Goal: Task Accomplishment & Management: Use online tool/utility

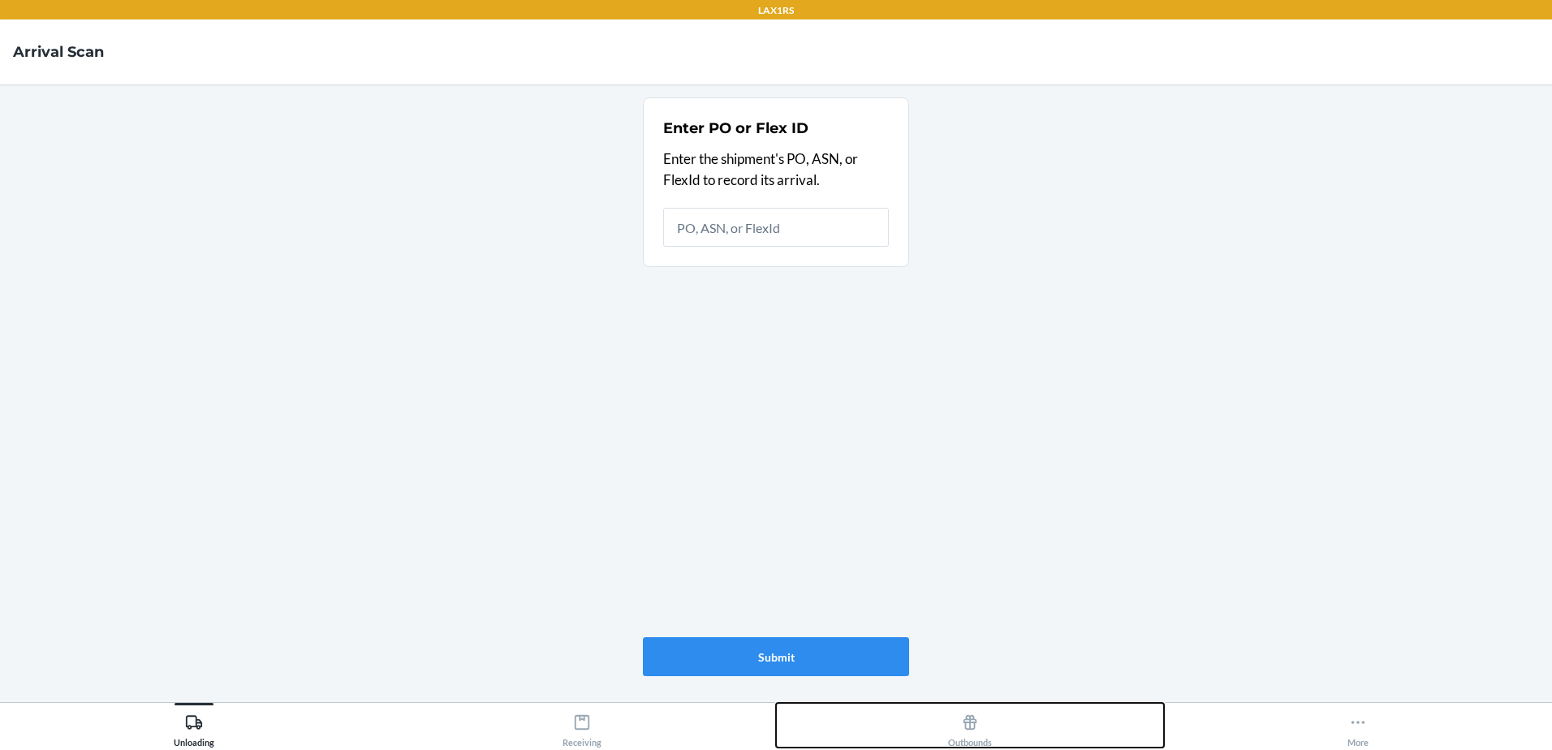
click at [974, 732] on div "Outbounds" at bounding box center [970, 727] width 44 height 41
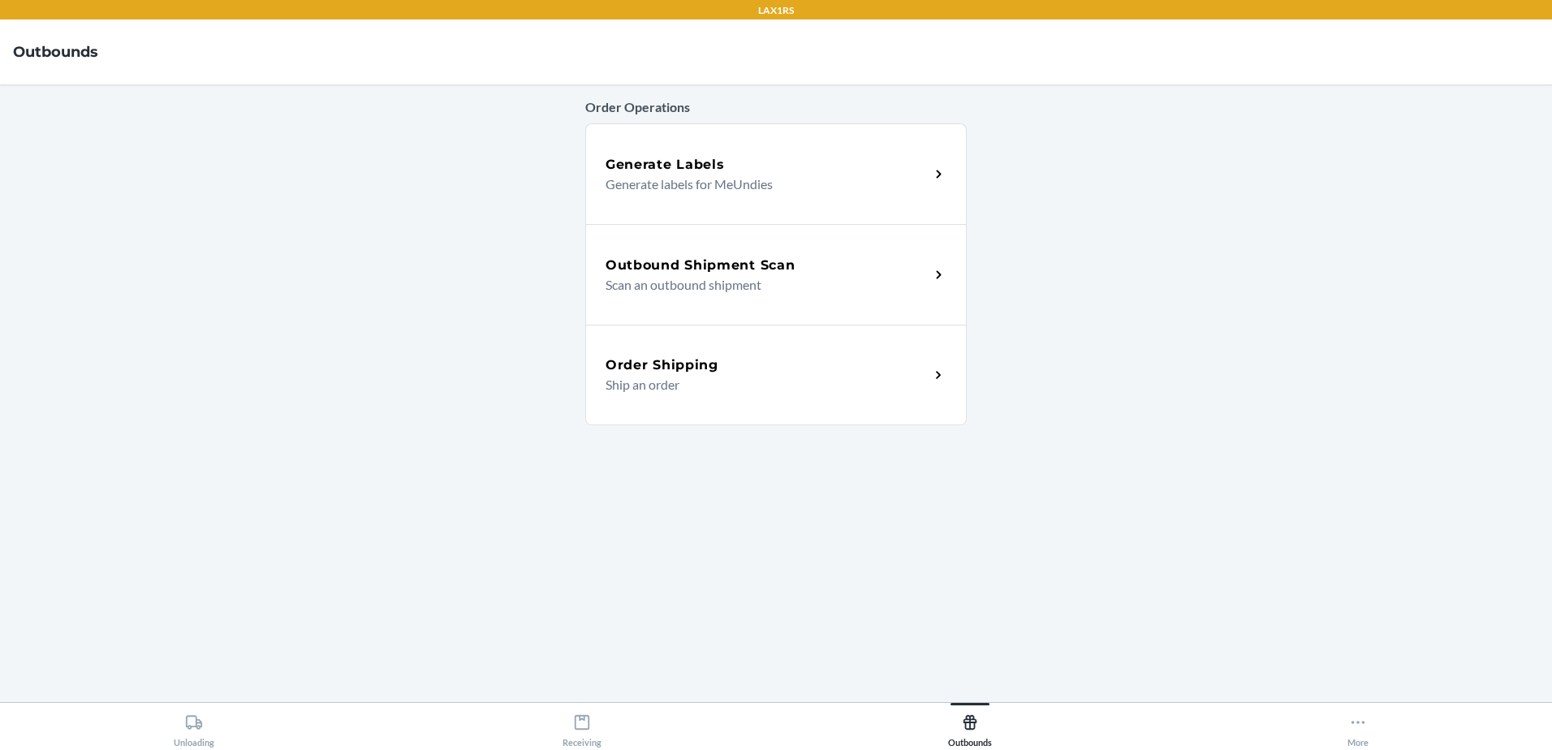
click at [702, 273] on h5 "Outbound Shipment Scan" at bounding box center [700, 265] width 189 height 19
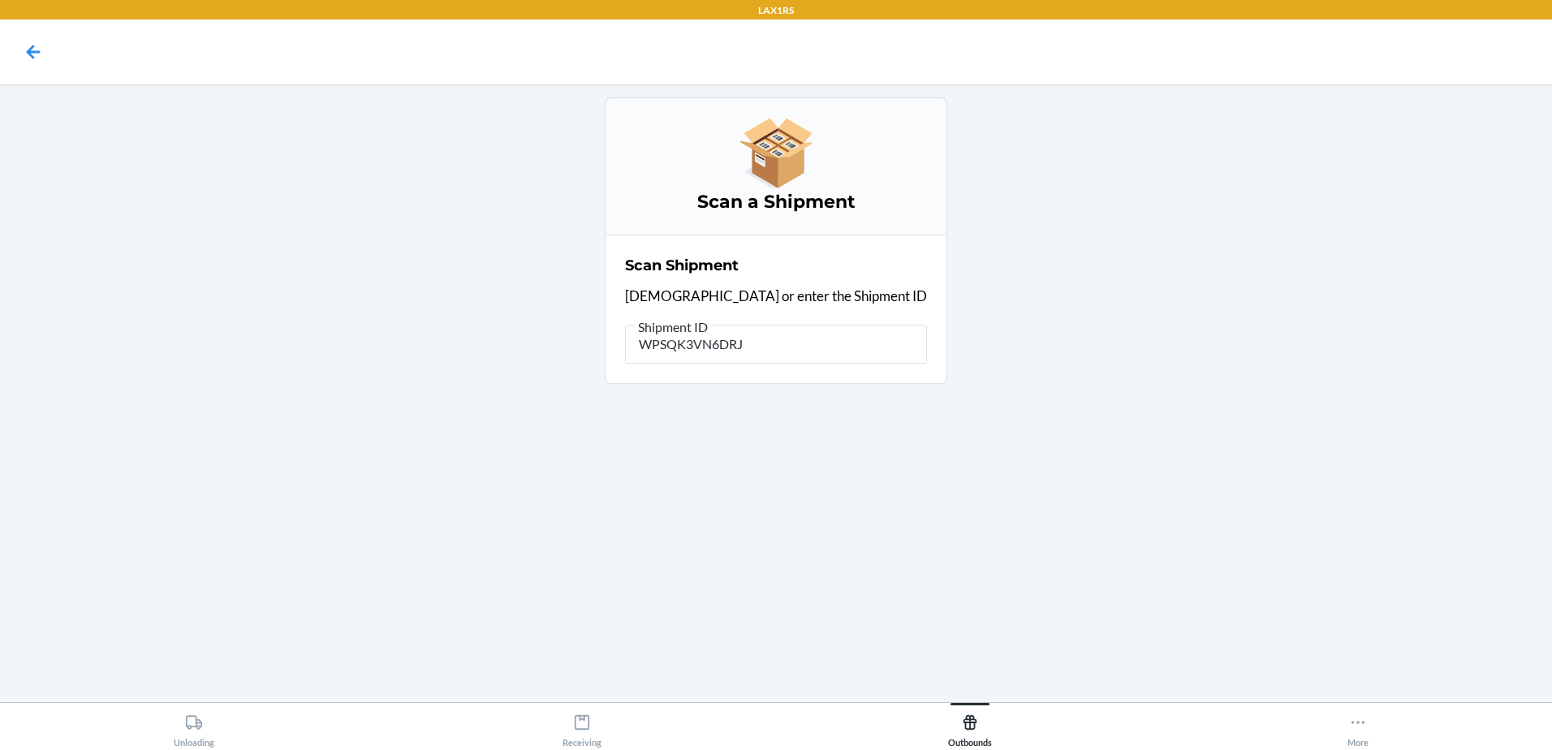
type input "WPSQK3VN6DRJU"
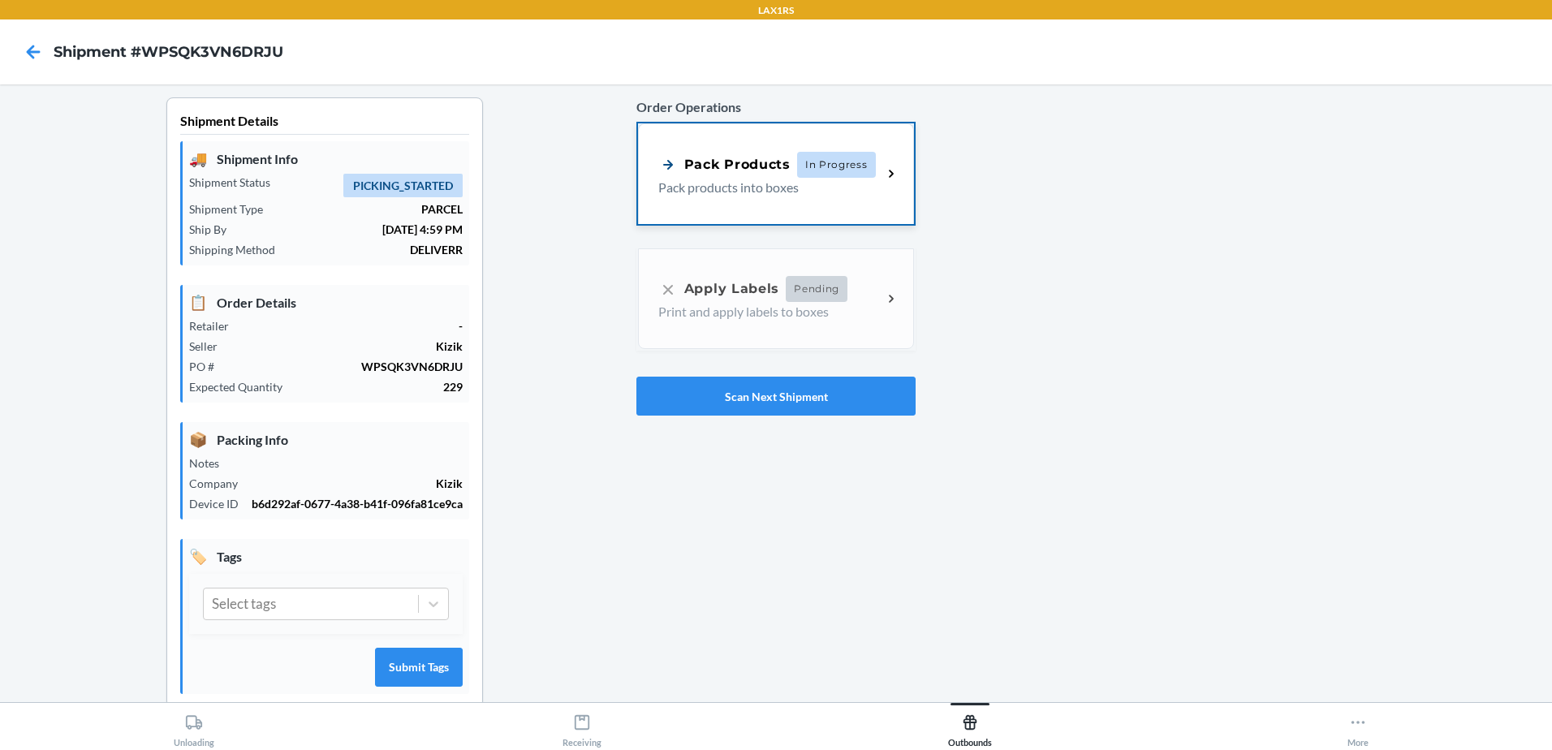
click at [786, 167] on div "Pack Products In Progress" at bounding box center [767, 165] width 218 height 26
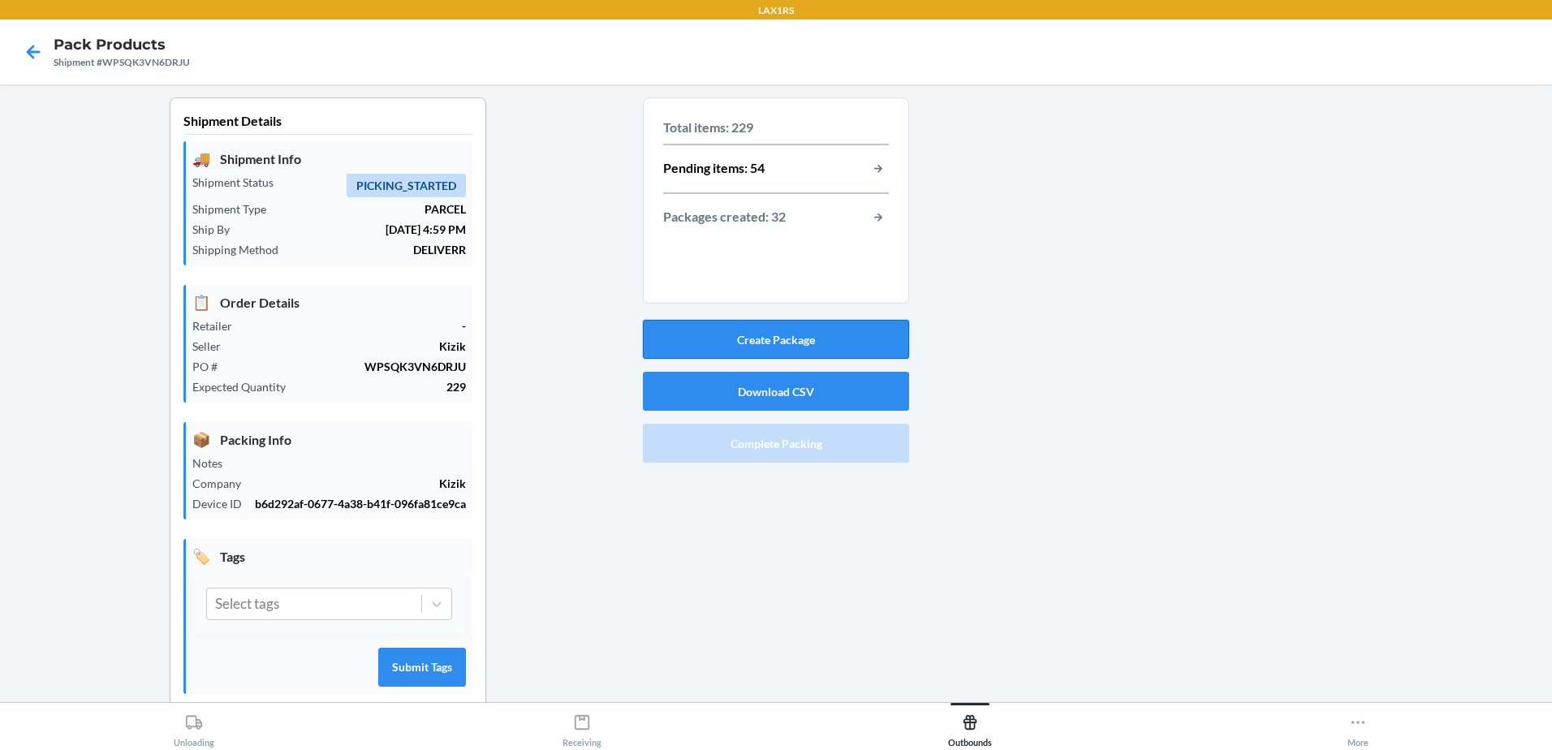
click at [803, 335] on button "Create Package" at bounding box center [776, 339] width 266 height 39
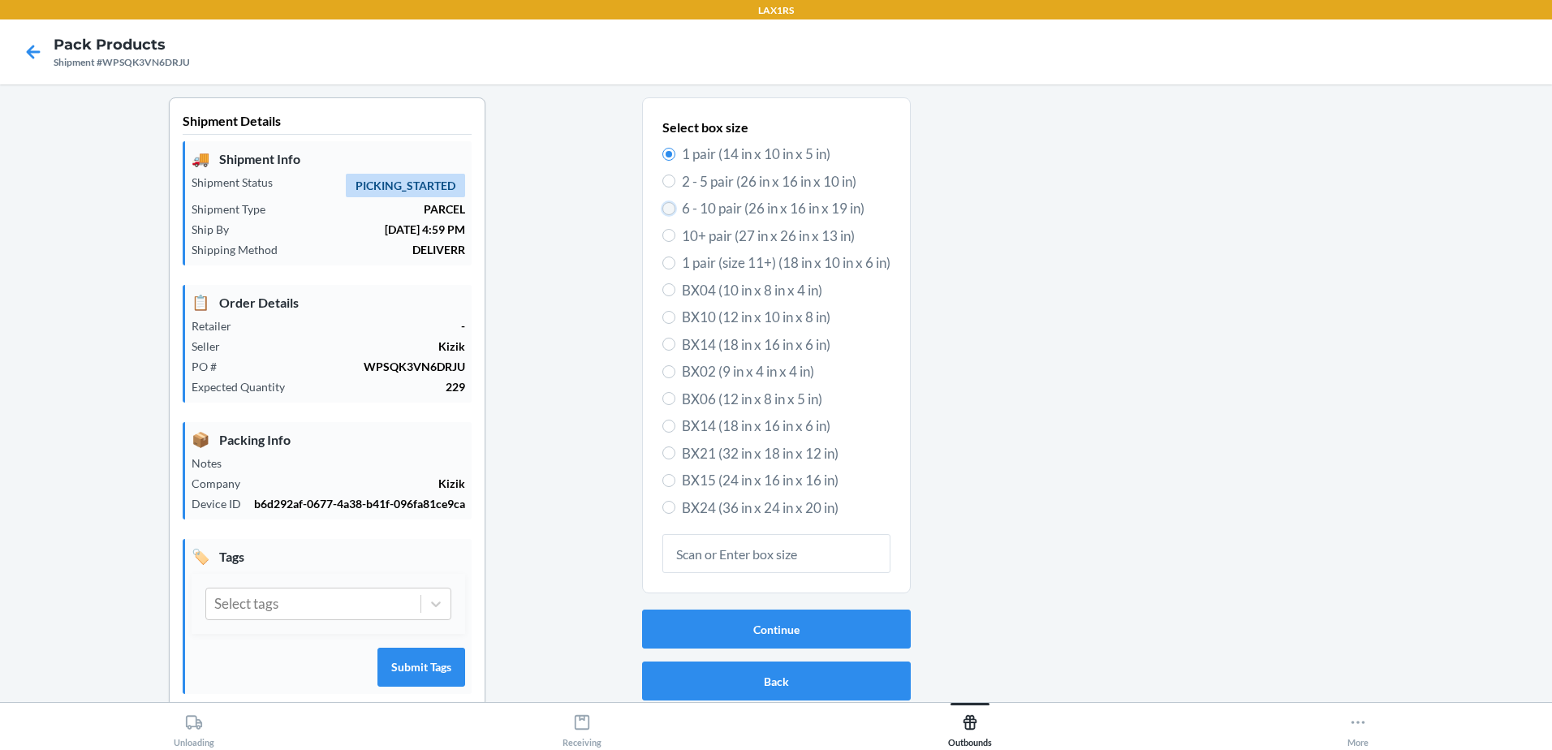
click at [666, 206] on input "6 - 10 pair (26 in x 16 in x 19 in)" at bounding box center [668, 208] width 13 height 13
radio input "true"
radio input "false"
click at [662, 184] on input "2 - 5 pair (26 in x 16 in x 10 in)" at bounding box center [668, 181] width 13 height 13
radio input "true"
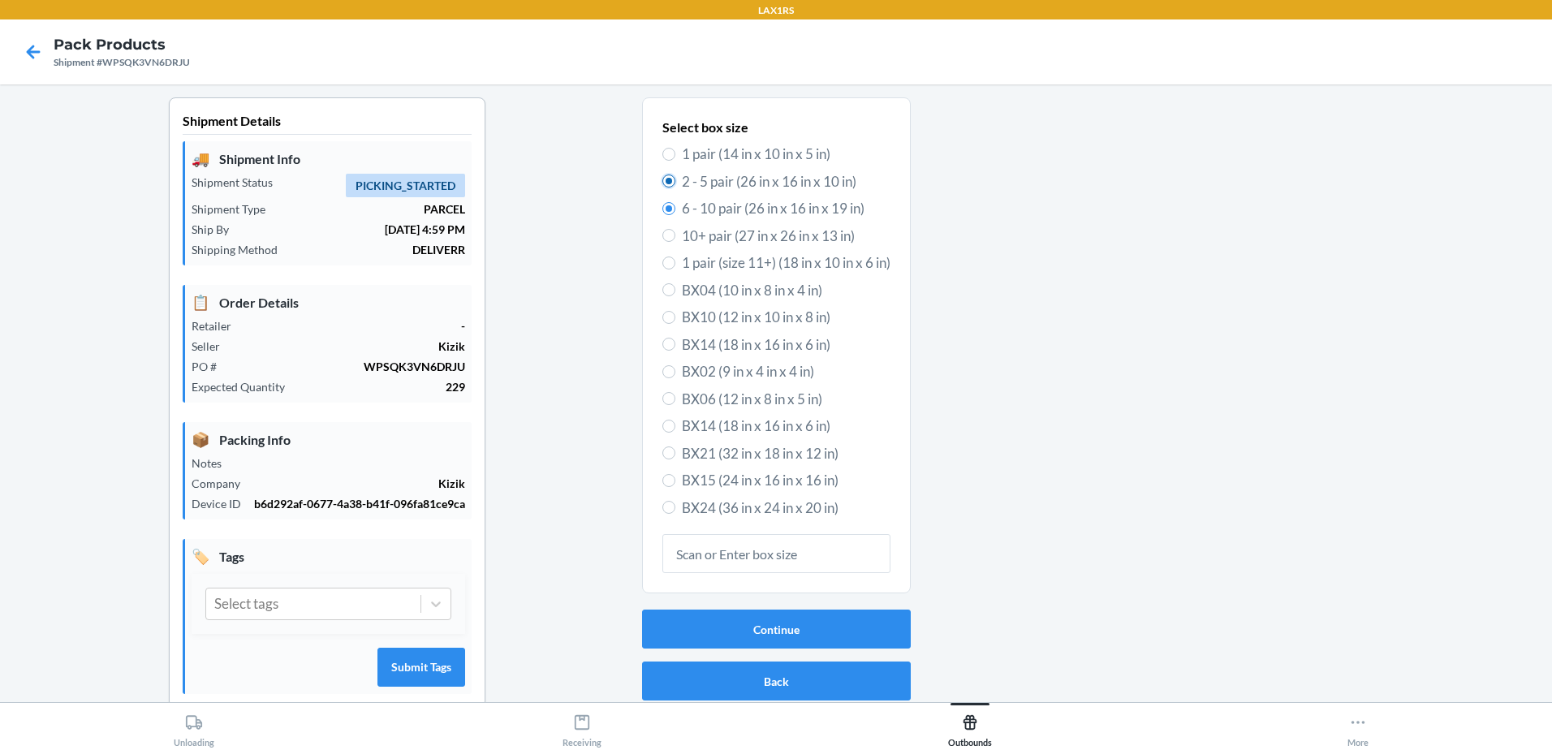
radio input "false"
click at [799, 622] on button "Continue" at bounding box center [776, 629] width 269 height 39
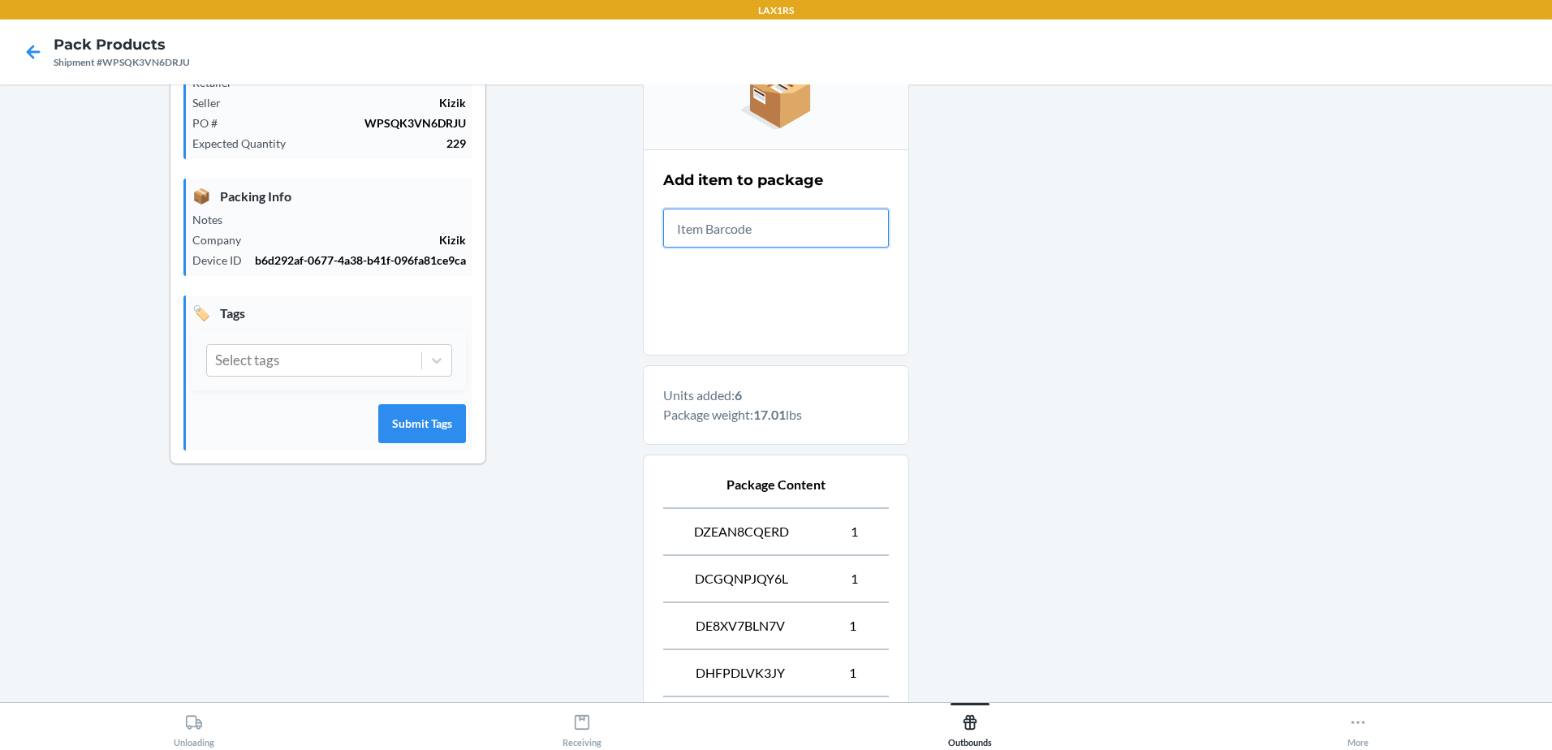
scroll to position [457, 0]
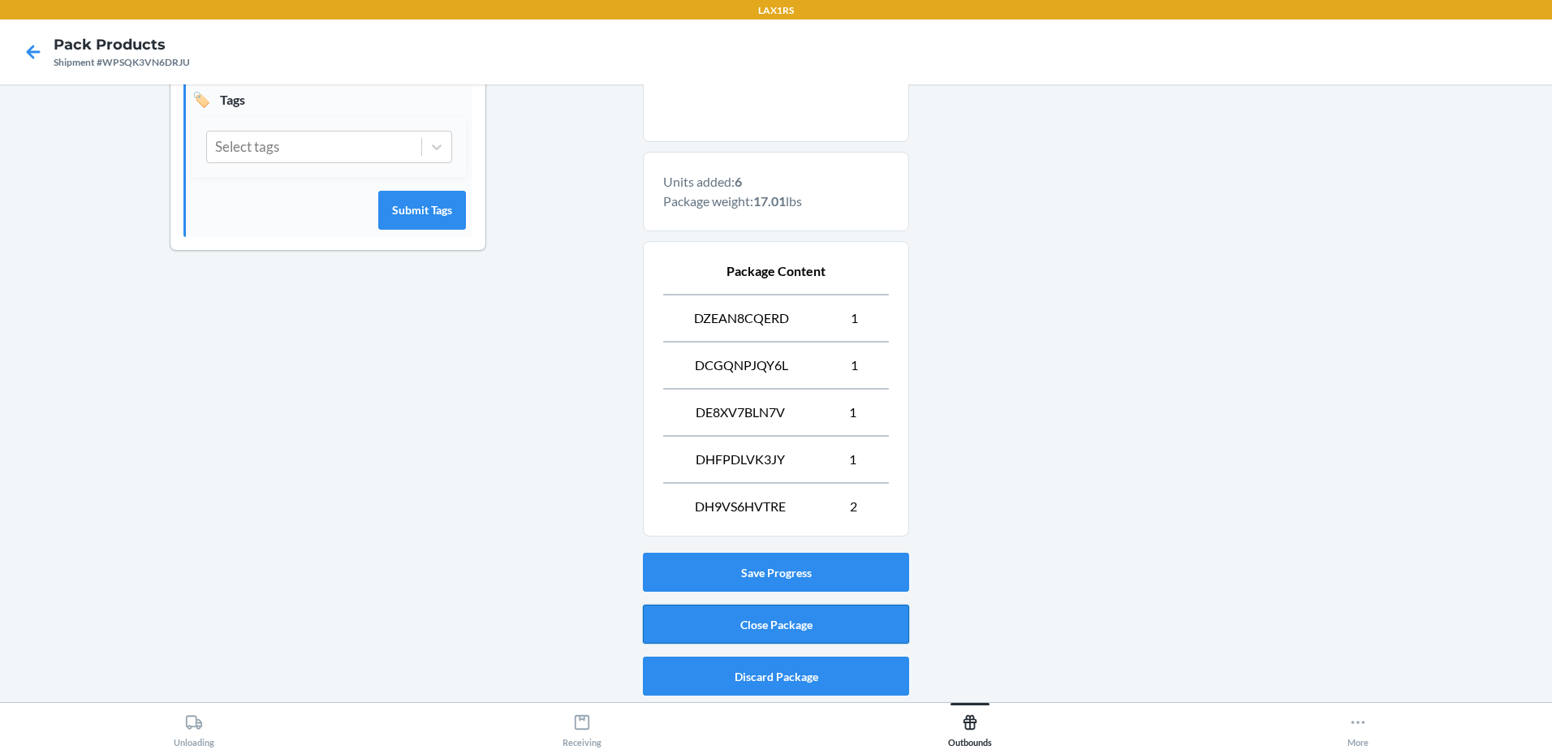
click at [820, 618] on button "Close Package" at bounding box center [776, 624] width 266 height 39
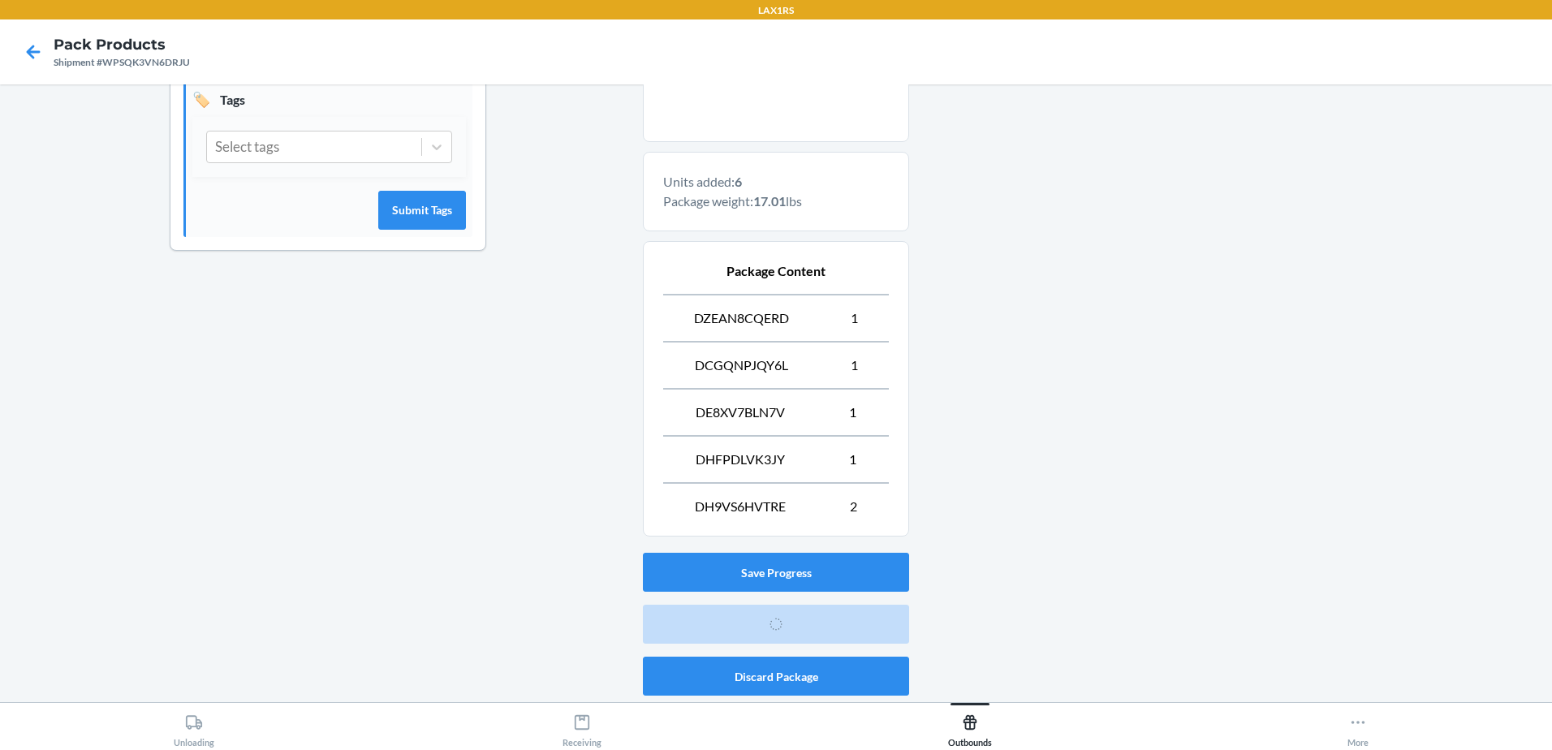
scroll to position [32, 0]
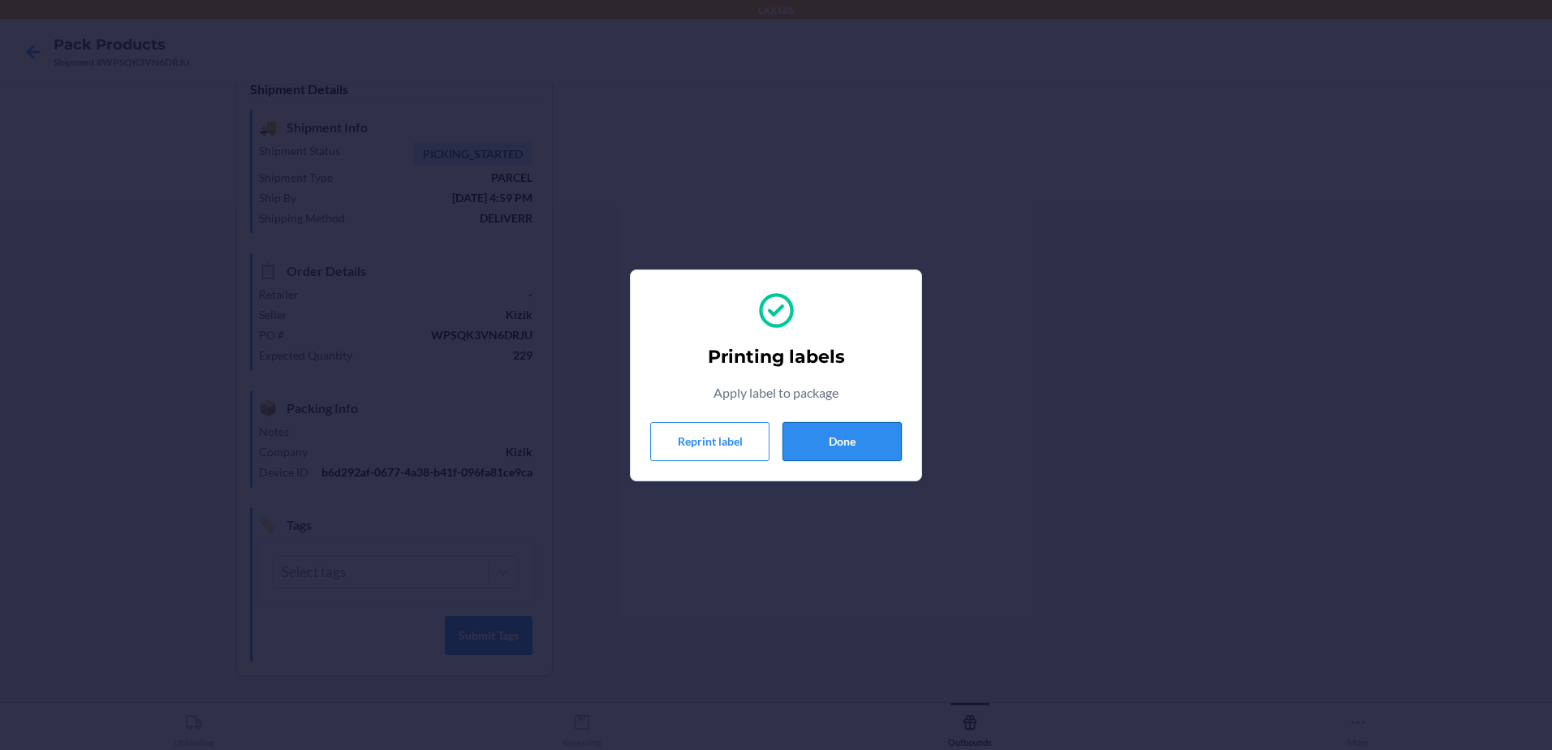
click at [848, 440] on button "Done" at bounding box center [841, 441] width 119 height 39
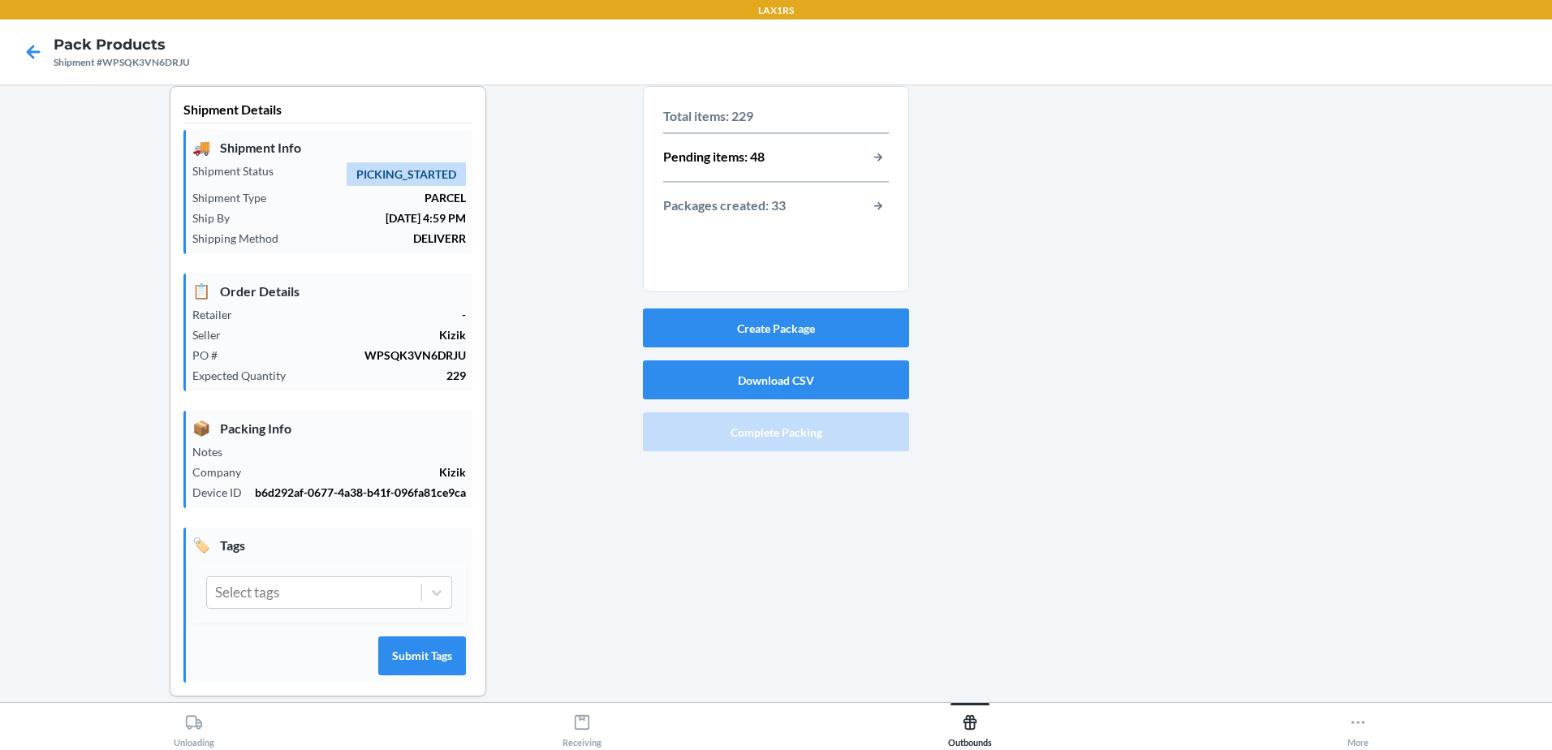
scroll to position [0, 0]
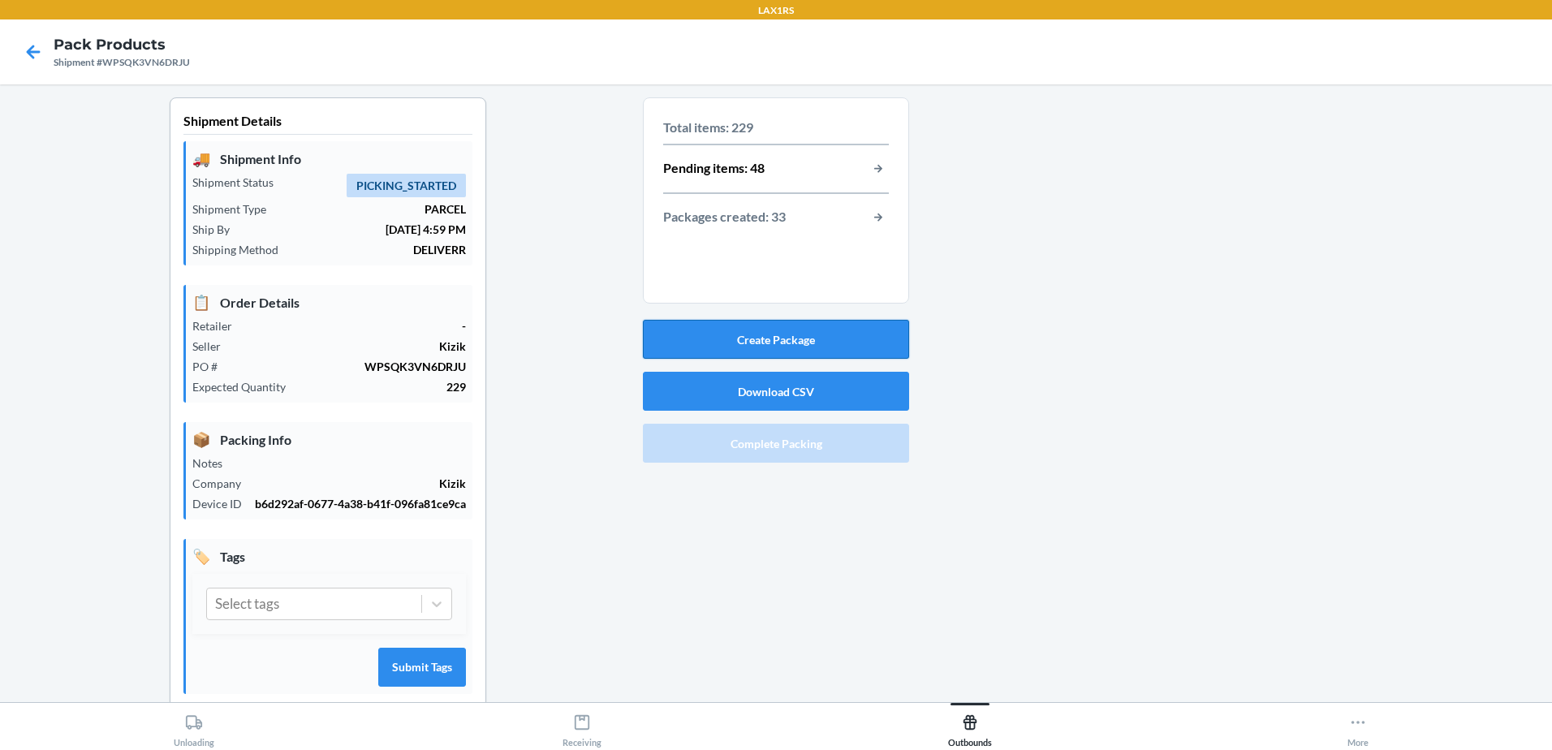
click at [774, 343] on button "Create Package" at bounding box center [776, 339] width 266 height 39
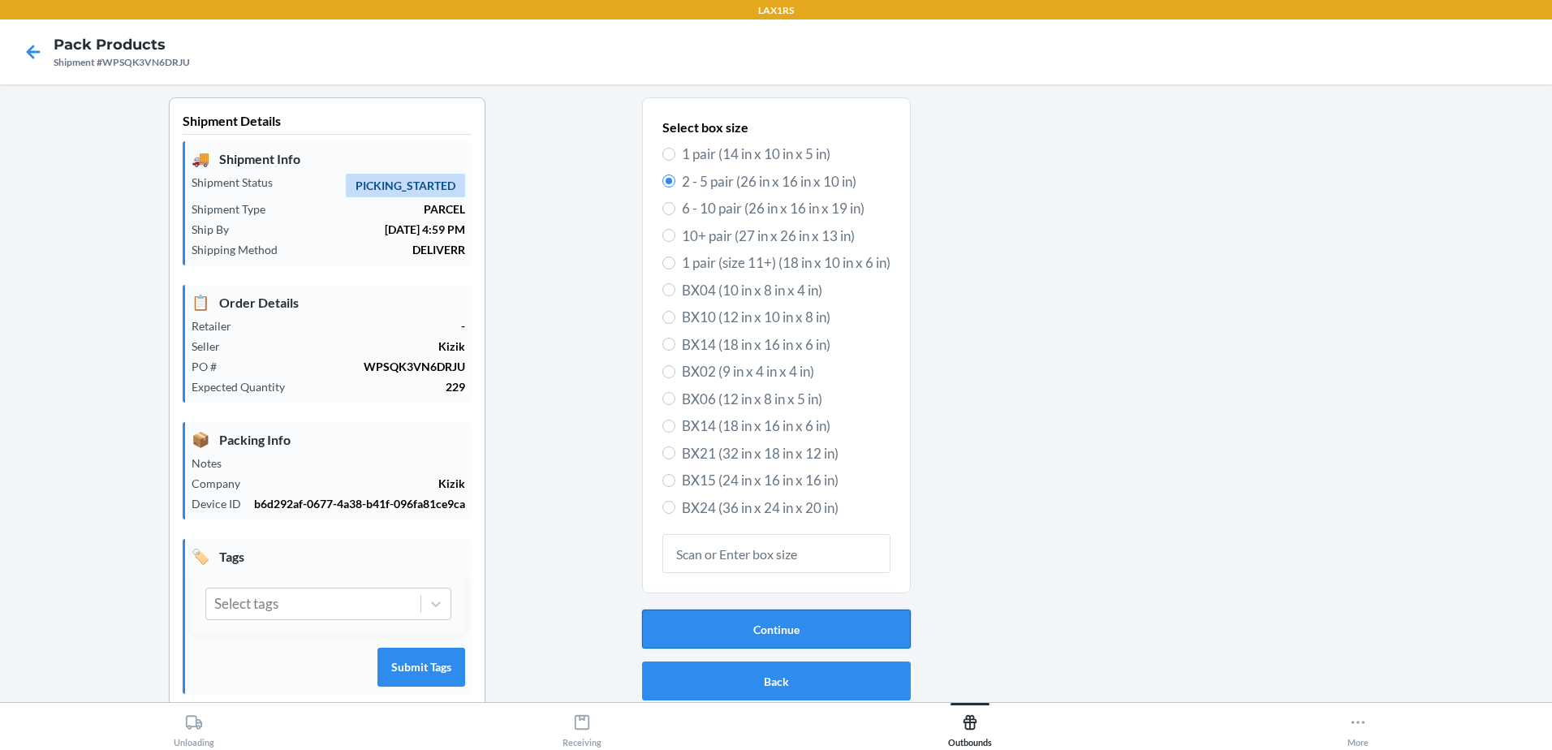
click at [780, 628] on button "Continue" at bounding box center [776, 629] width 269 height 39
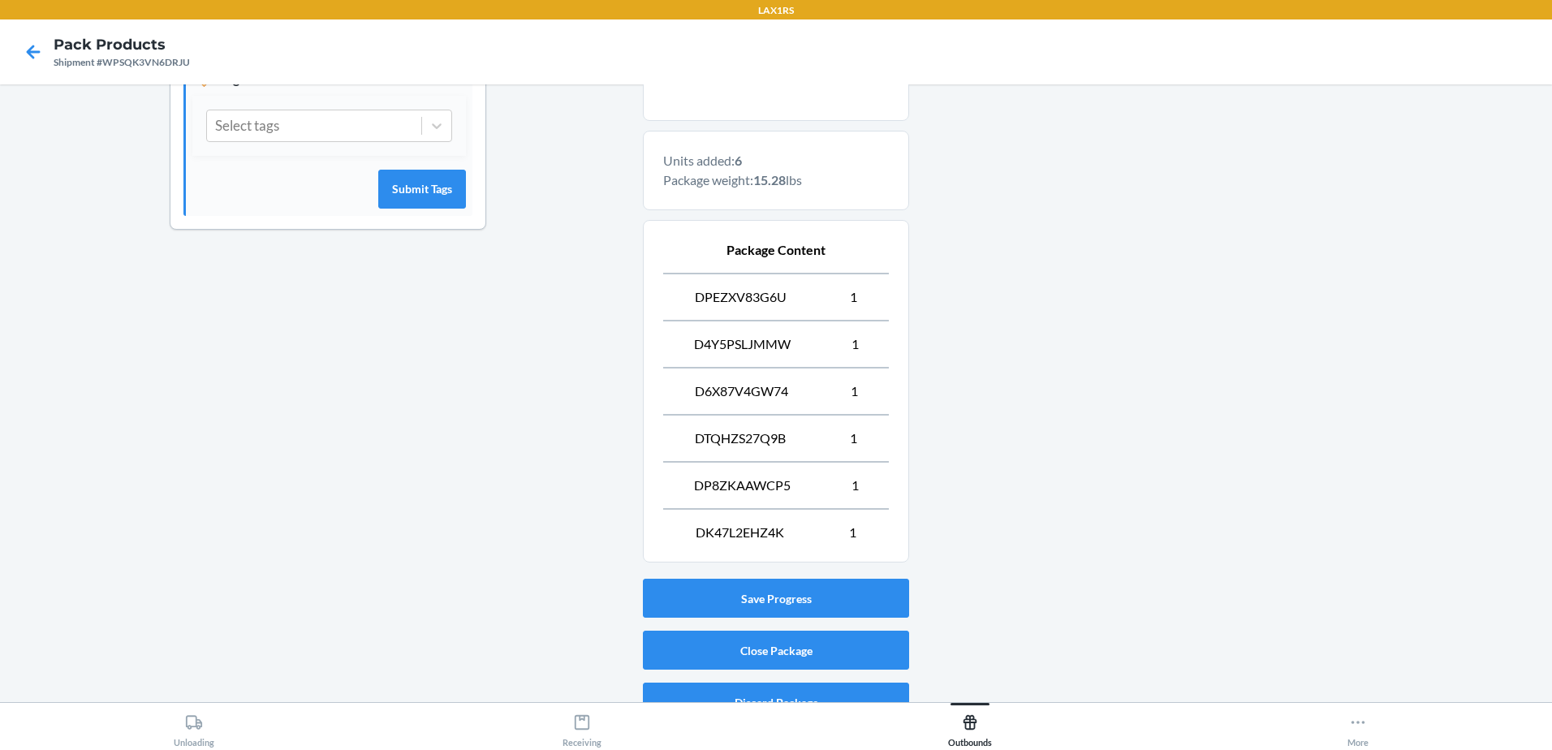
scroll to position [504, 0]
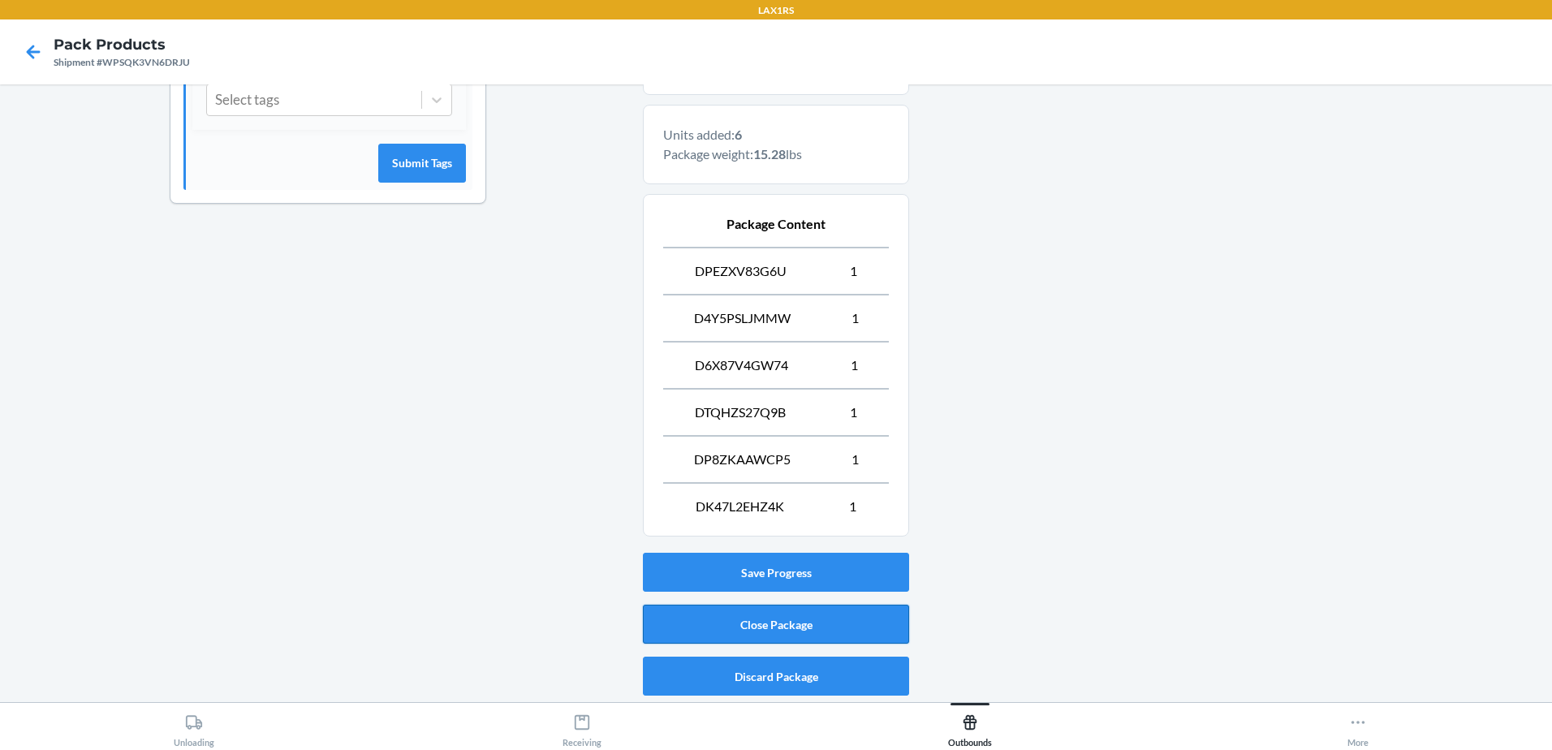
click at [821, 619] on button "Close Package" at bounding box center [776, 624] width 266 height 39
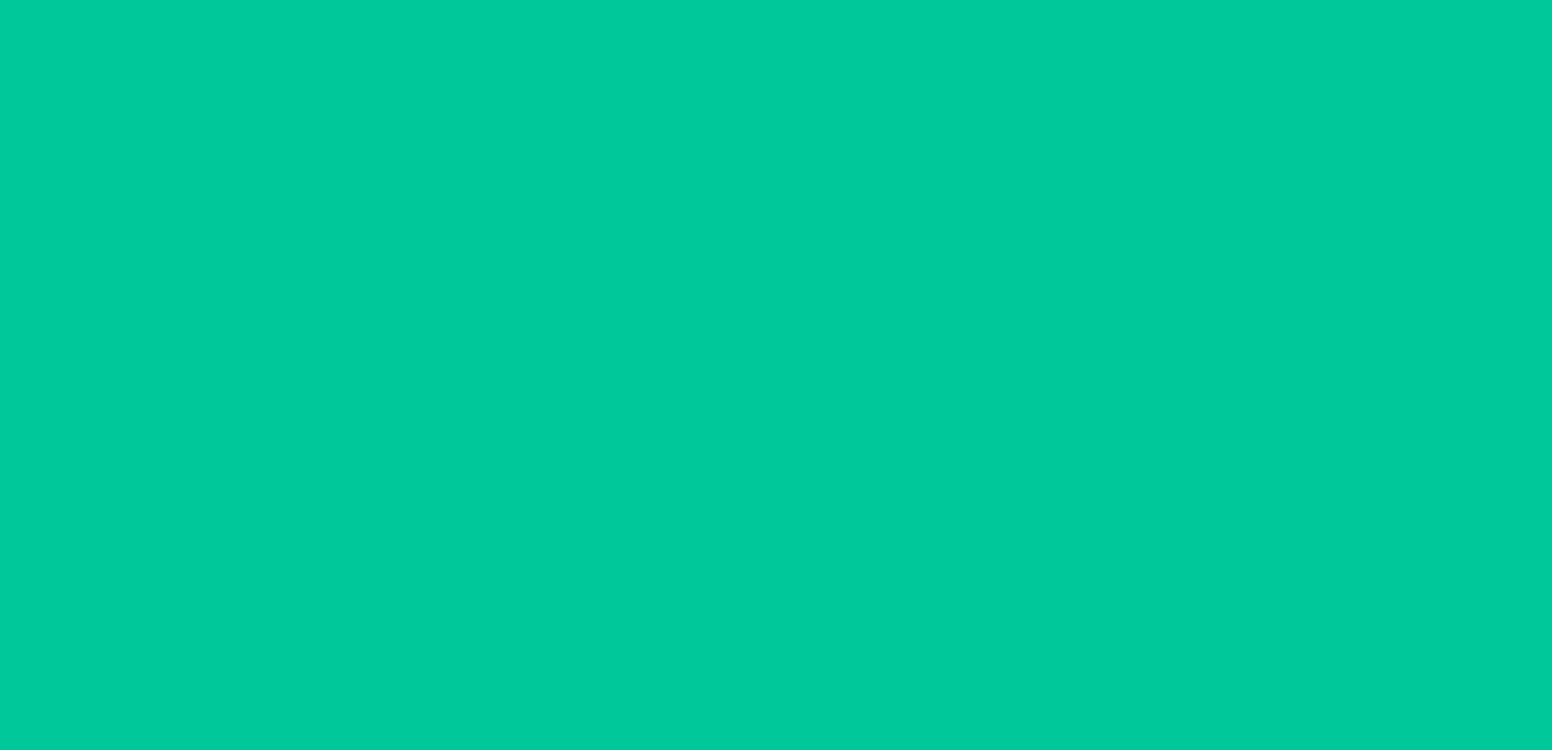
scroll to position [32, 0]
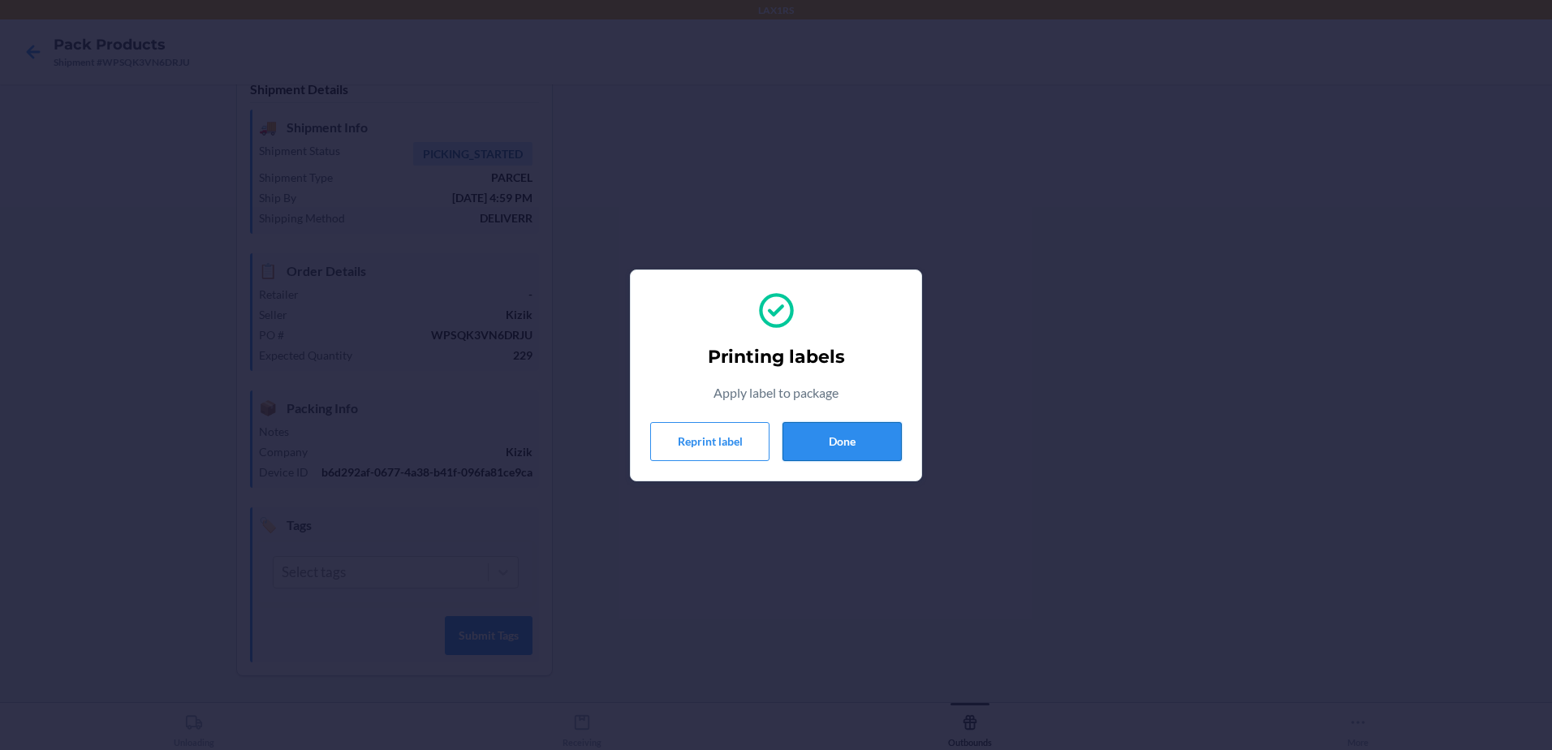
click at [865, 440] on button "Done" at bounding box center [841, 441] width 119 height 39
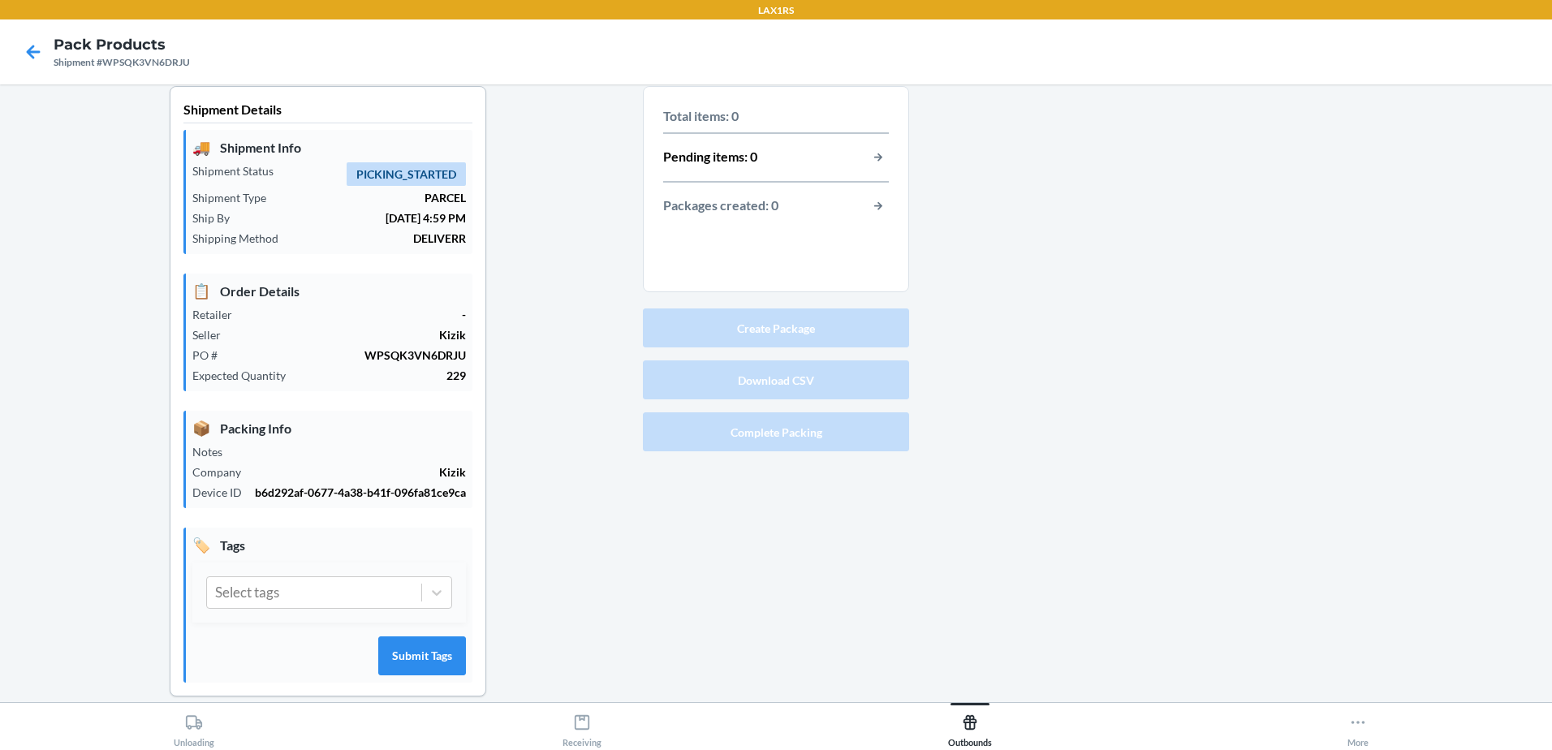
scroll to position [0, 0]
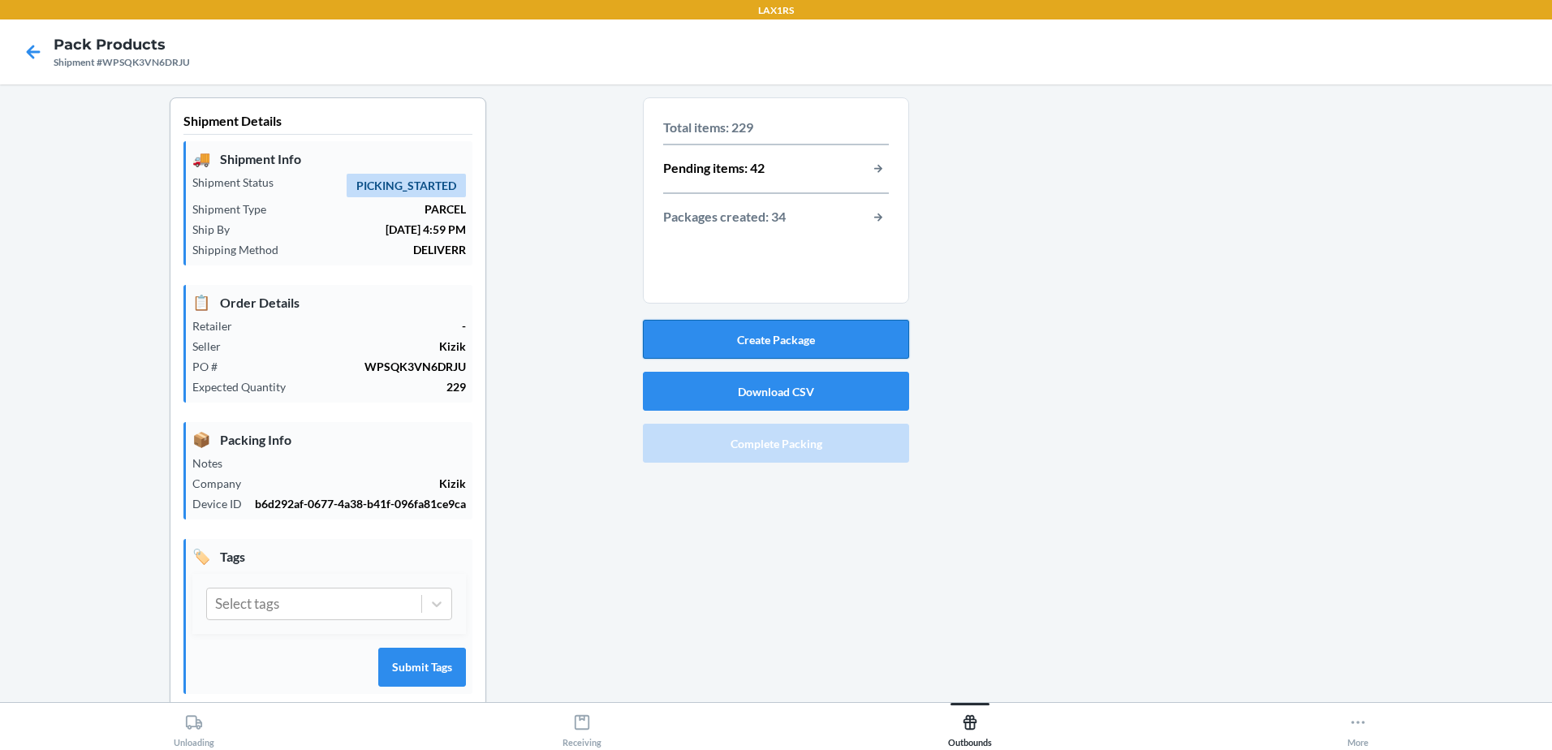
click at [792, 335] on button "Create Package" at bounding box center [776, 339] width 266 height 39
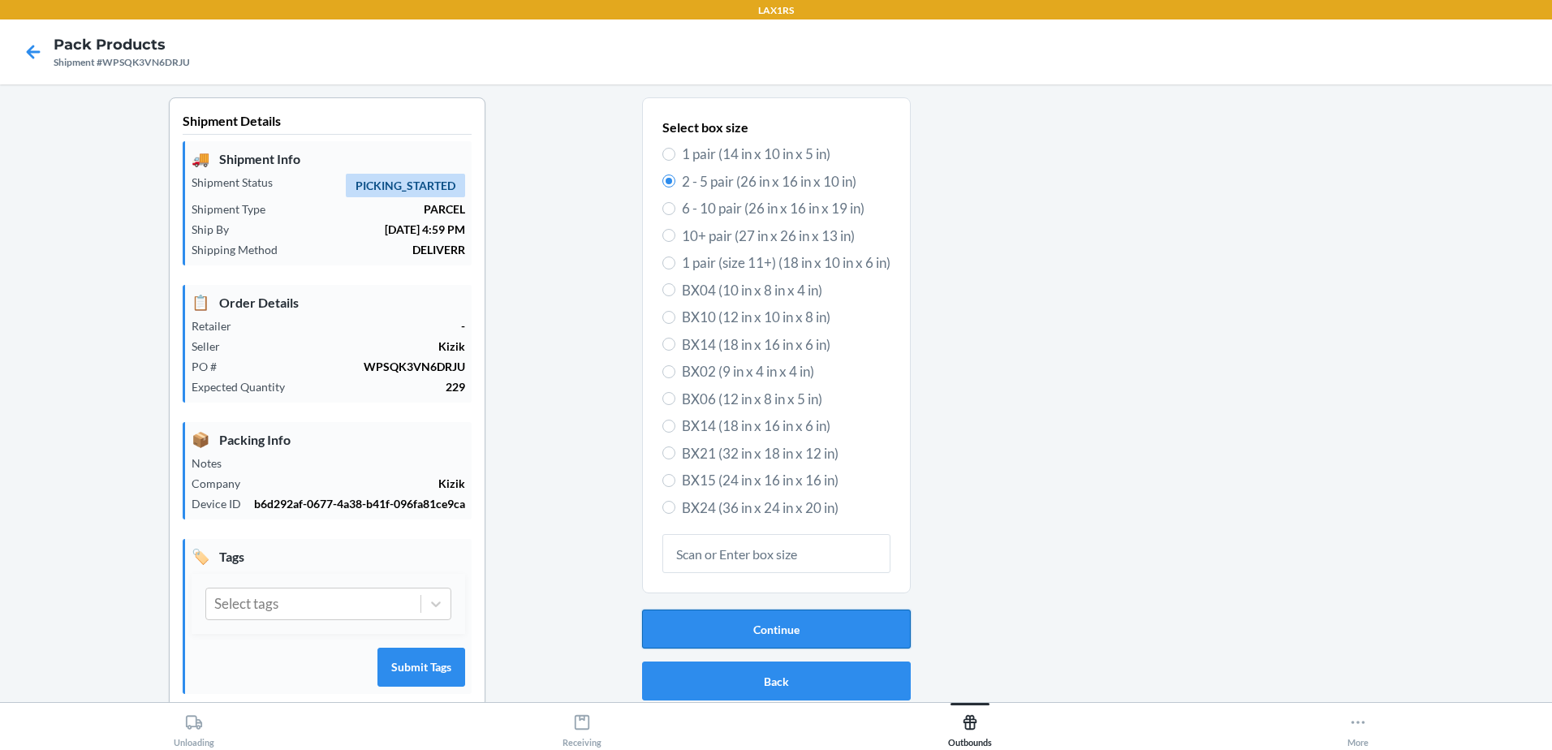
click at [775, 624] on button "Continue" at bounding box center [776, 629] width 269 height 39
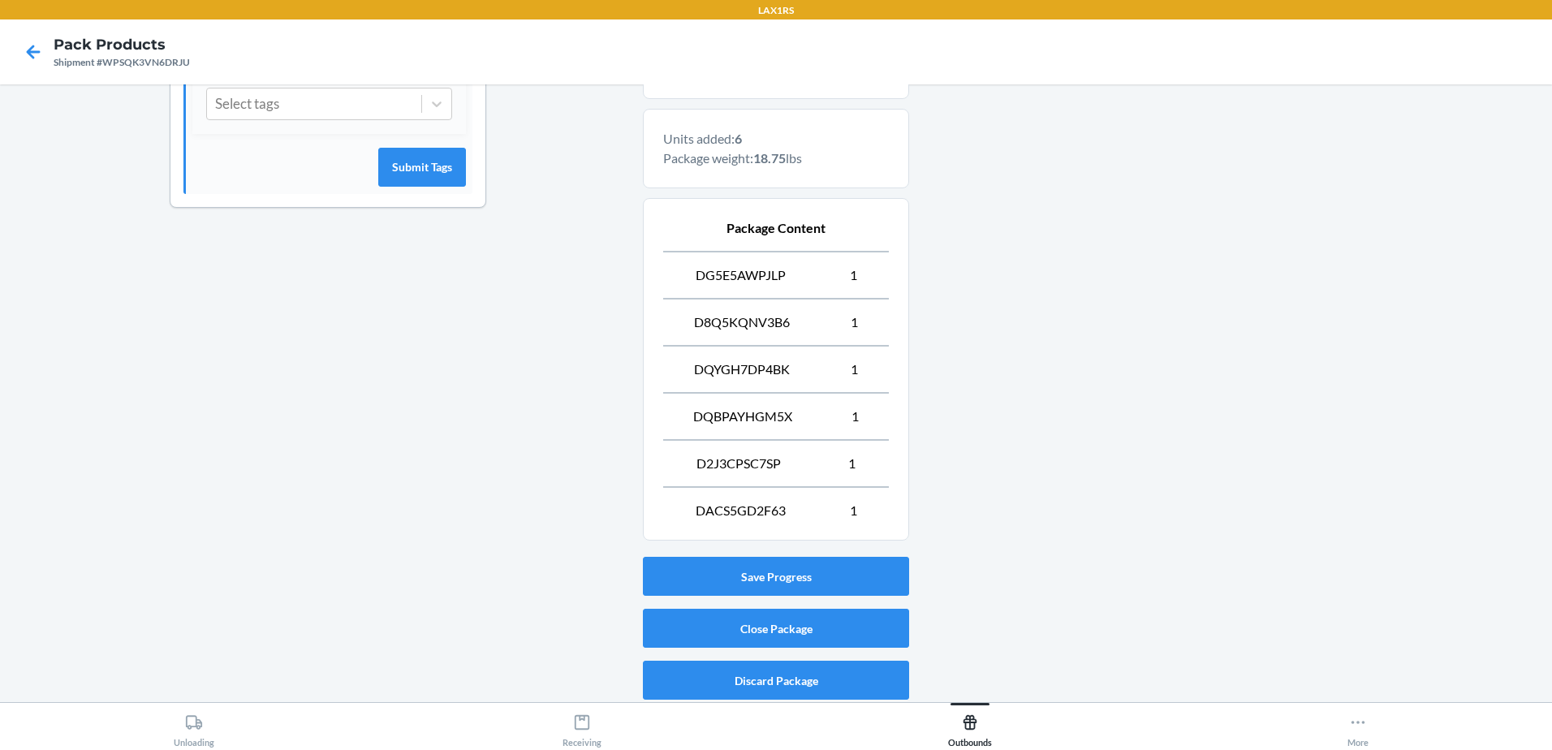
scroll to position [504, 0]
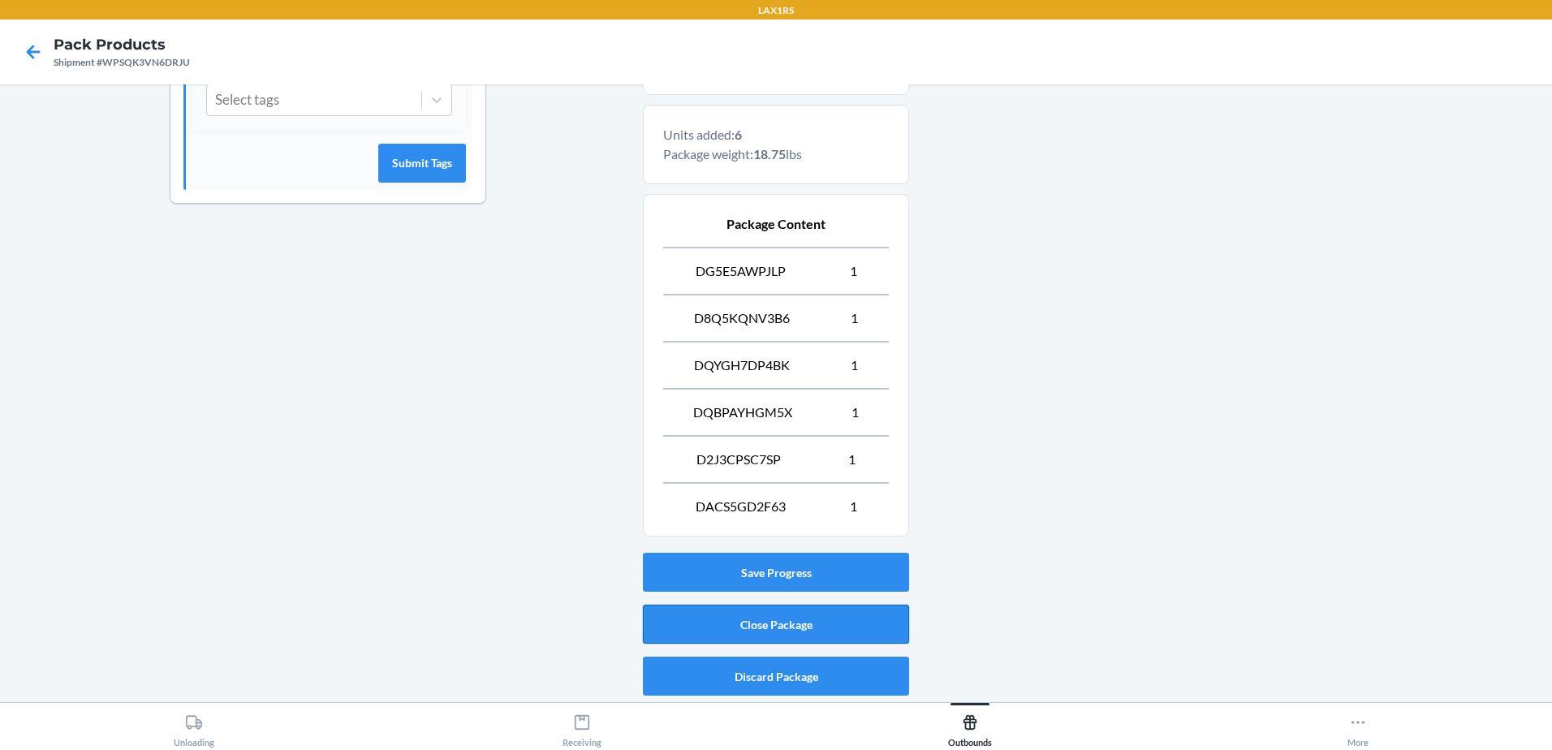
click at [761, 623] on button "Close Package" at bounding box center [776, 624] width 266 height 39
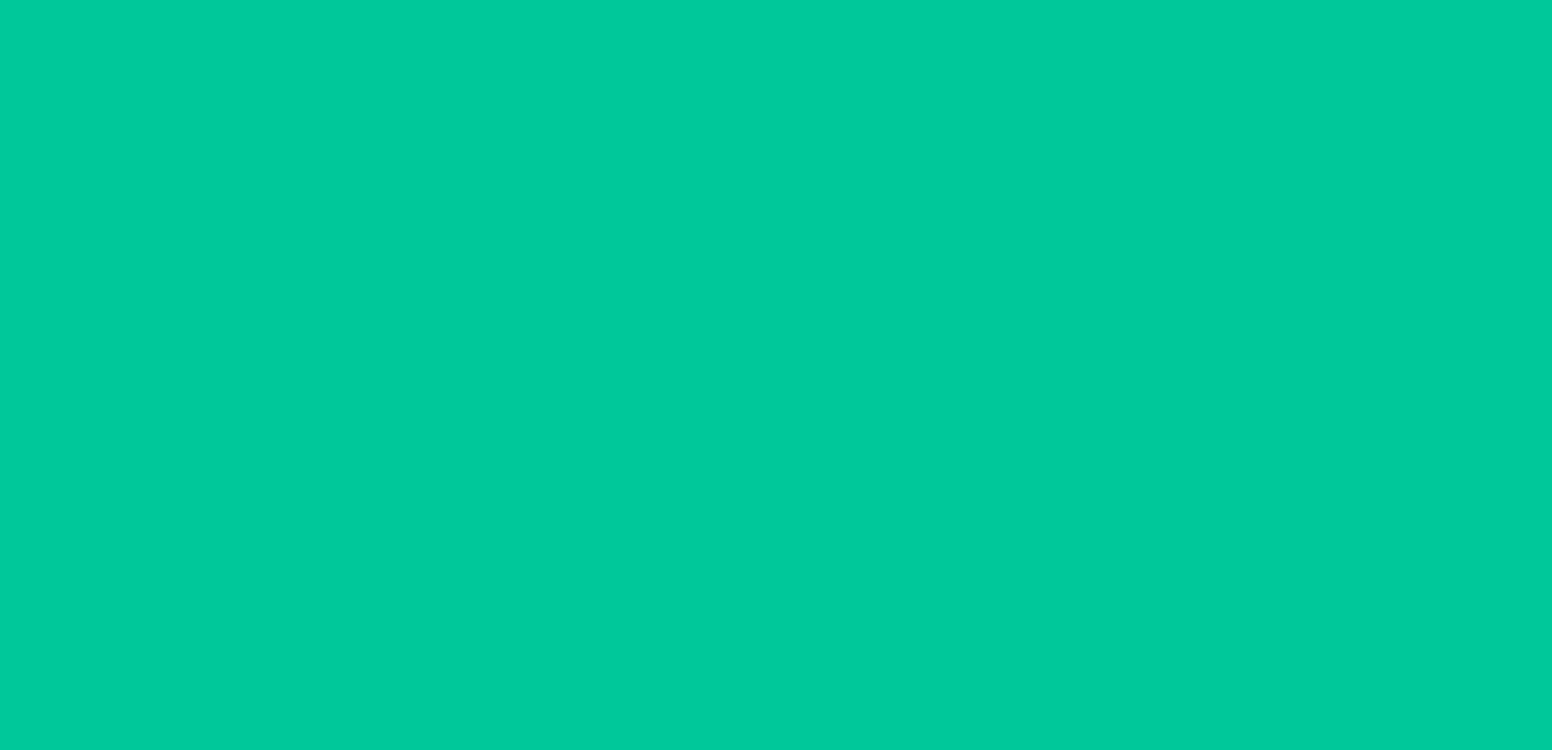
scroll to position [32, 0]
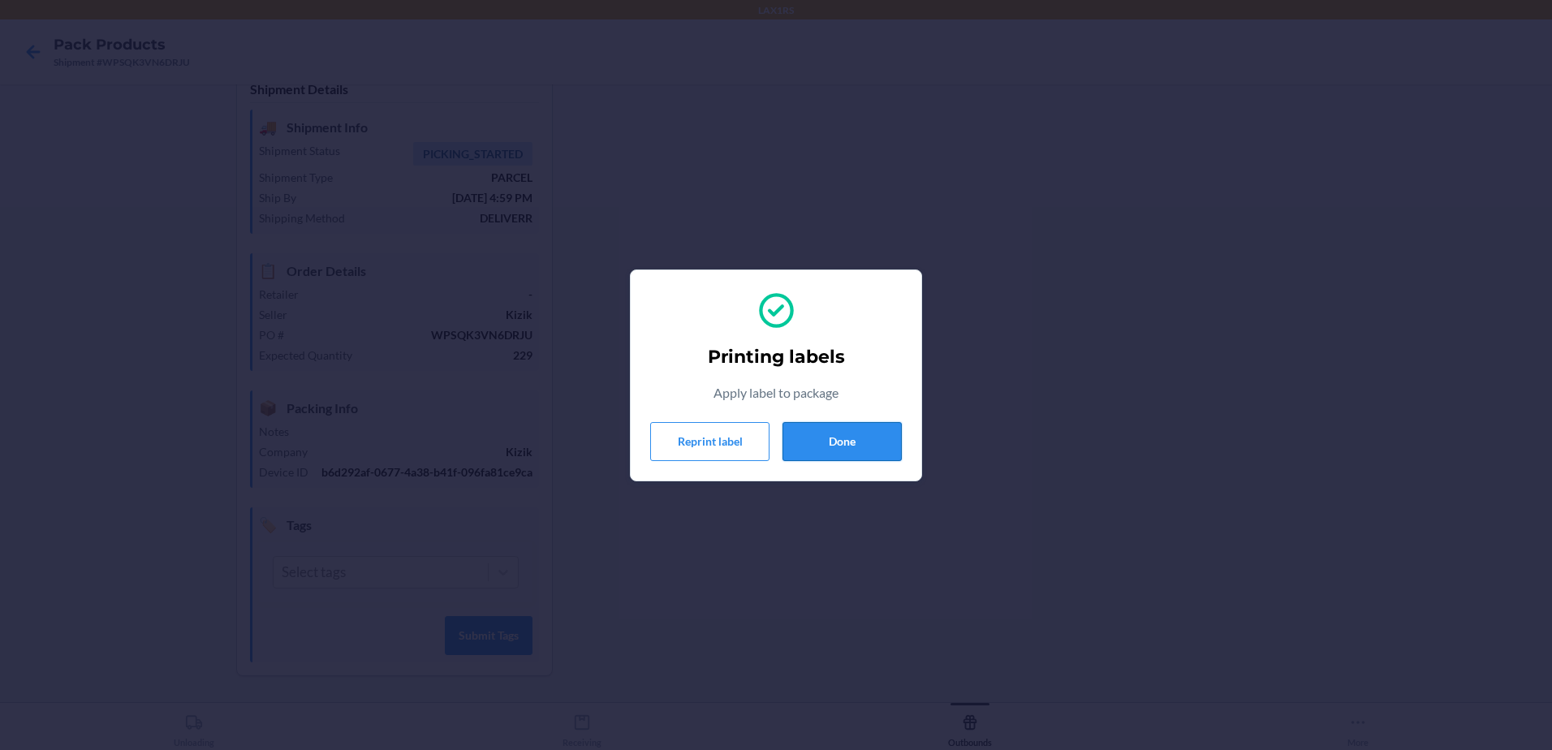
click at [822, 441] on button "Done" at bounding box center [841, 441] width 119 height 39
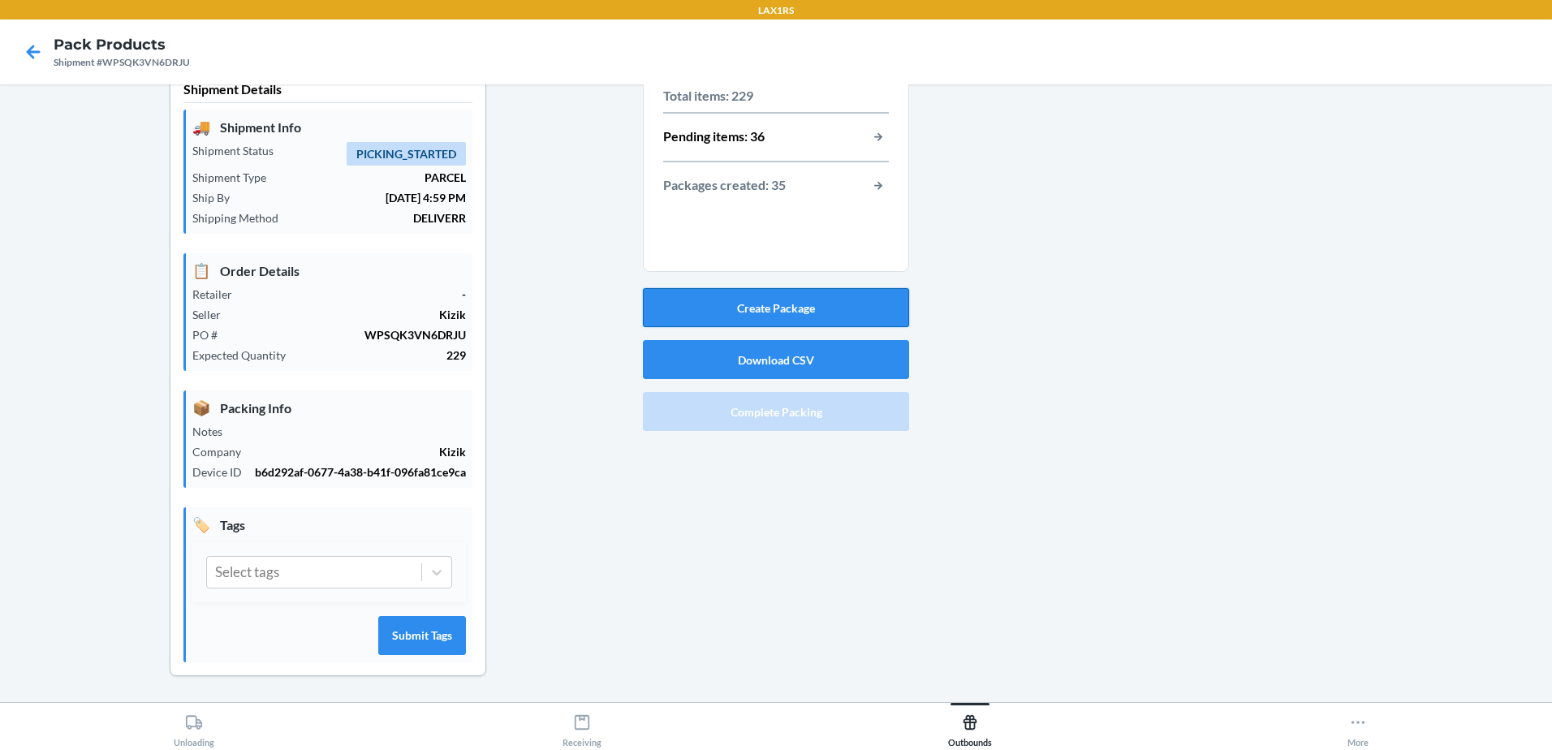
click at [782, 319] on button "Create Package" at bounding box center [776, 307] width 266 height 39
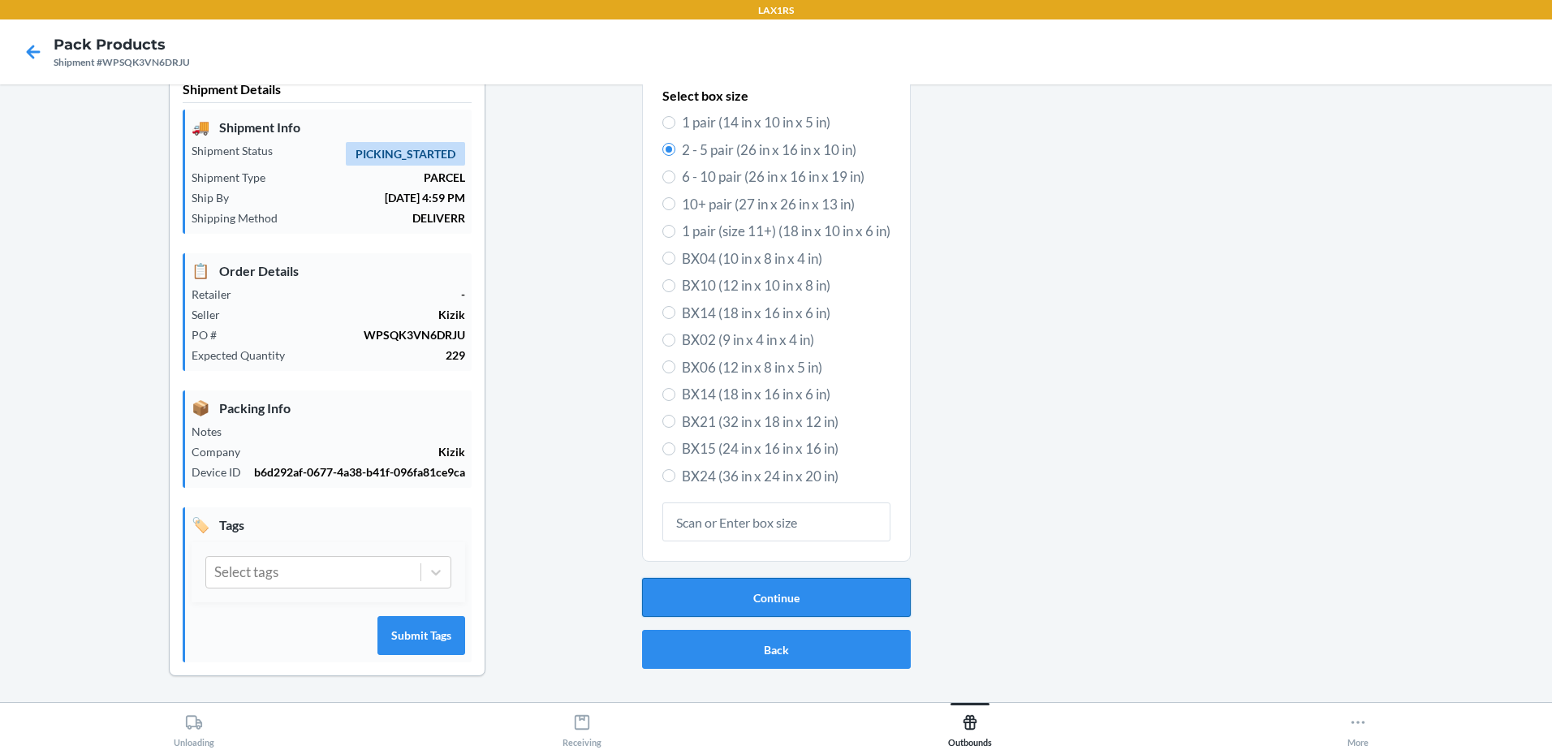
click at [854, 604] on button "Continue" at bounding box center [776, 597] width 269 height 39
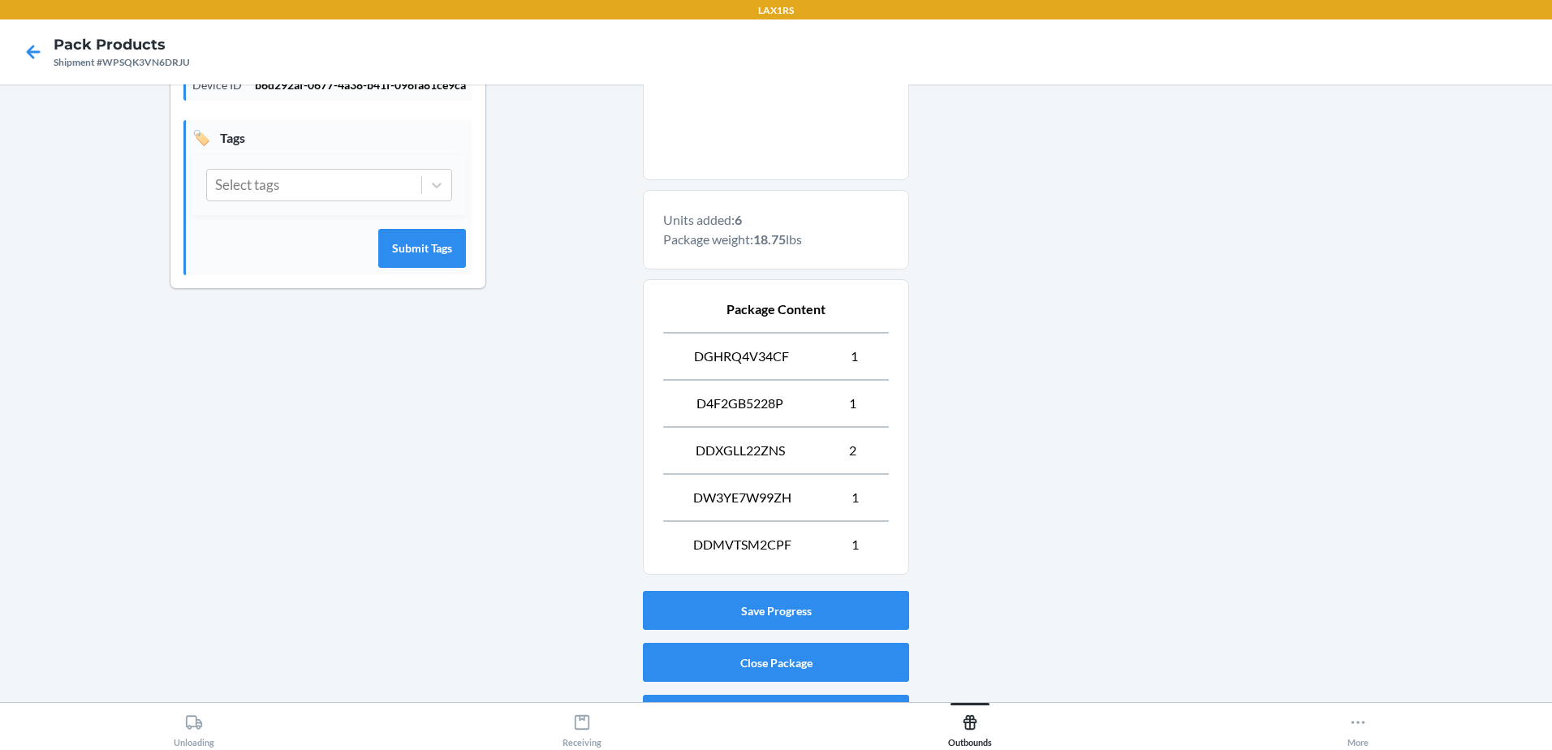
scroll to position [437, 0]
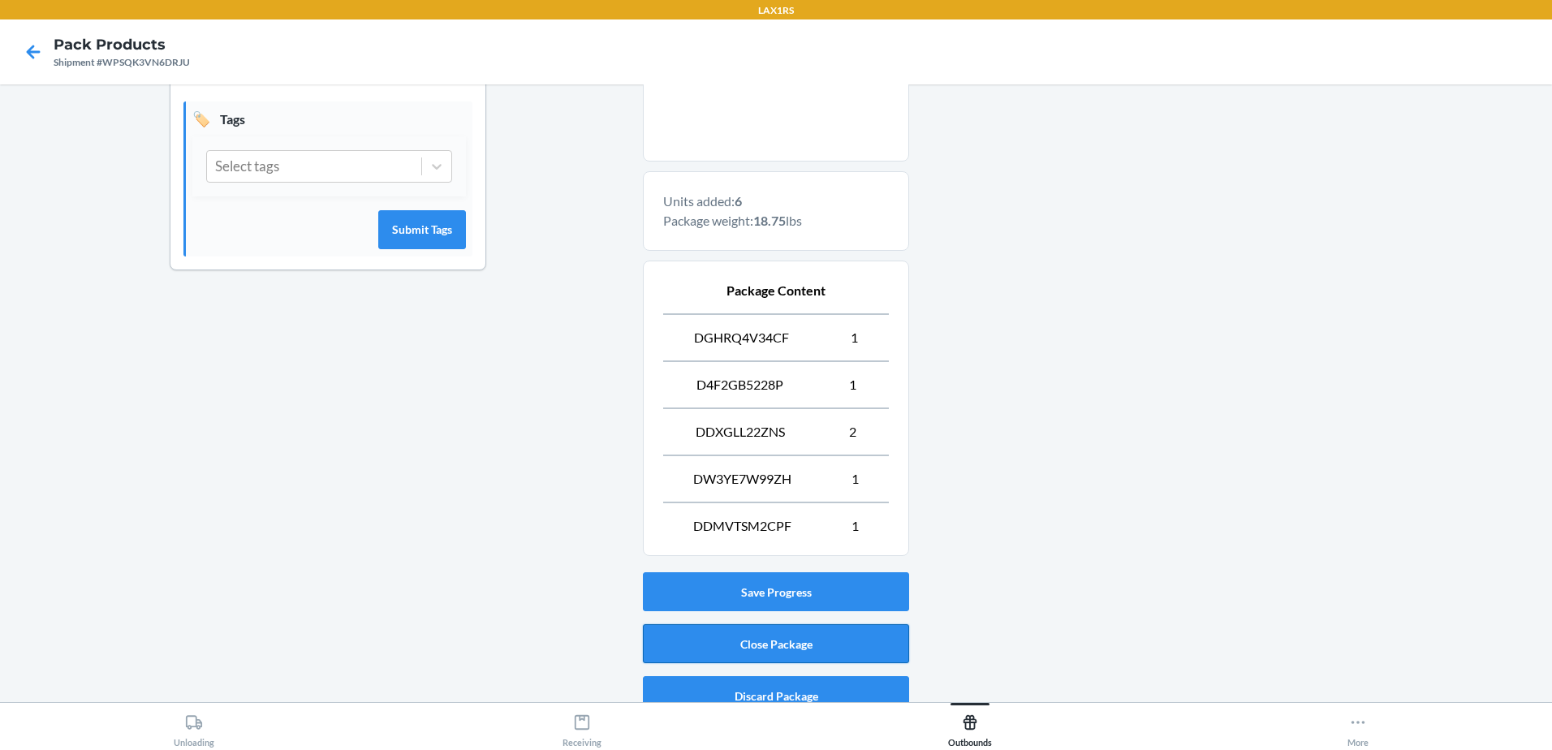
click at [825, 635] on button "Close Package" at bounding box center [776, 643] width 266 height 39
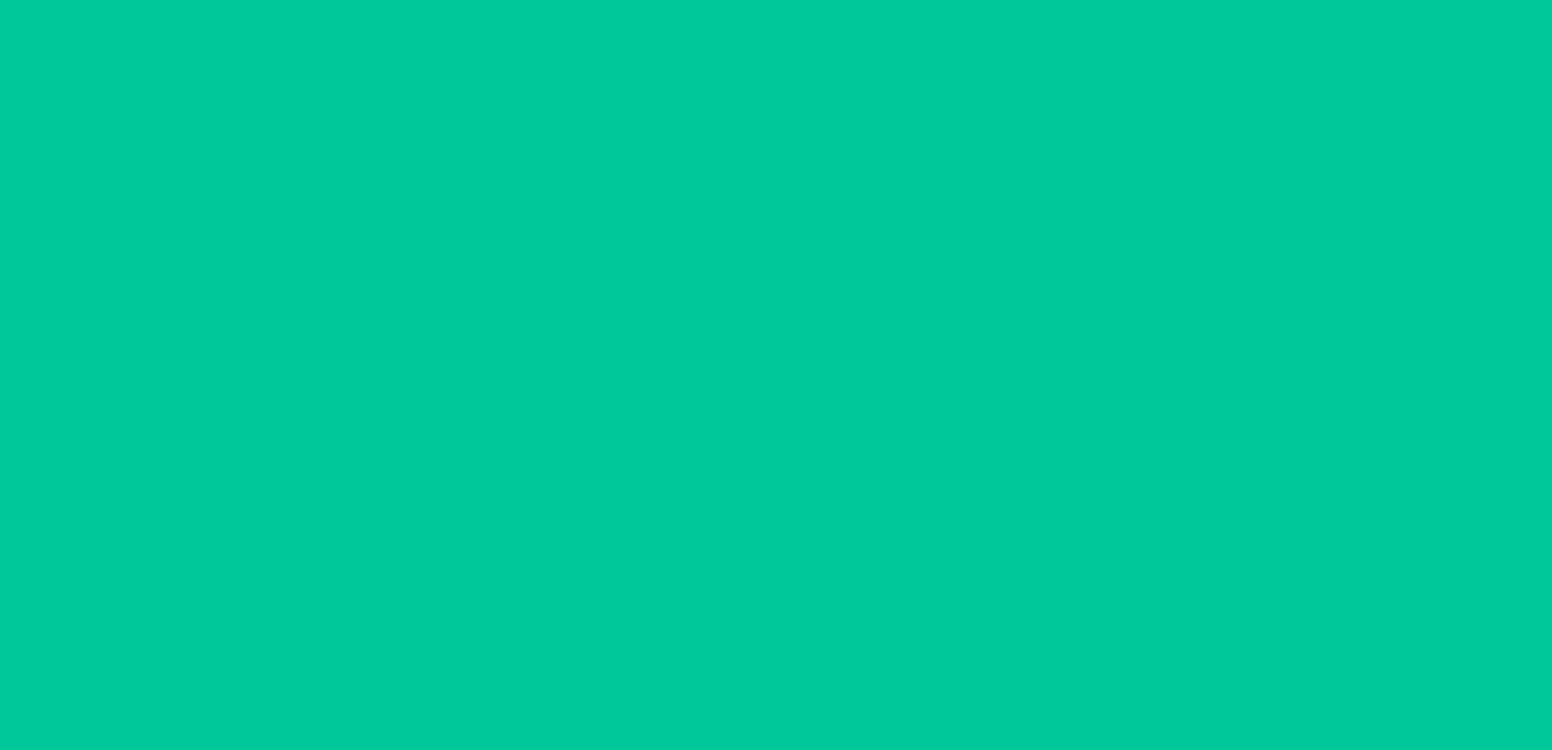
scroll to position [32, 0]
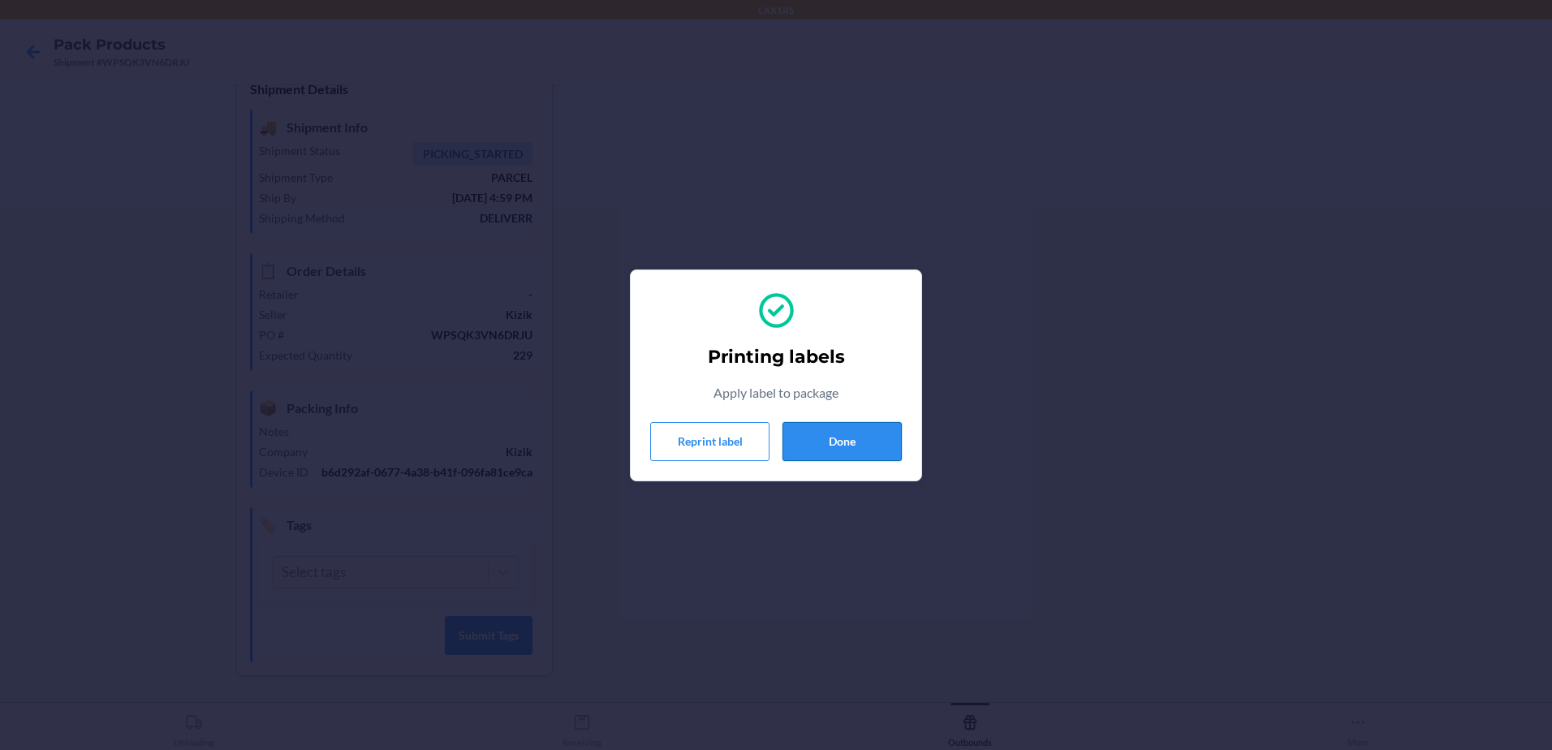
click at [851, 453] on button "Done" at bounding box center [841, 441] width 119 height 39
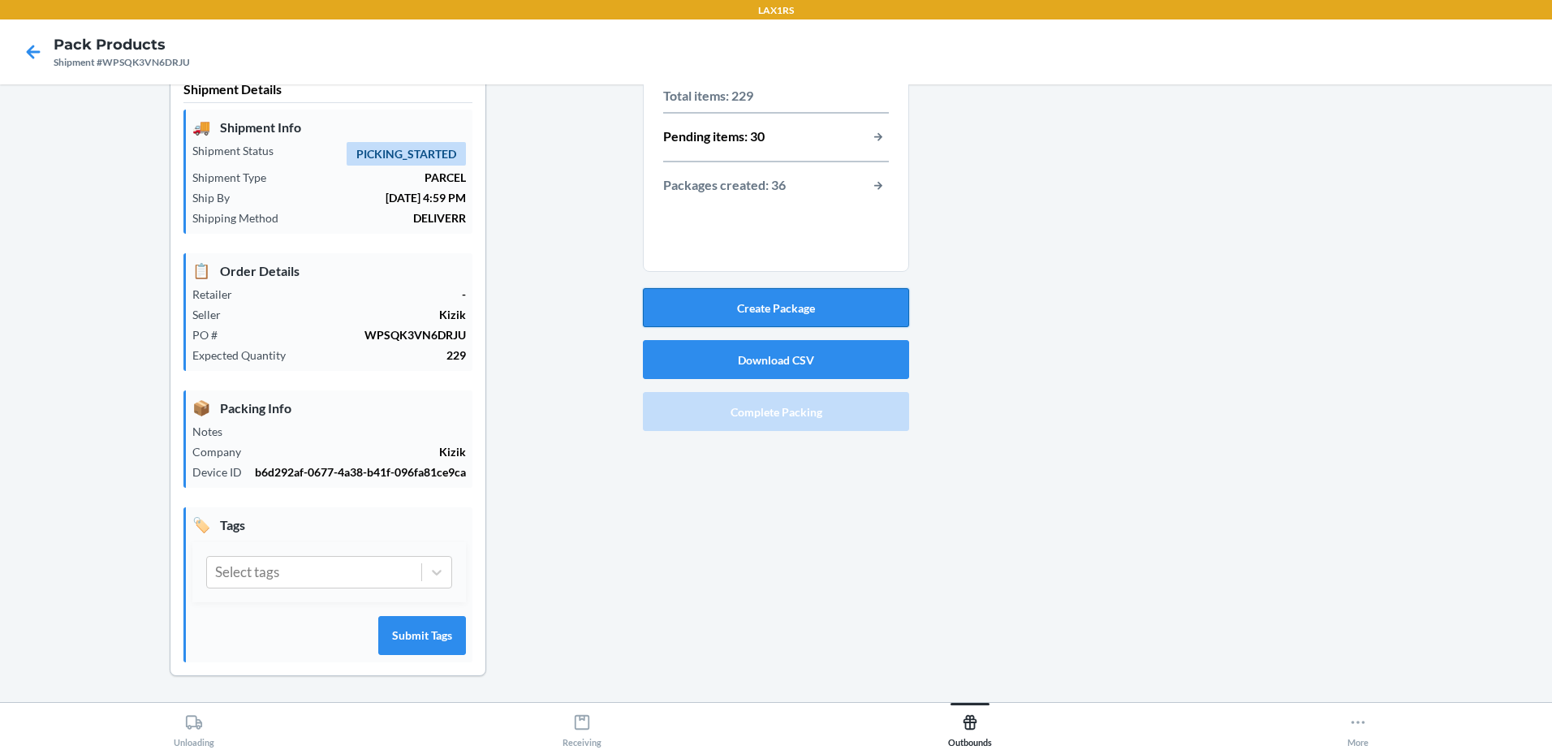
scroll to position [0, 0]
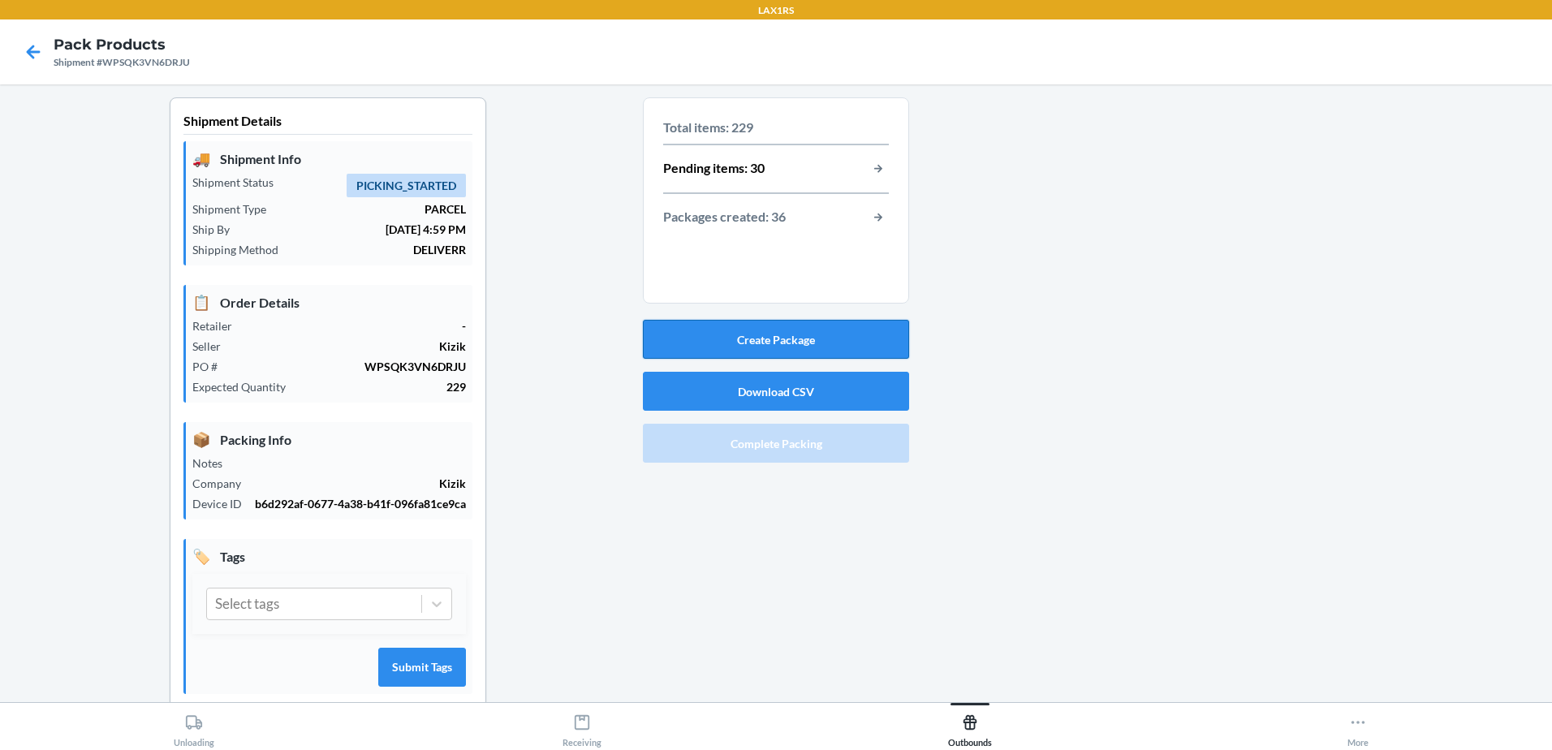
click at [779, 332] on button "Create Package" at bounding box center [776, 339] width 266 height 39
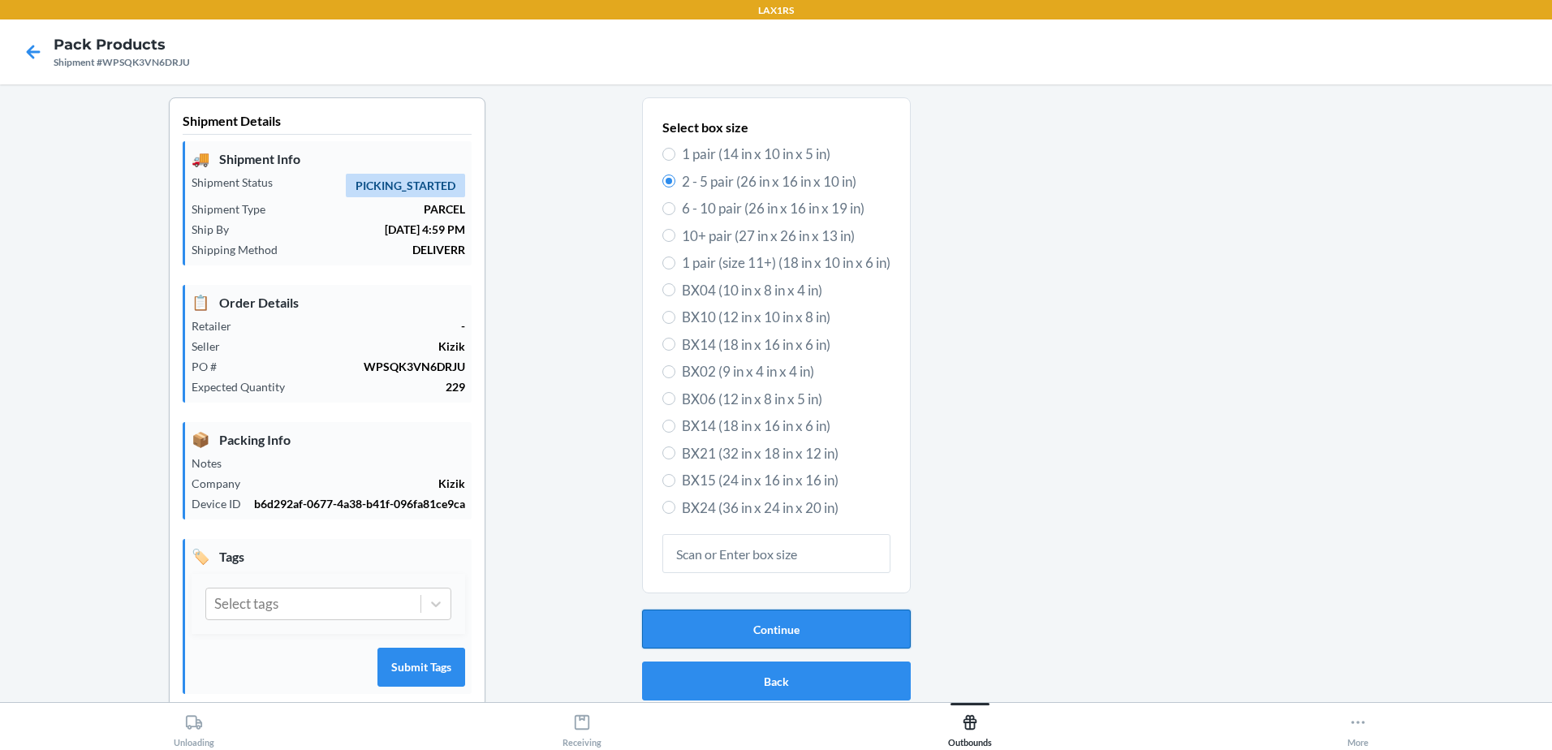
click at [811, 630] on button "Continue" at bounding box center [776, 629] width 269 height 39
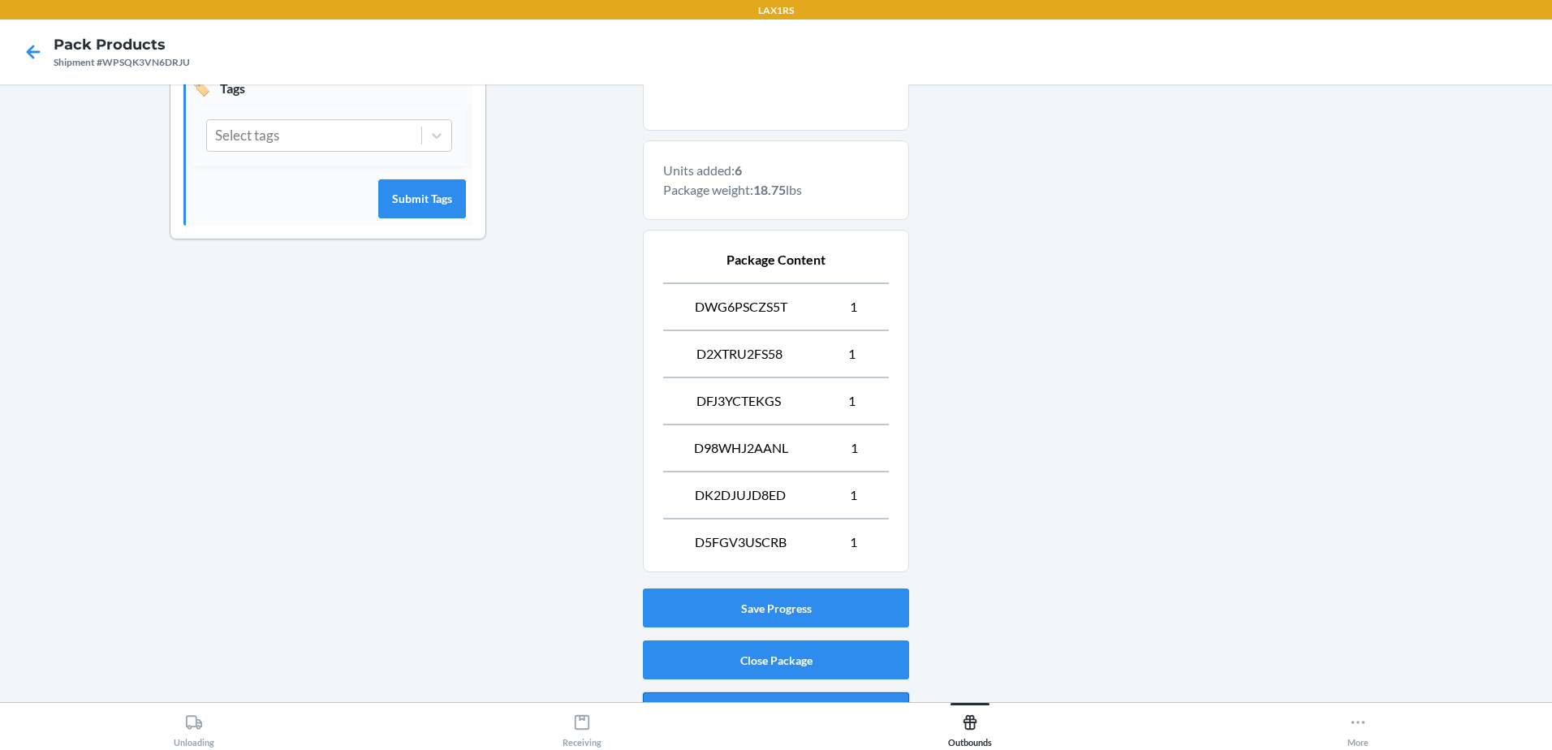
scroll to position [487, 0]
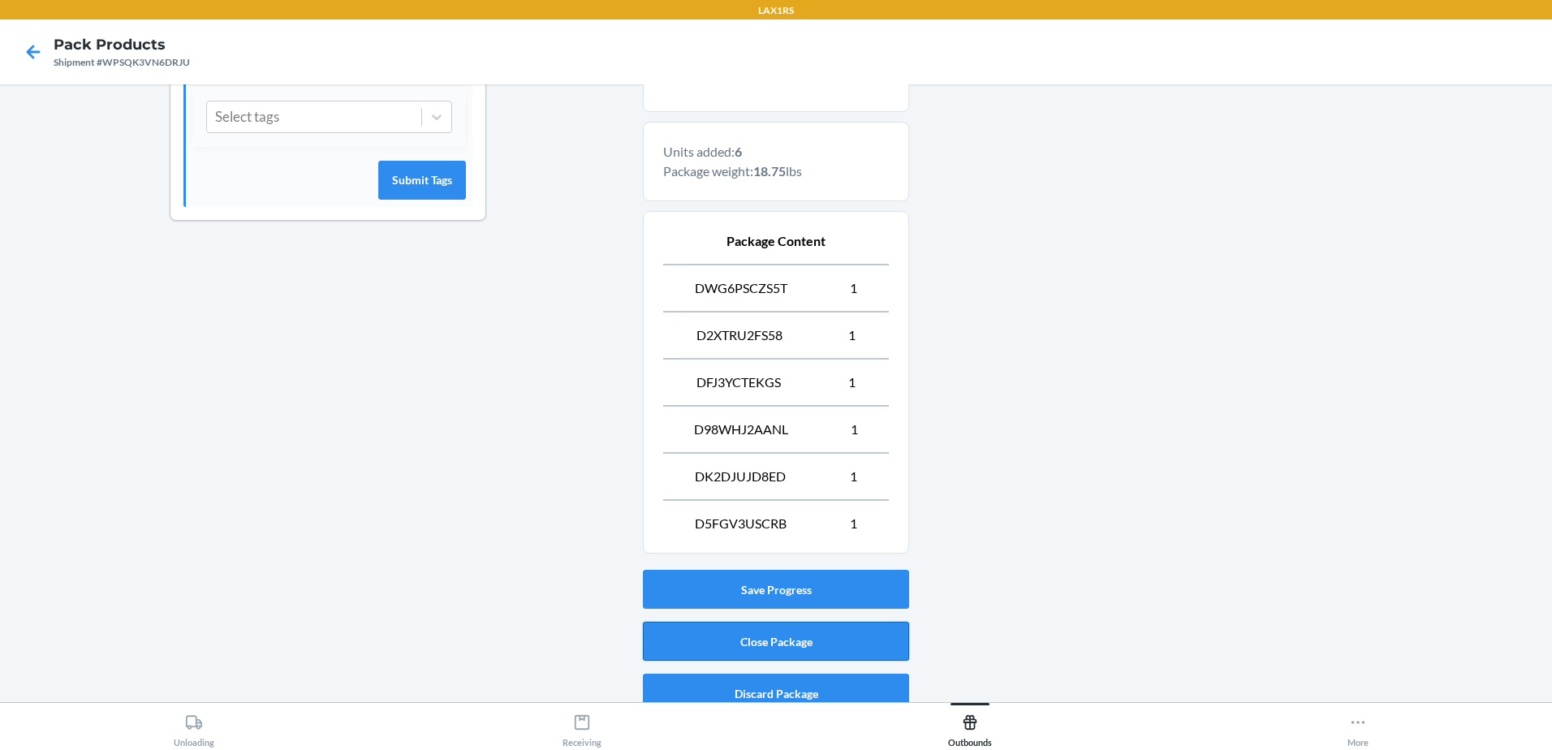
click at [814, 657] on button "Close Package" at bounding box center [776, 641] width 266 height 39
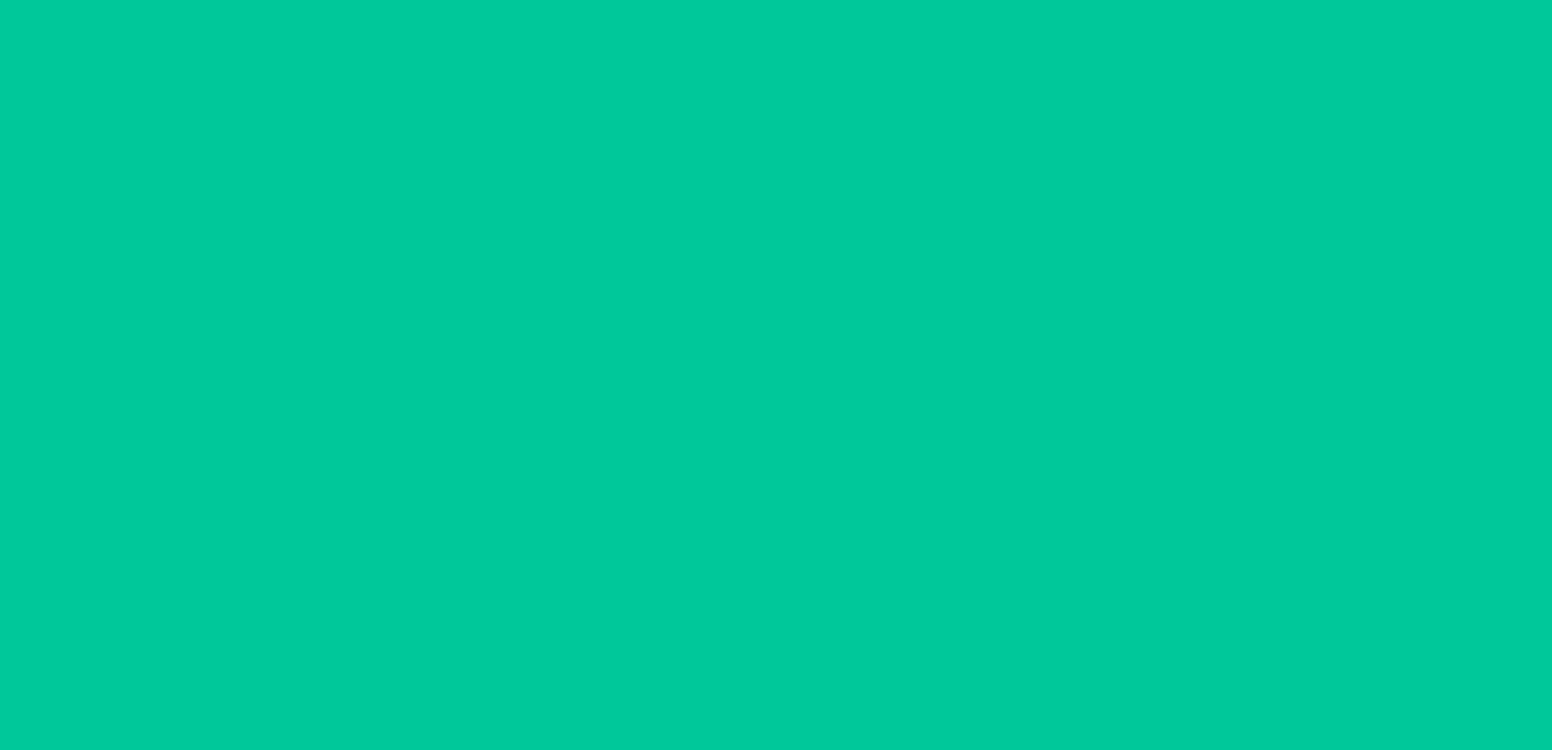
scroll to position [32, 0]
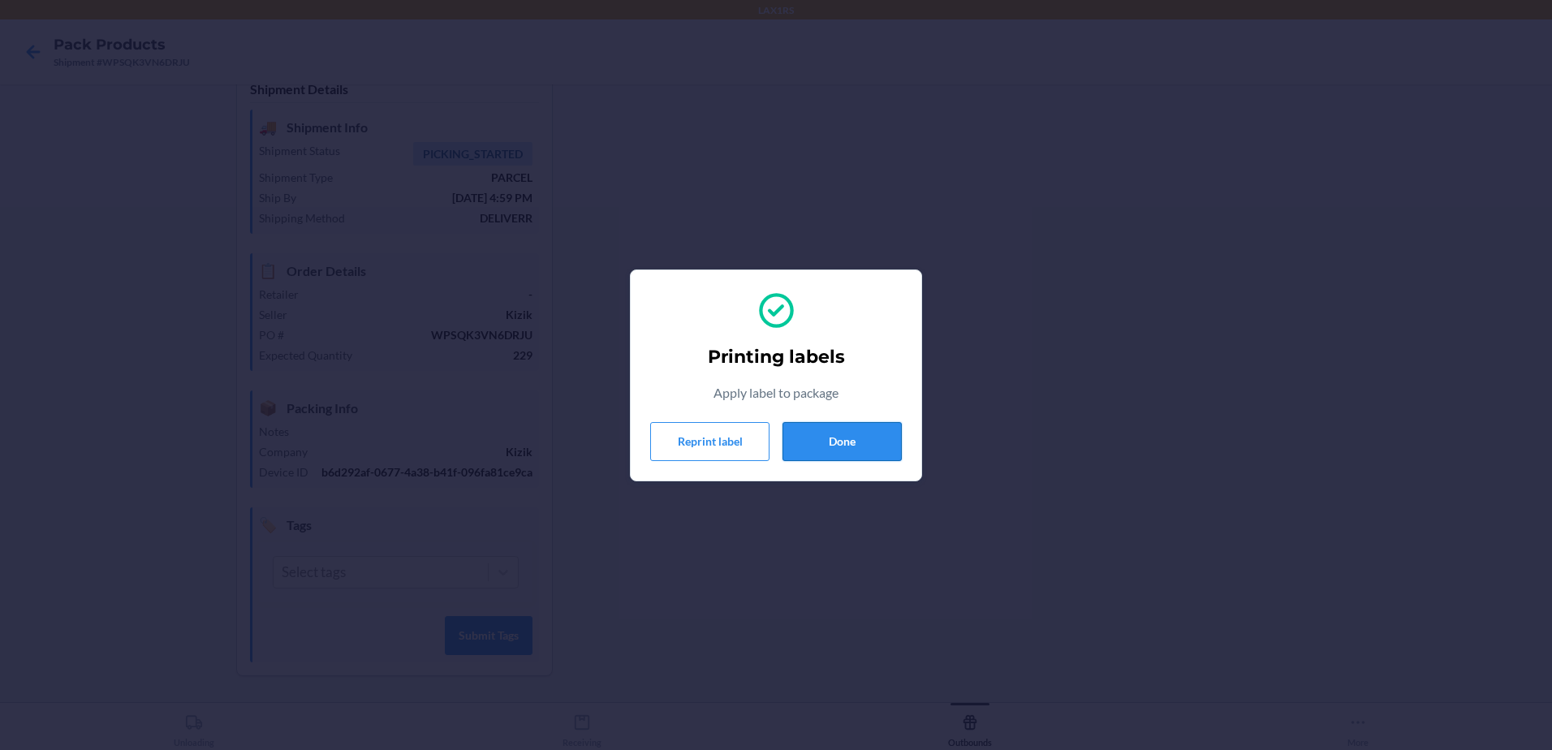
click at [873, 439] on button "Done" at bounding box center [841, 441] width 119 height 39
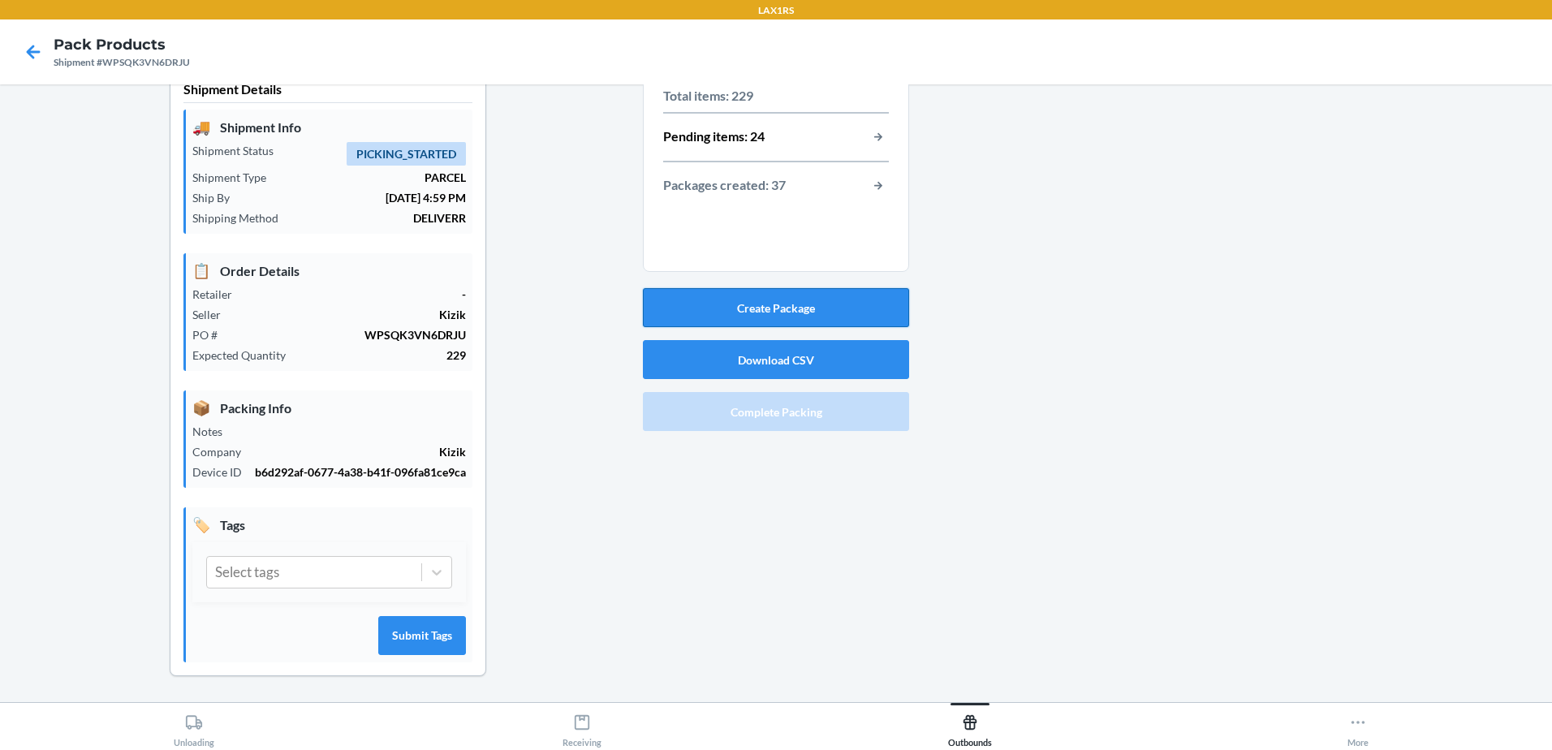
click at [804, 312] on button "Create Package" at bounding box center [776, 307] width 266 height 39
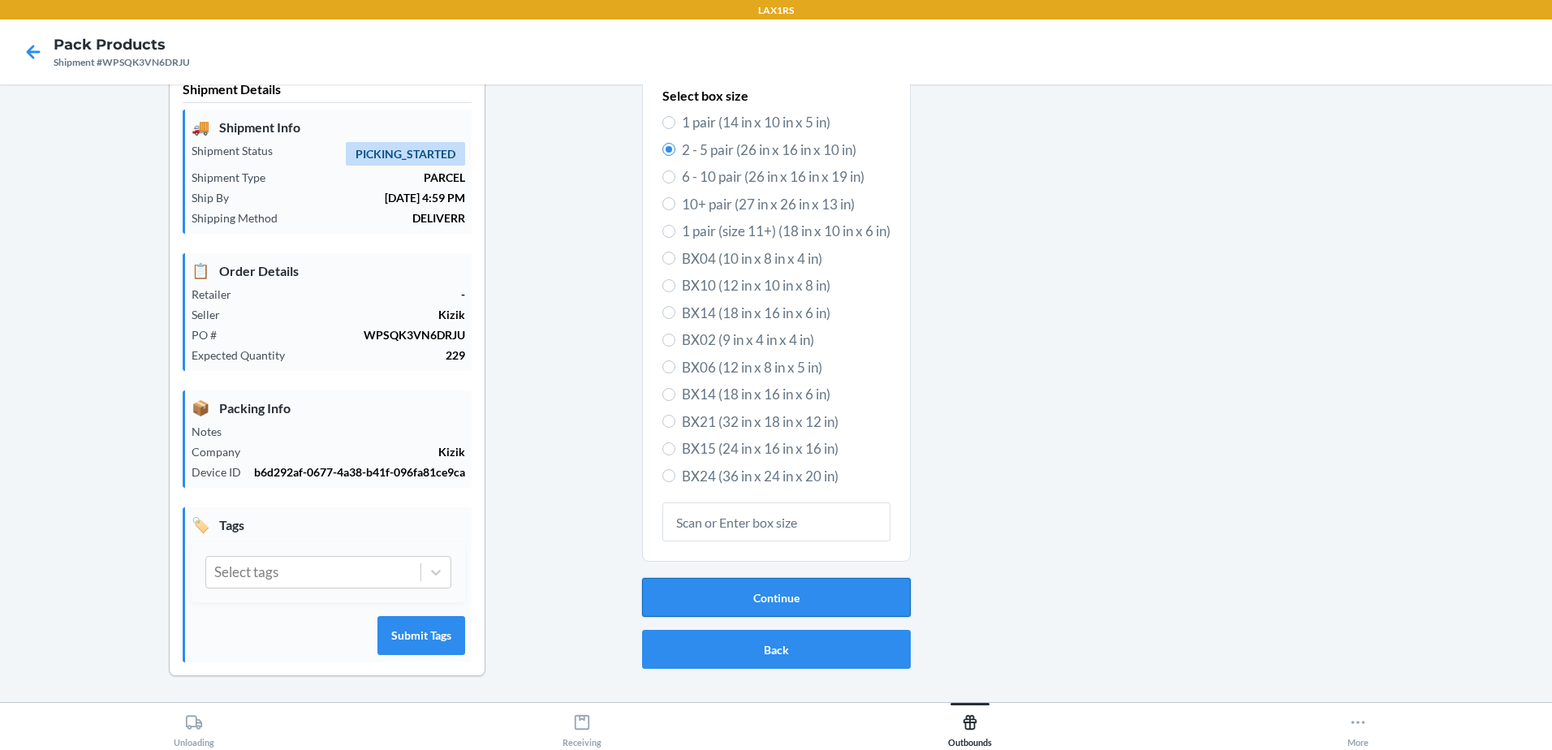
click at [727, 597] on button "Continue" at bounding box center [776, 597] width 269 height 39
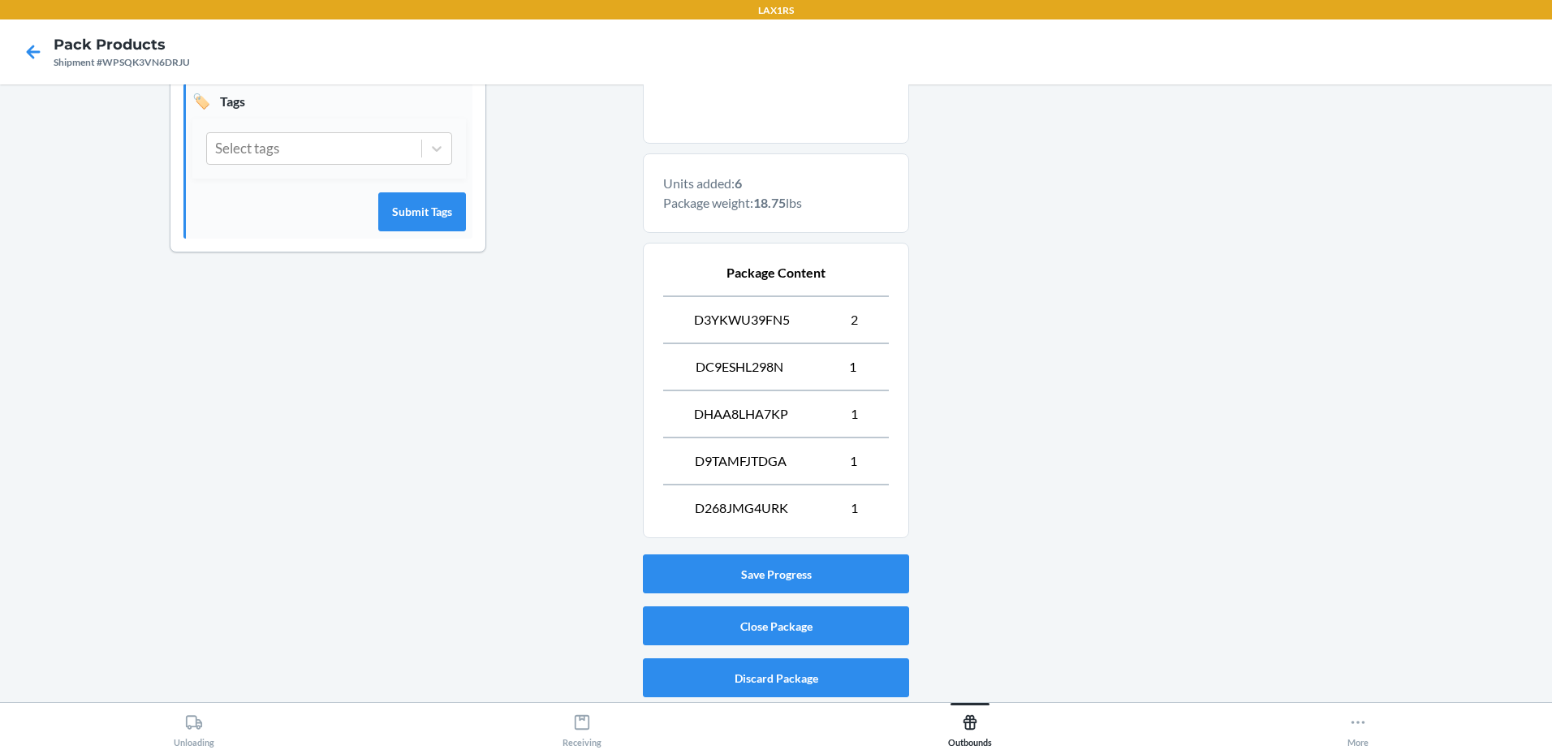
scroll to position [457, 0]
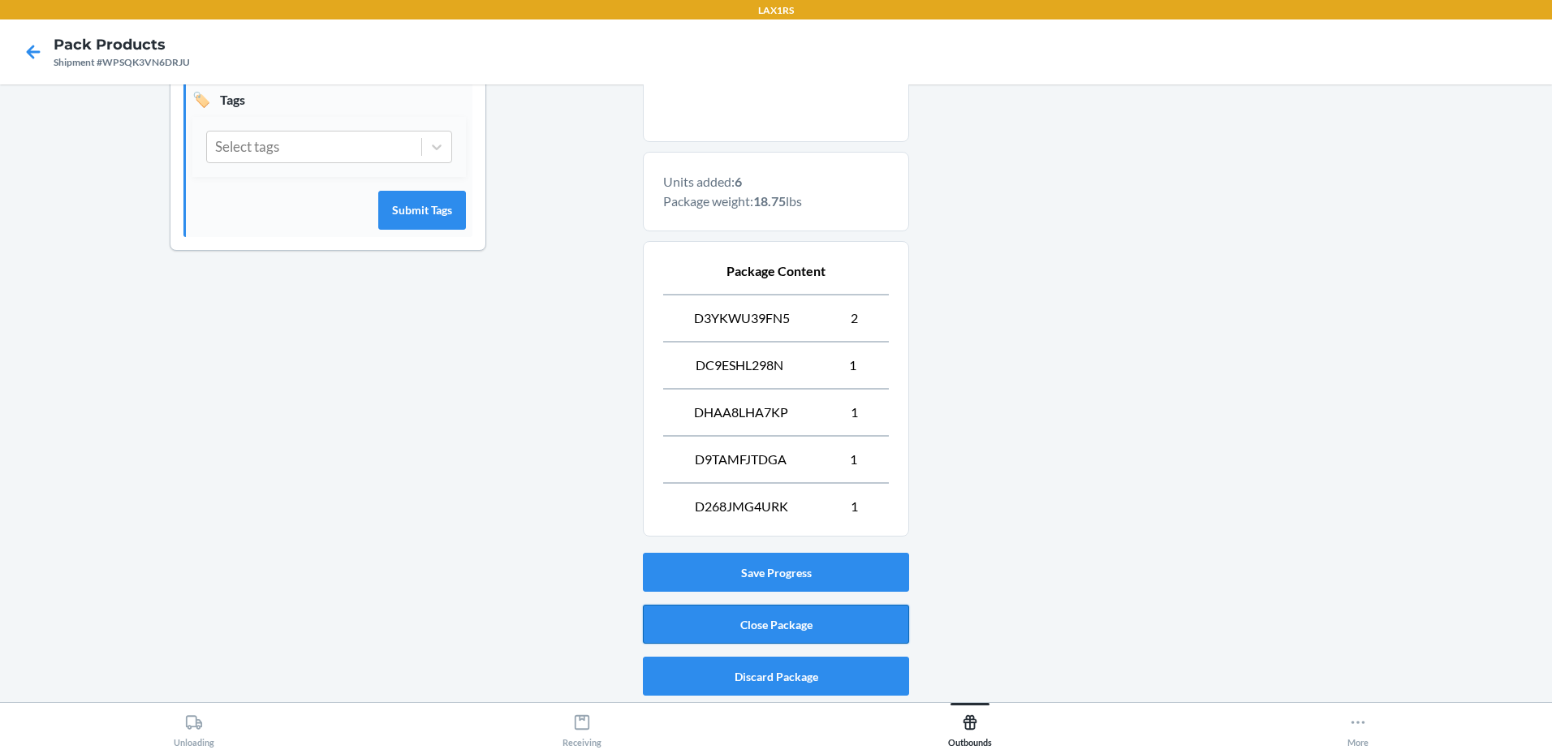
click at [807, 615] on button "Close Package" at bounding box center [776, 624] width 266 height 39
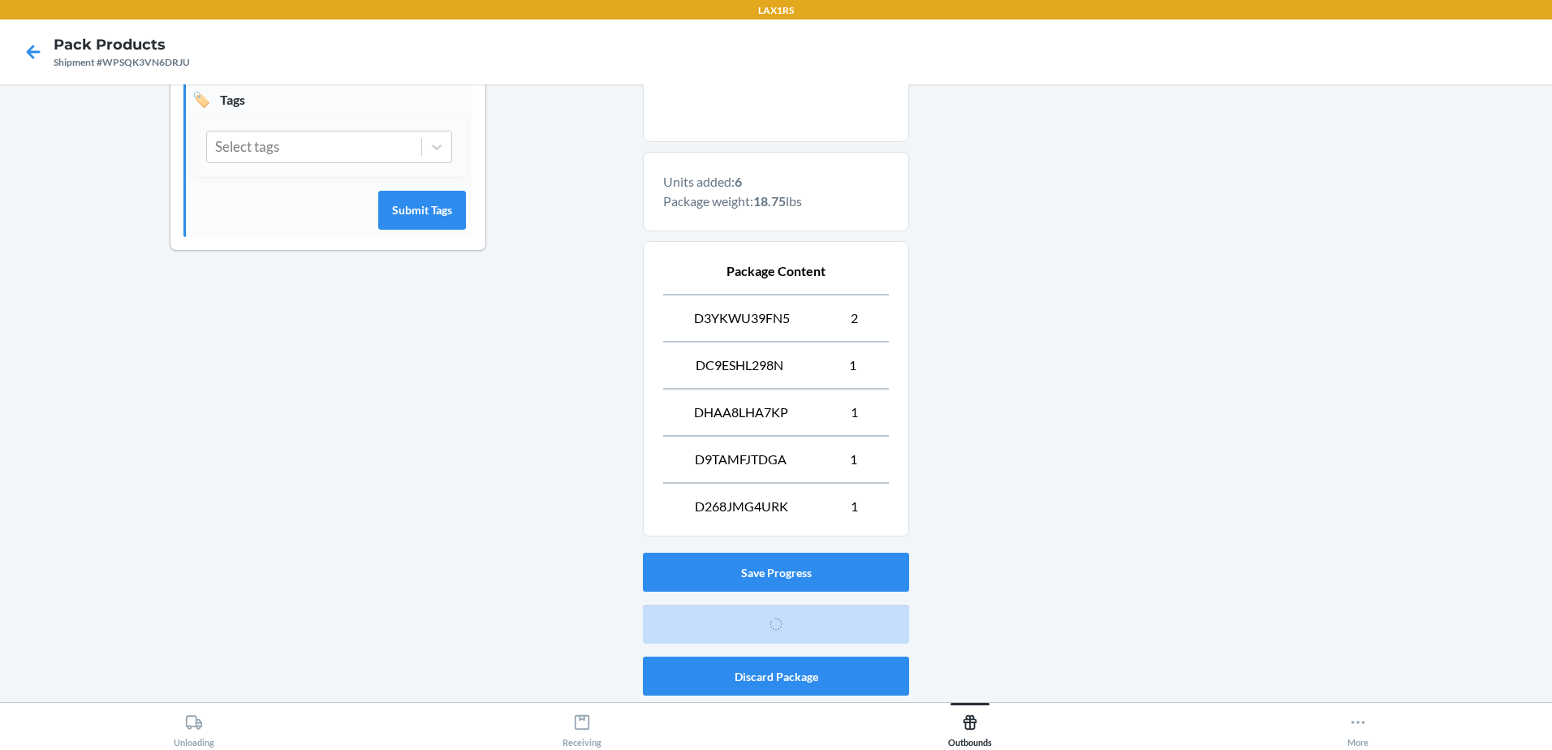
scroll to position [32, 0]
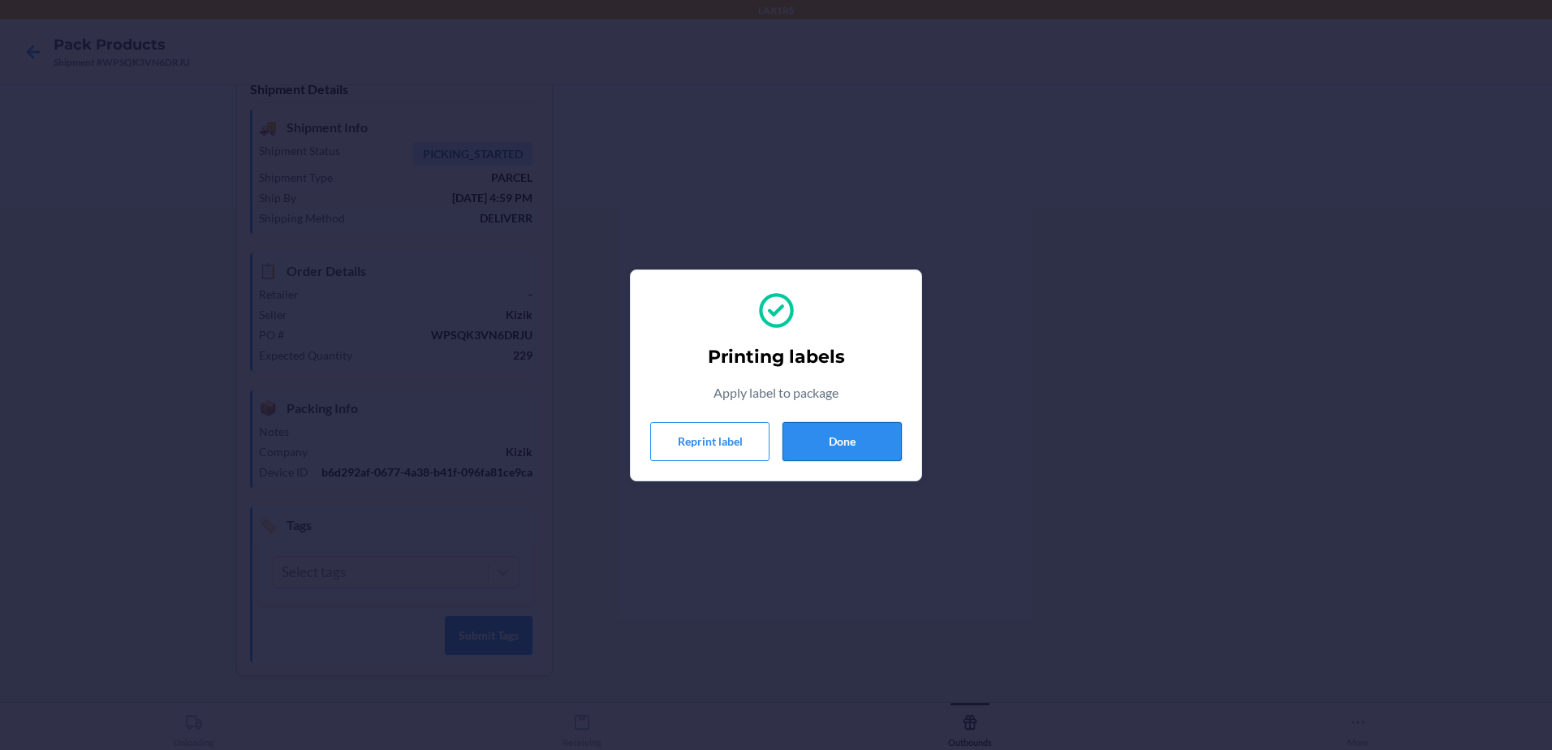
click at [860, 437] on button "Done" at bounding box center [841, 441] width 119 height 39
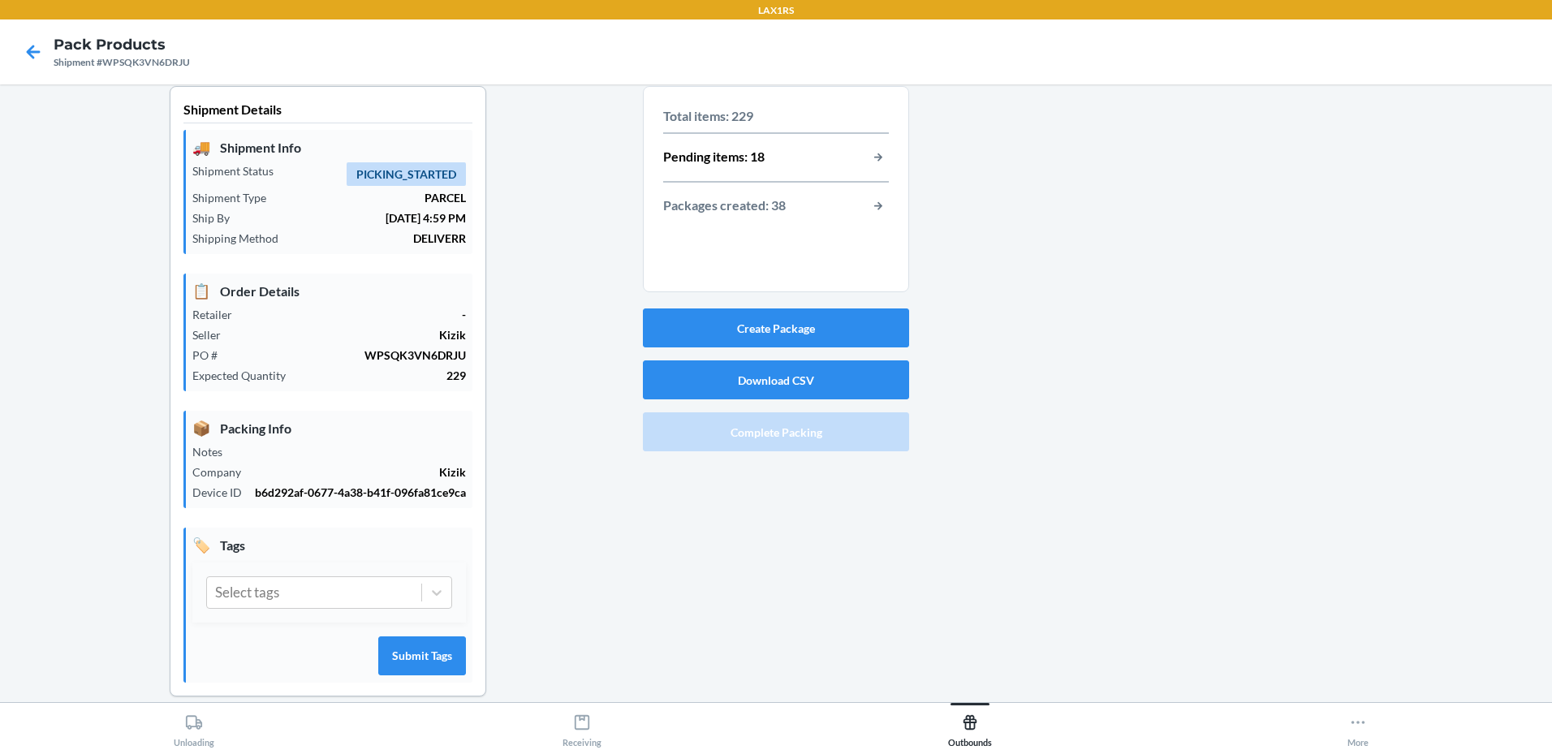
scroll to position [0, 0]
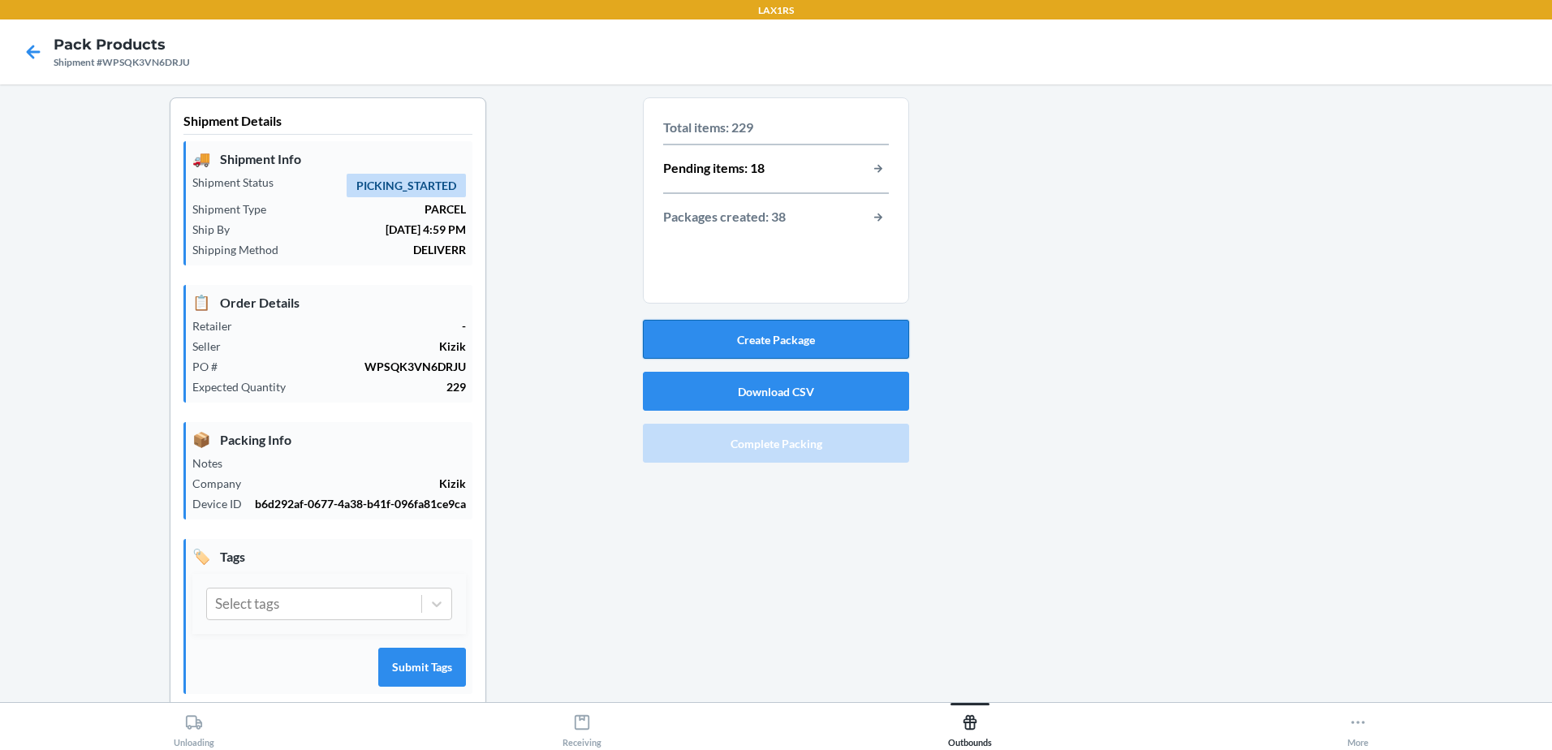
click at [795, 332] on button "Create Package" at bounding box center [776, 339] width 266 height 39
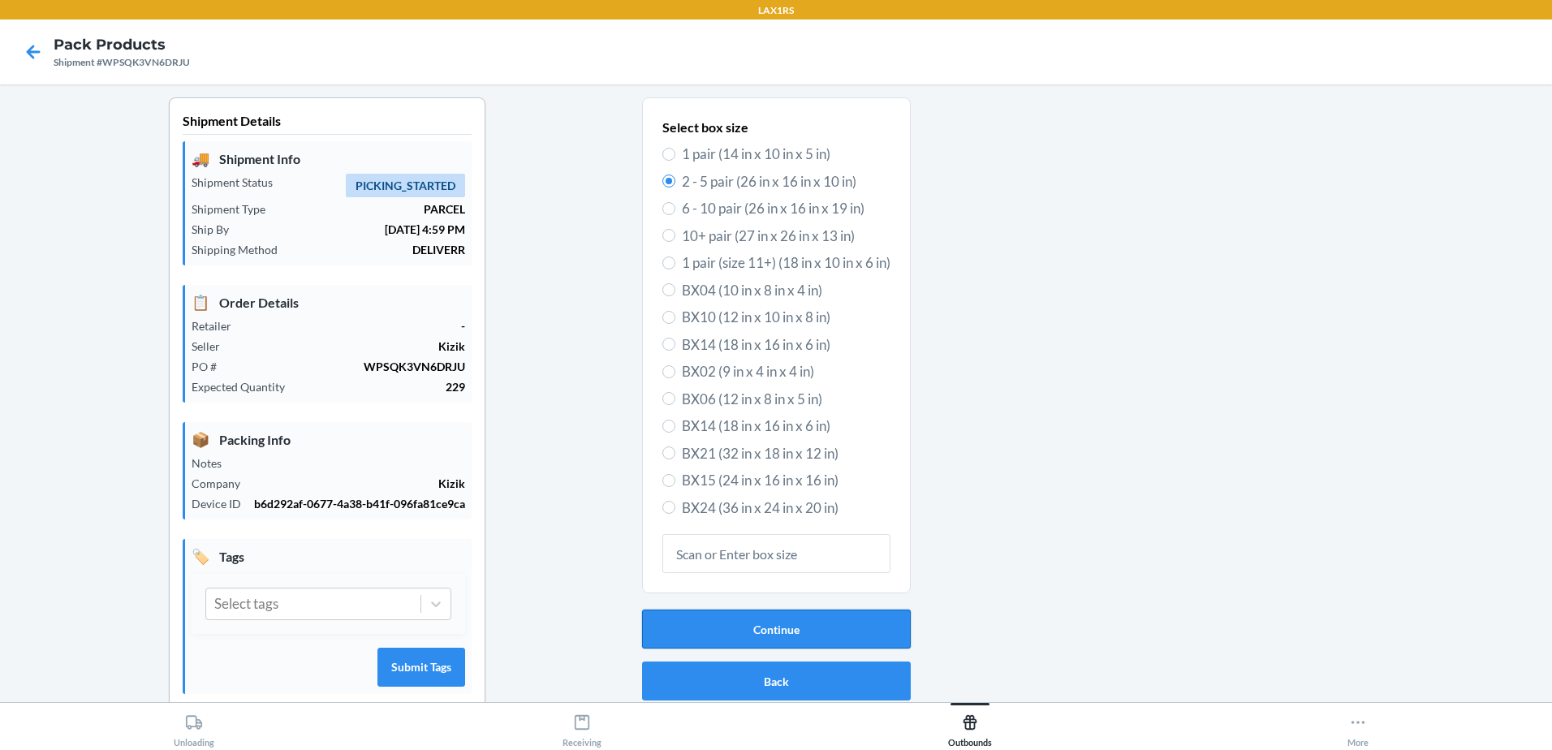
click at [810, 640] on button "Continue" at bounding box center [776, 629] width 269 height 39
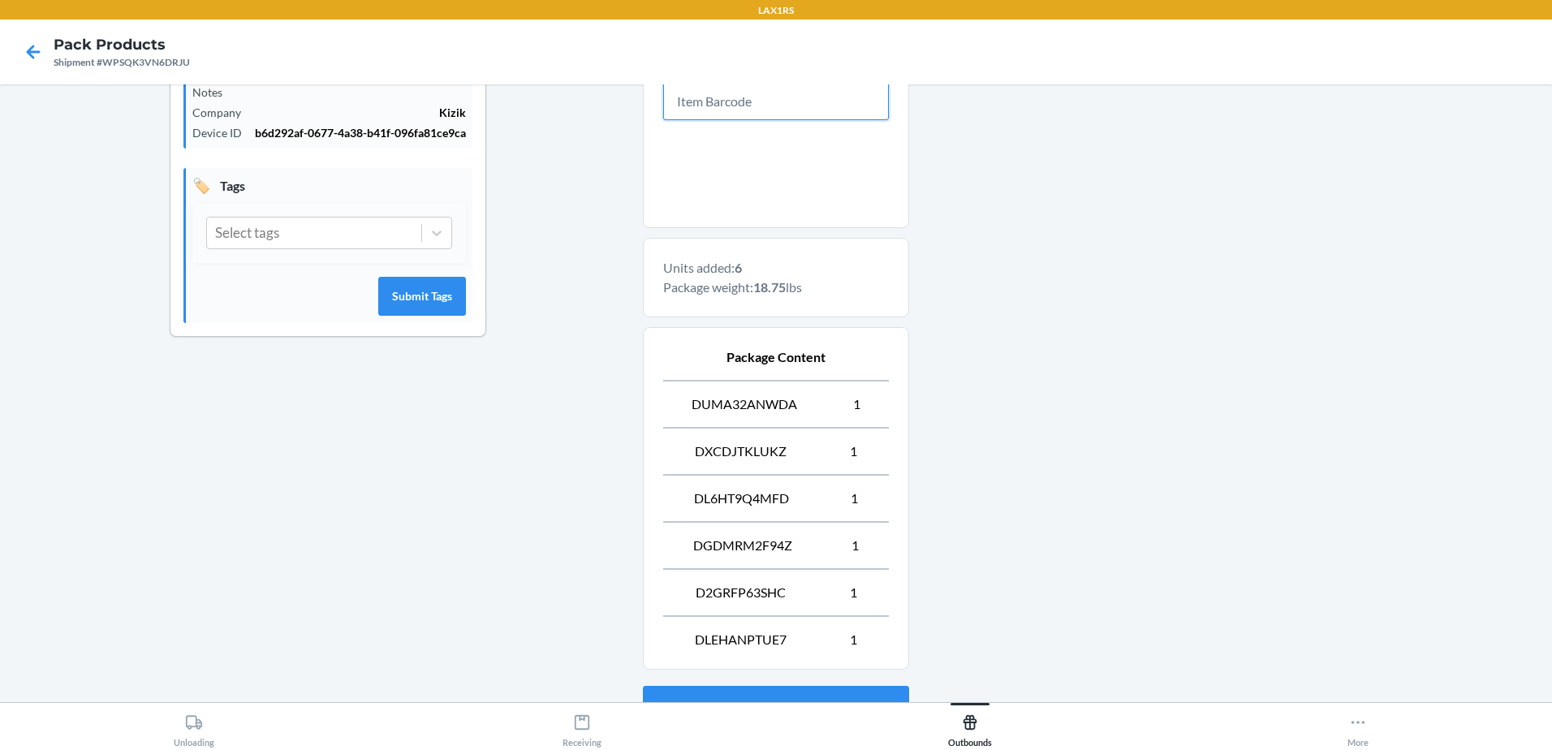
scroll to position [504, 0]
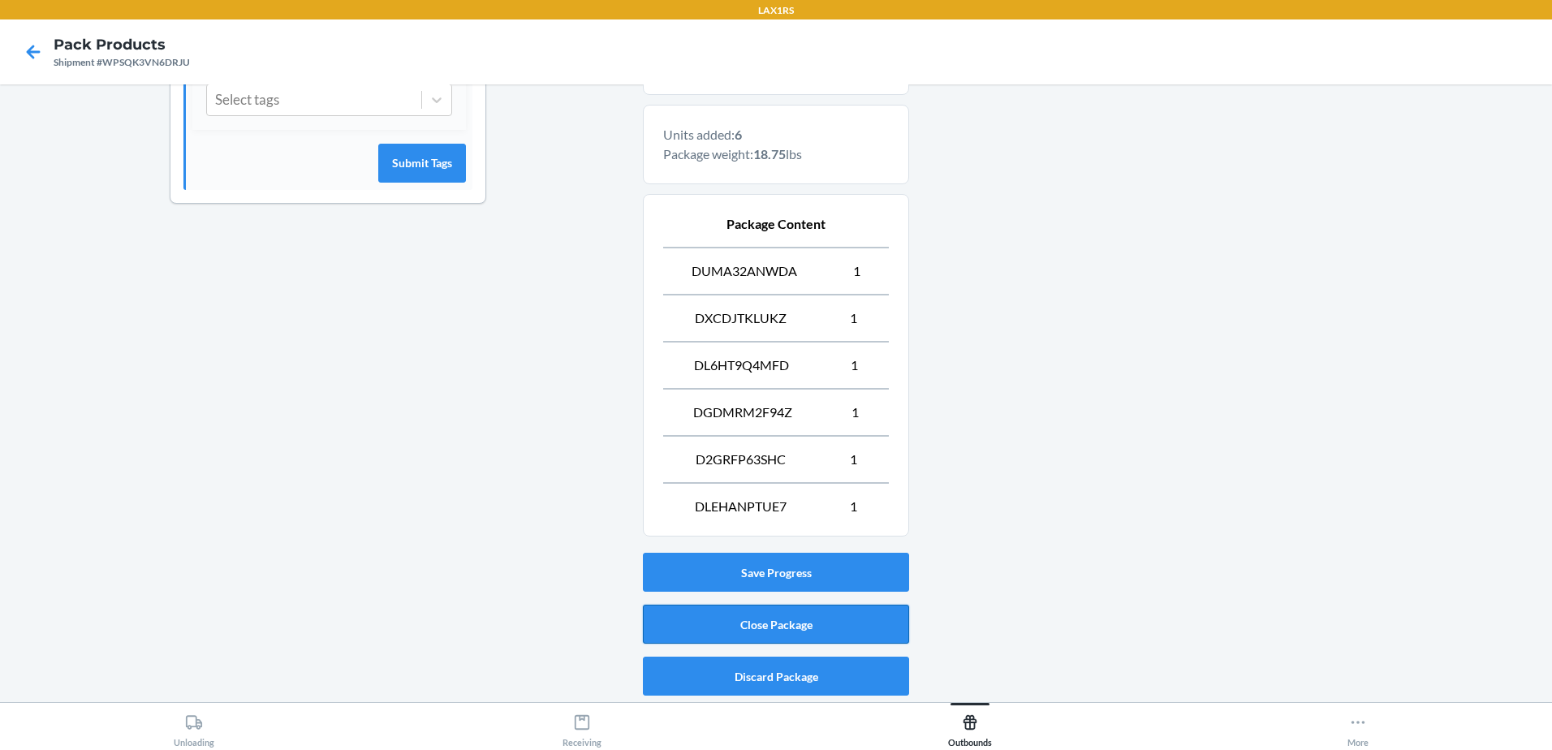
click at [763, 630] on button "Close Package" at bounding box center [776, 624] width 266 height 39
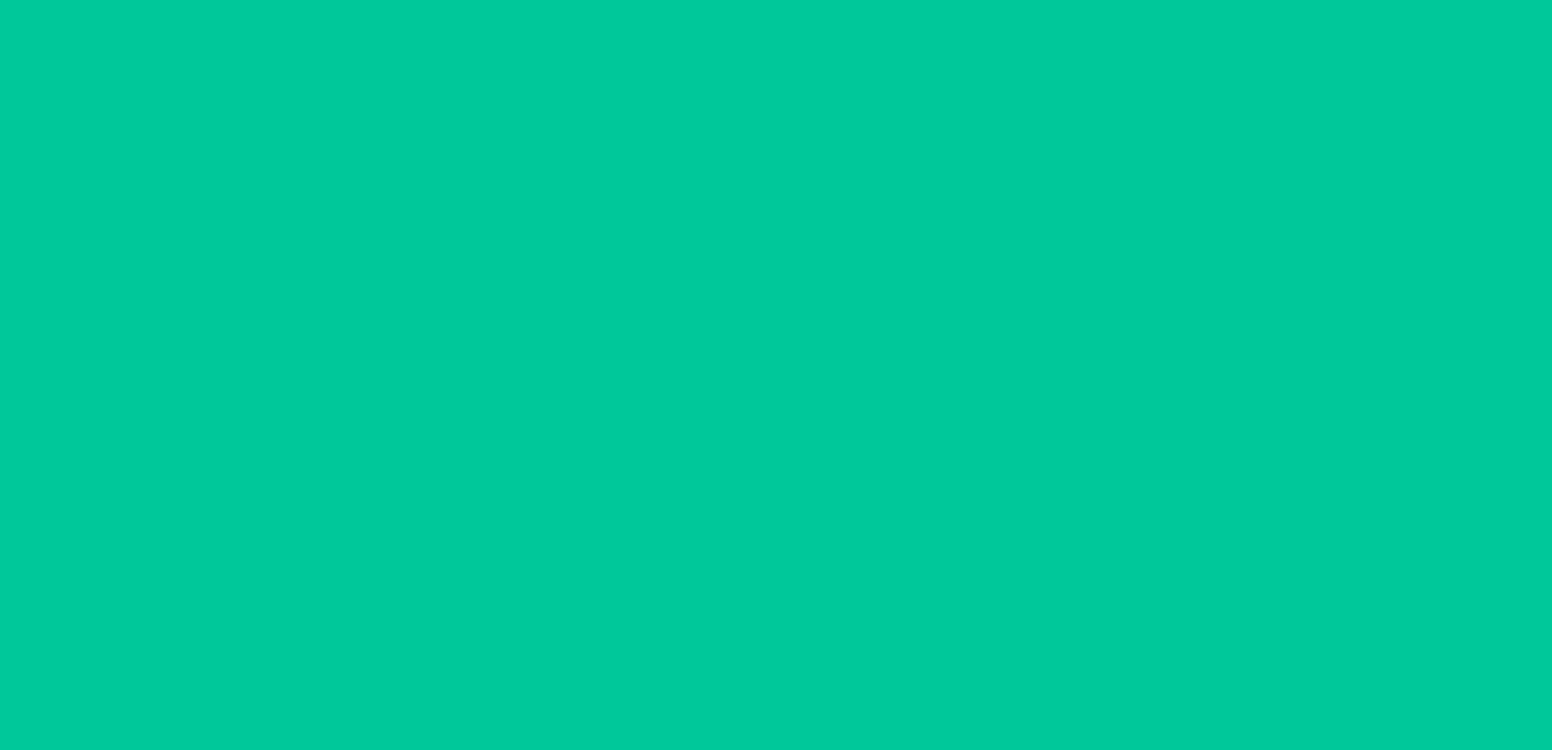
scroll to position [32, 0]
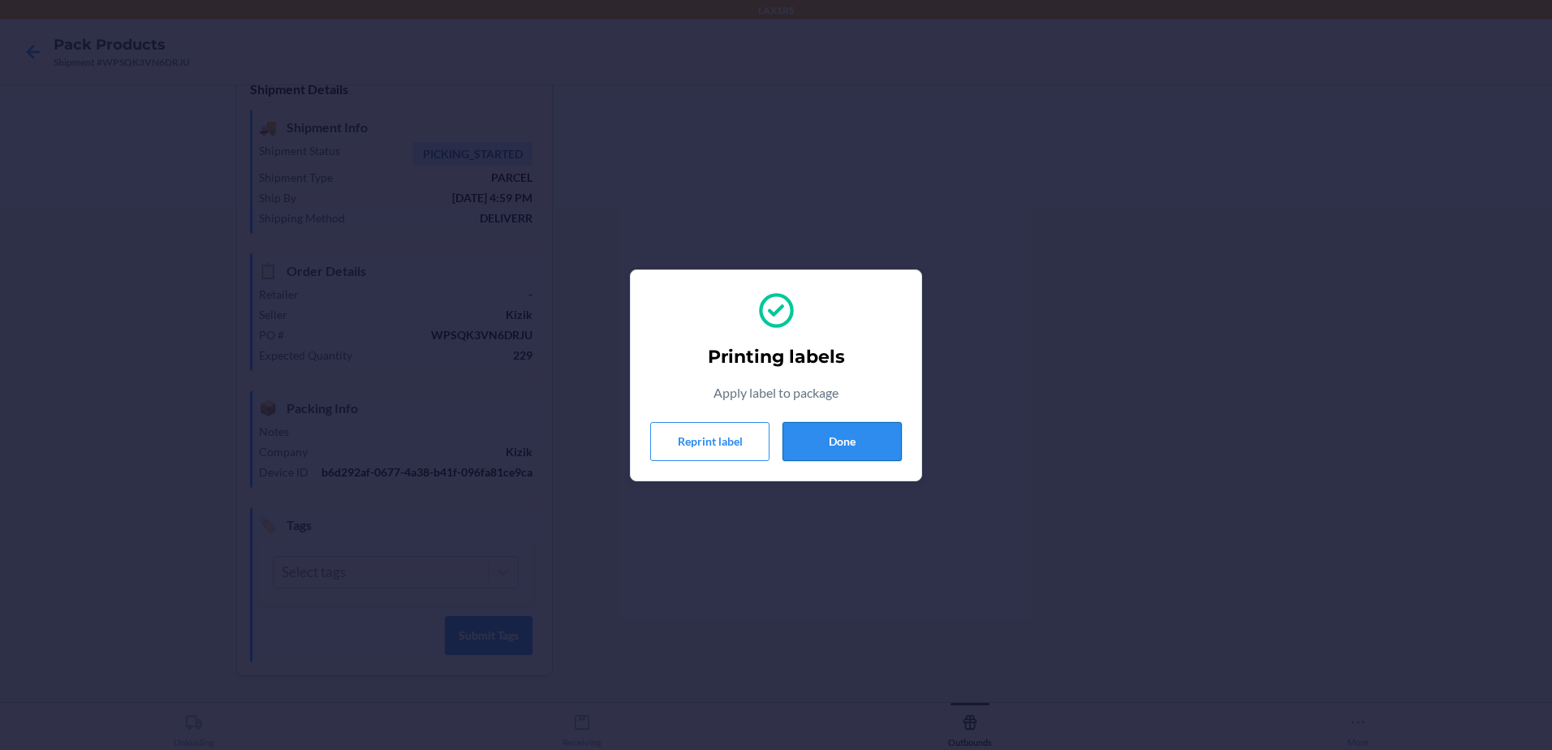
drag, startPoint x: 291, startPoint y: 24, endPoint x: 880, endPoint y: 444, distance: 723.9
click at [880, 444] on button "Done" at bounding box center [841, 441] width 119 height 39
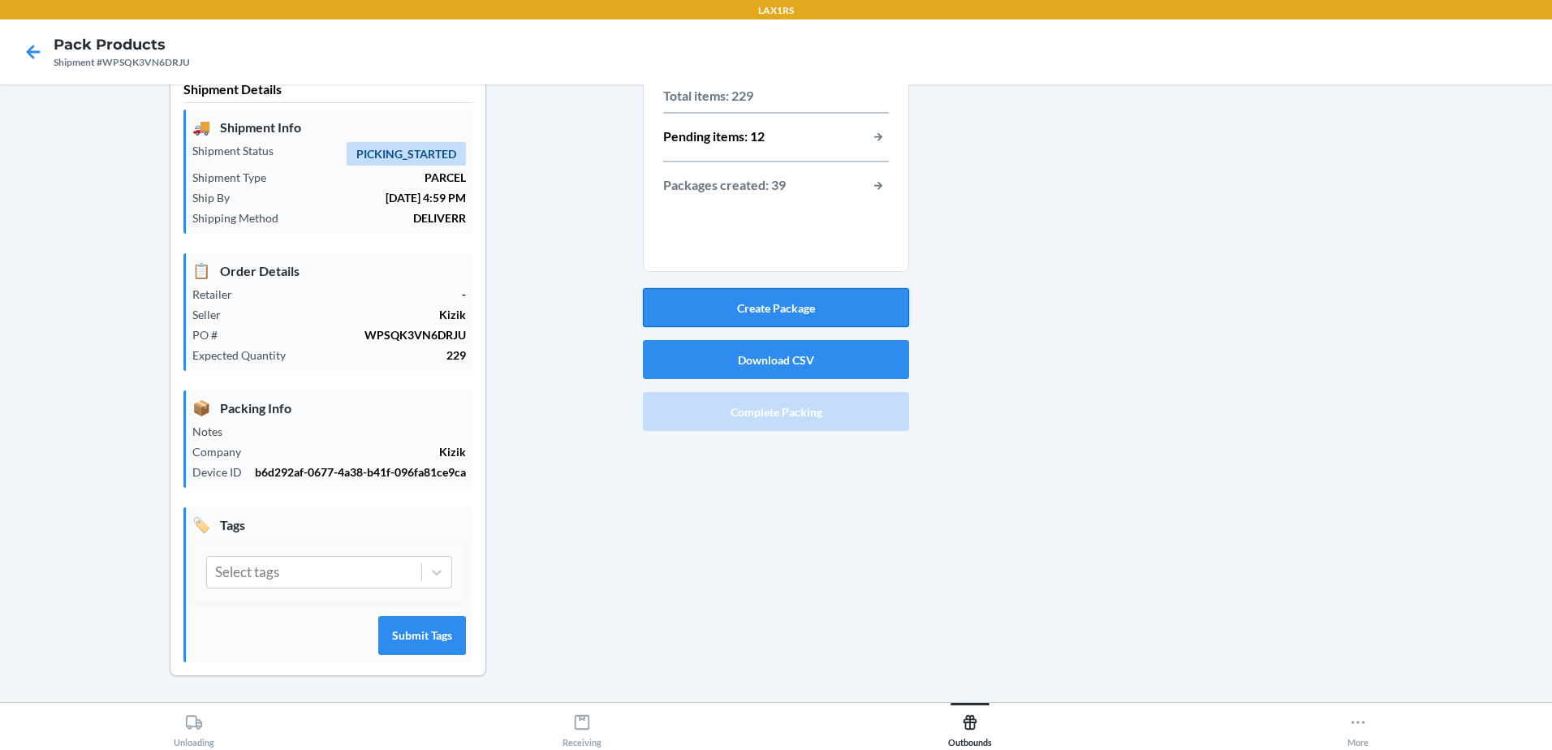
click at [804, 304] on button "Create Package" at bounding box center [776, 307] width 266 height 39
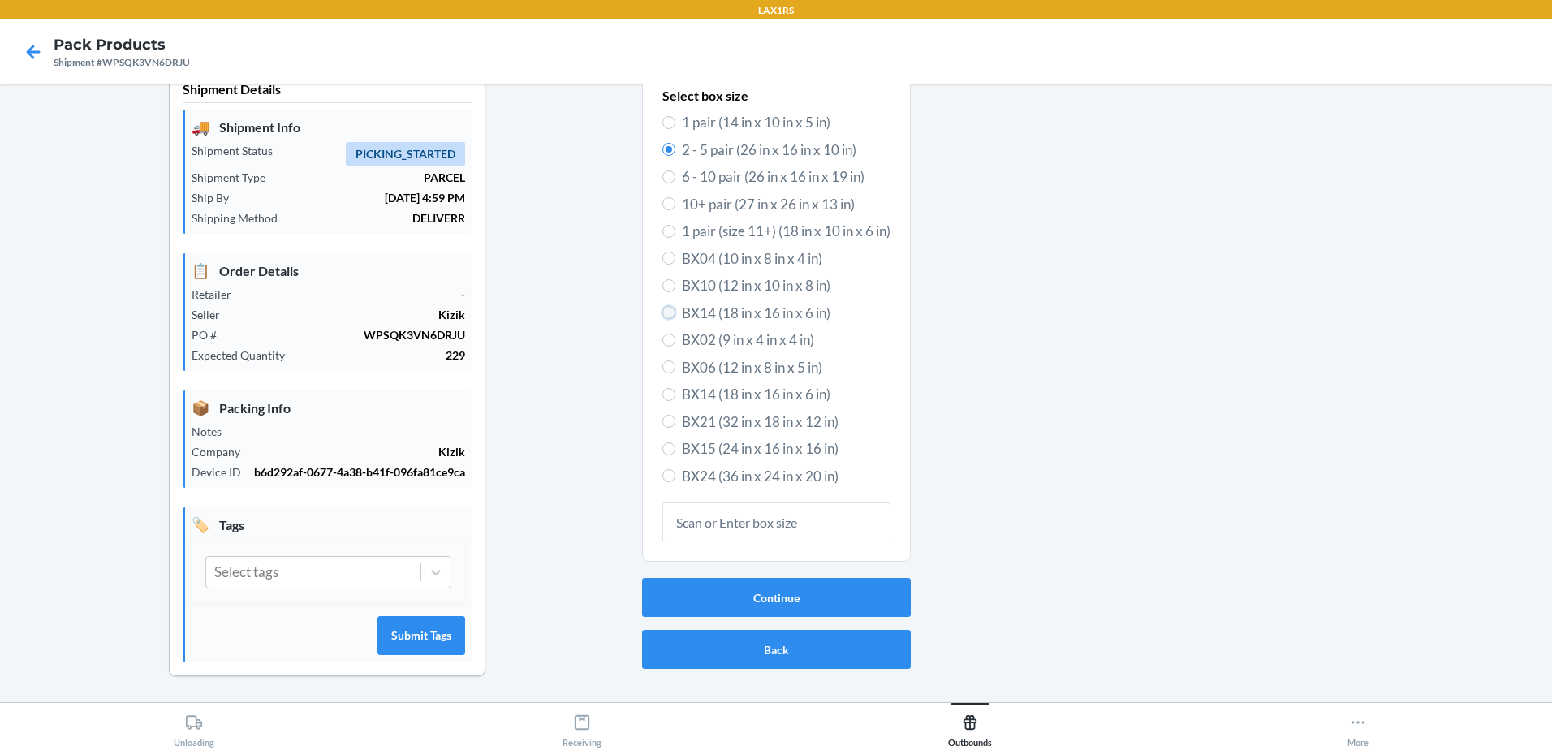
click at [662, 311] on input "BX14 (18 in x 16 in x 6 in)" at bounding box center [668, 312] width 13 height 13
radio input "true"
radio input "false"
click at [782, 601] on button "Continue" at bounding box center [776, 597] width 269 height 39
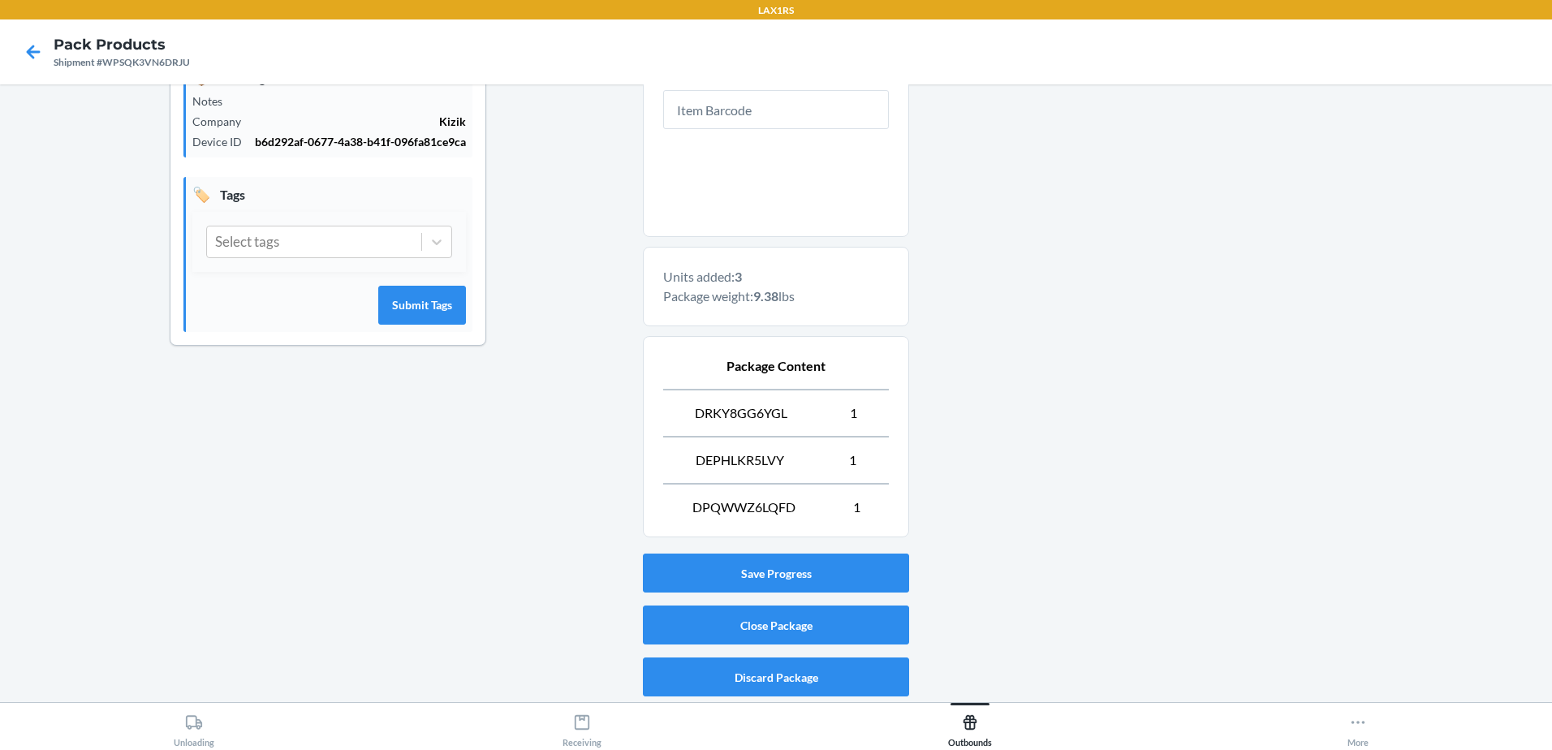
scroll to position [363, 0]
click at [814, 623] on button "Close Package" at bounding box center [776, 624] width 266 height 39
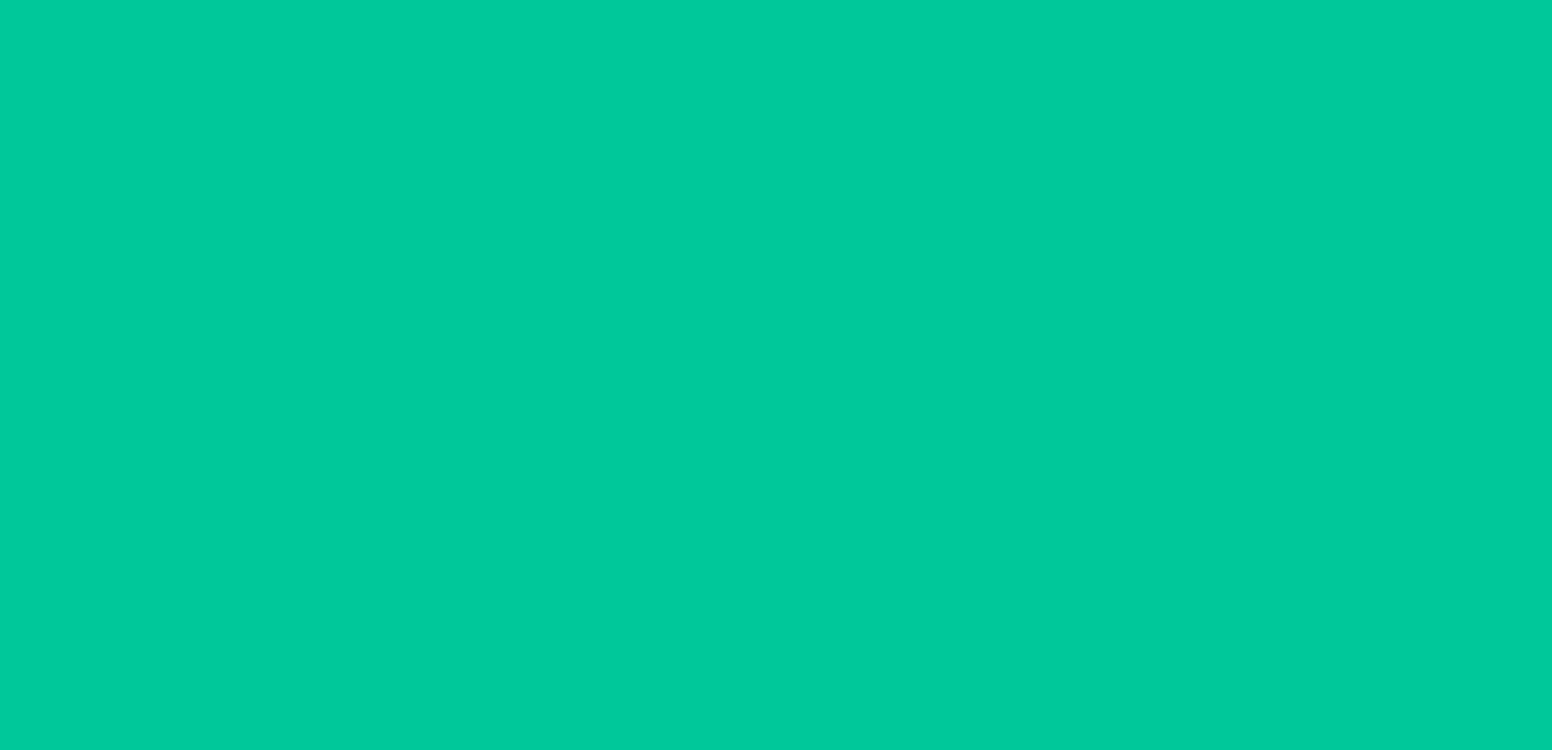
scroll to position [32, 0]
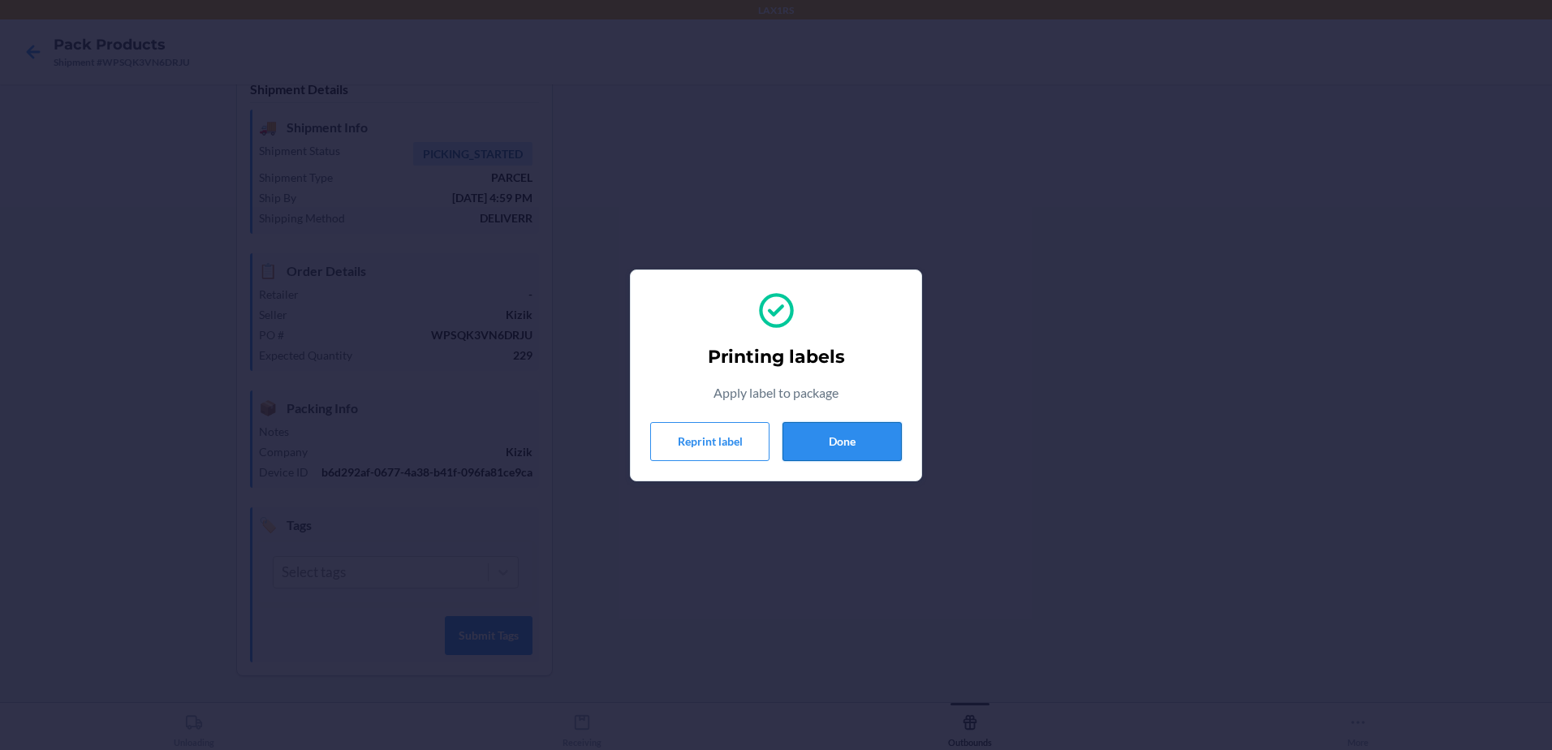
click at [856, 437] on button "Done" at bounding box center [841, 441] width 119 height 39
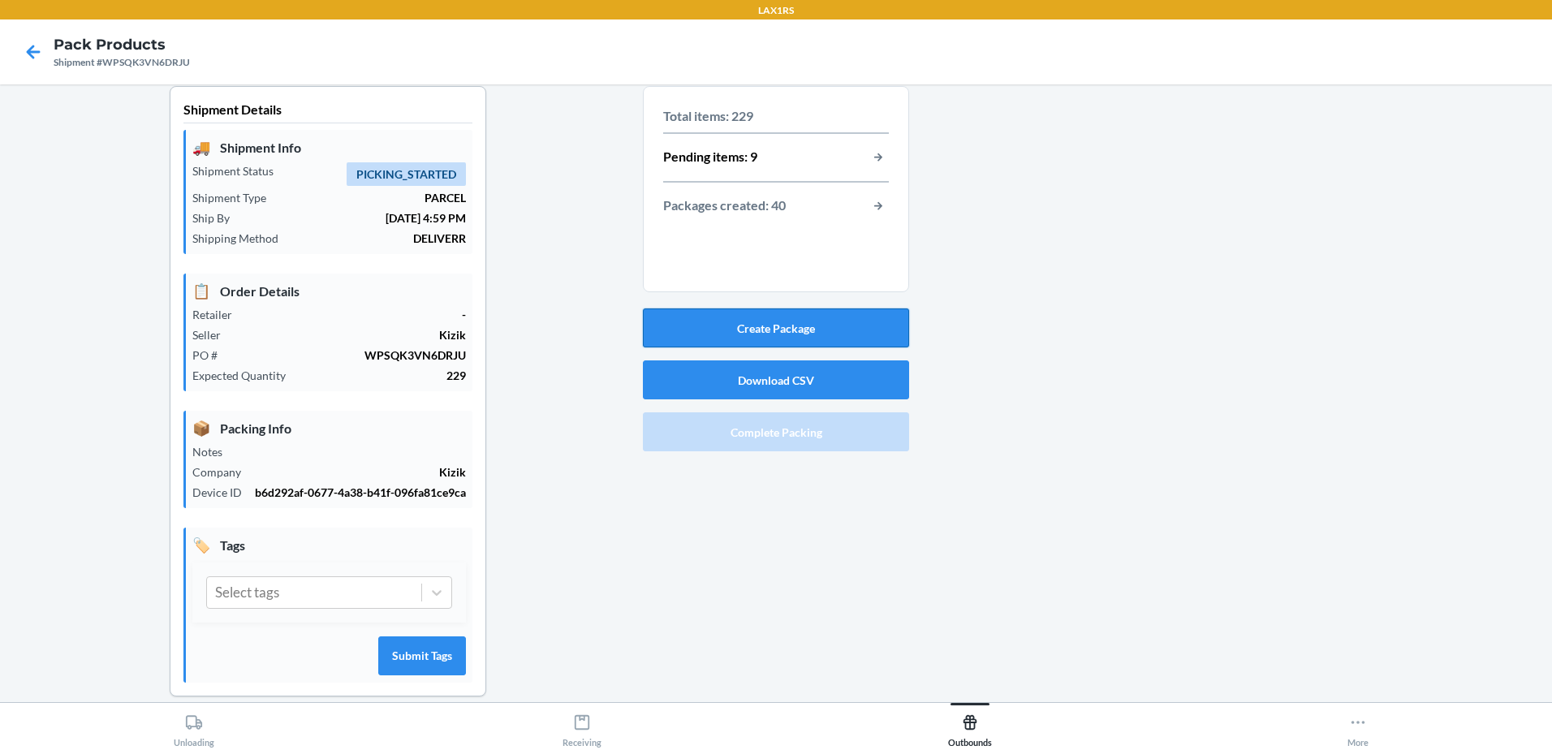
scroll to position [0, 0]
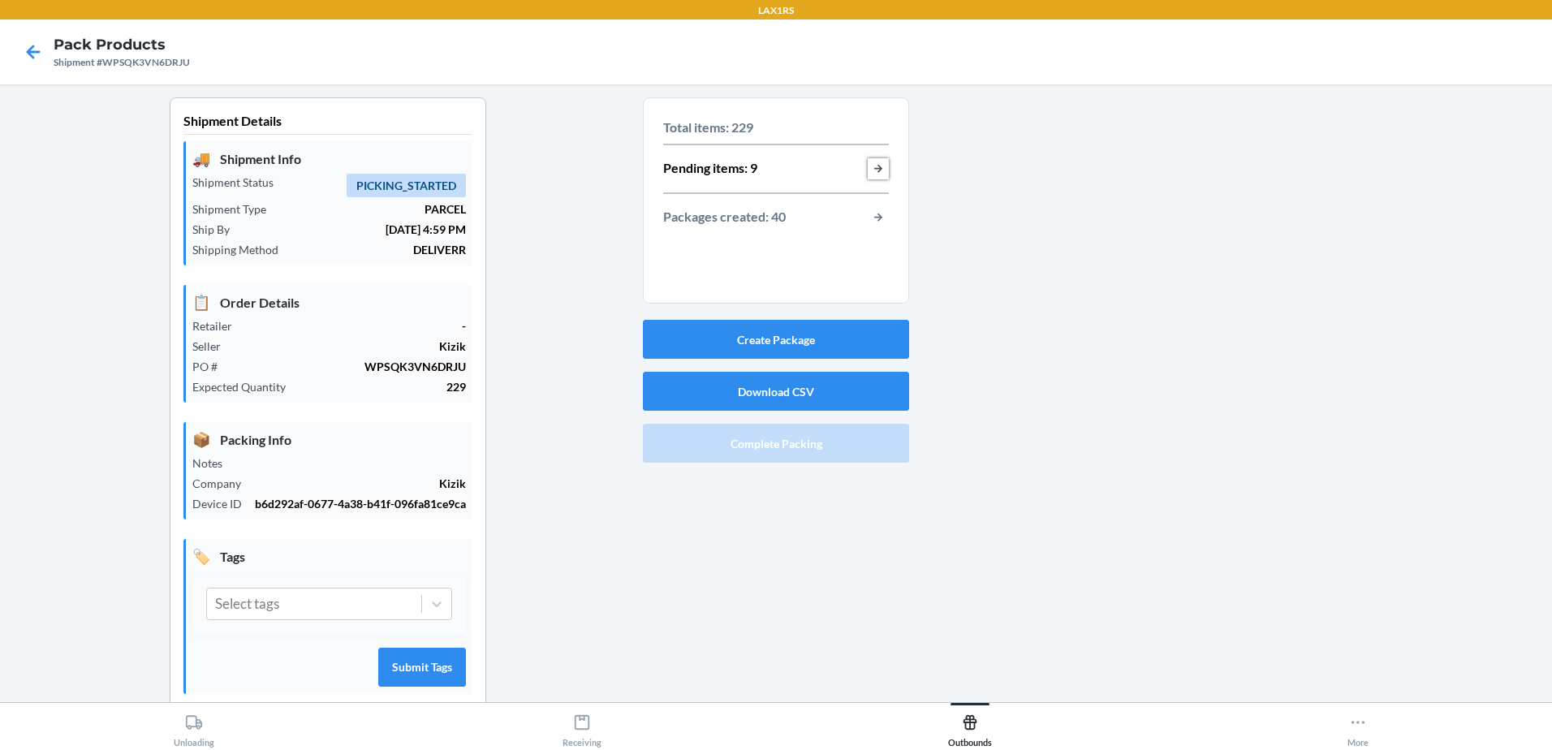
click at [870, 168] on button "button-view-pending-items" at bounding box center [878, 168] width 21 height 21
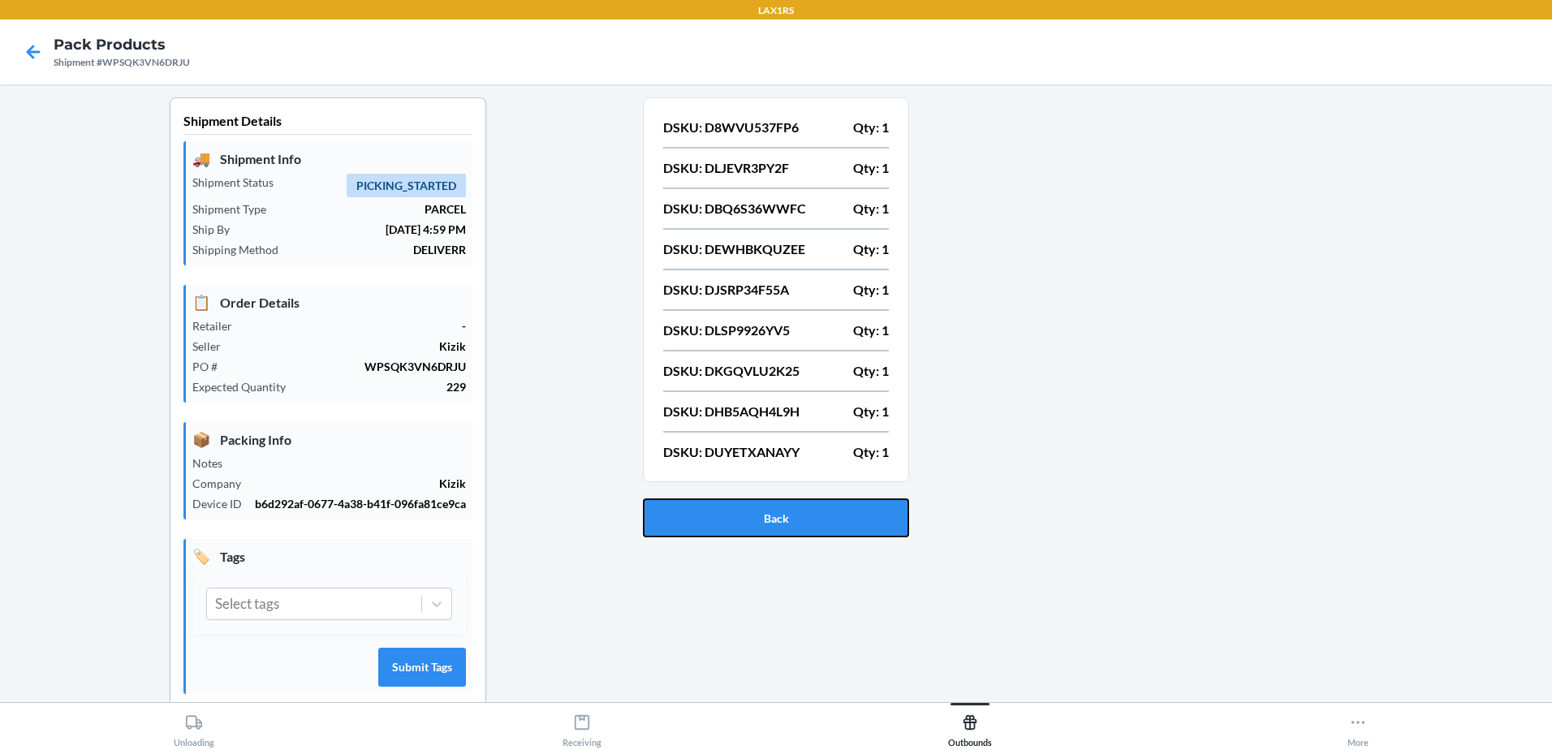
click at [868, 510] on button "Back" at bounding box center [776, 517] width 266 height 39
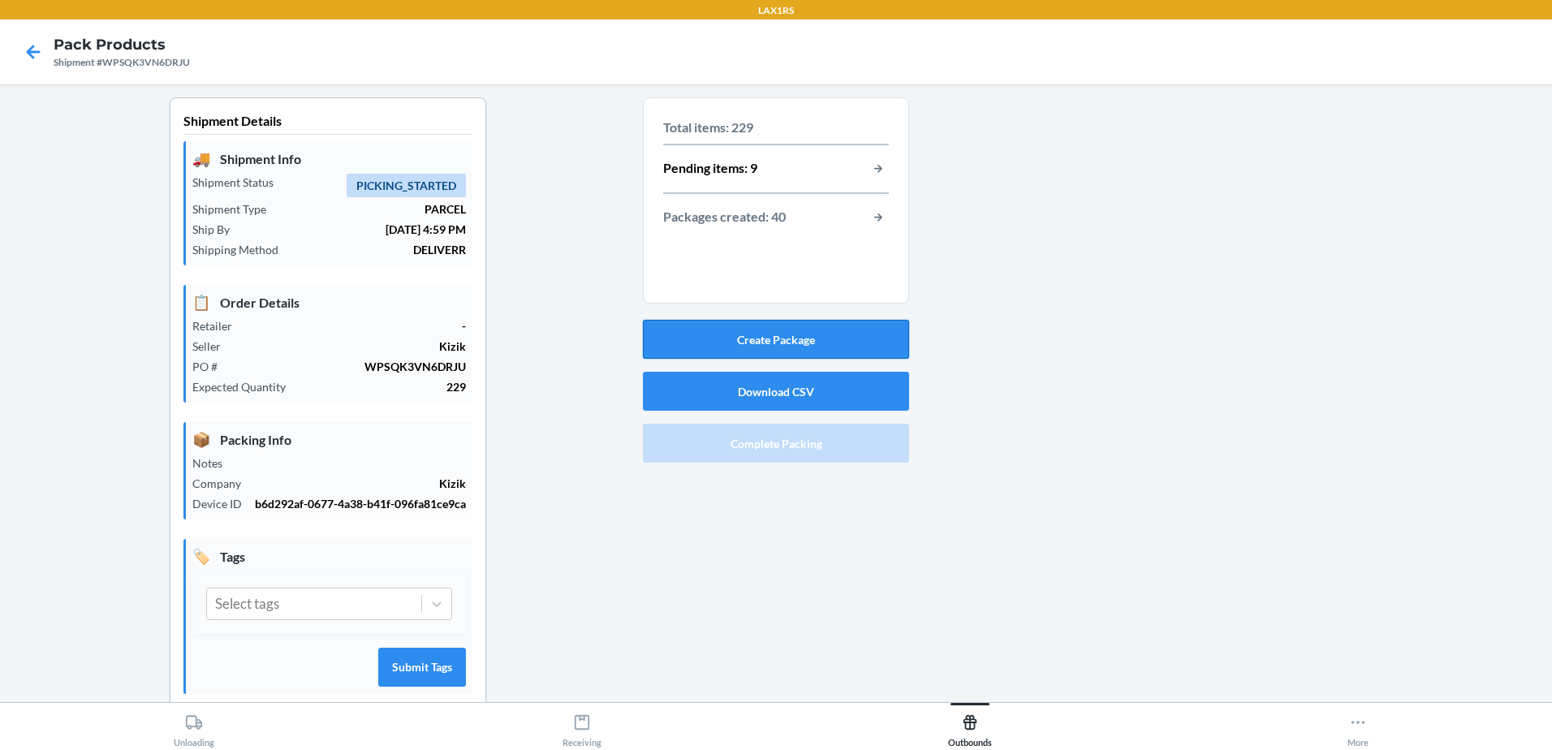
click at [787, 335] on button "Create Package" at bounding box center [776, 339] width 266 height 39
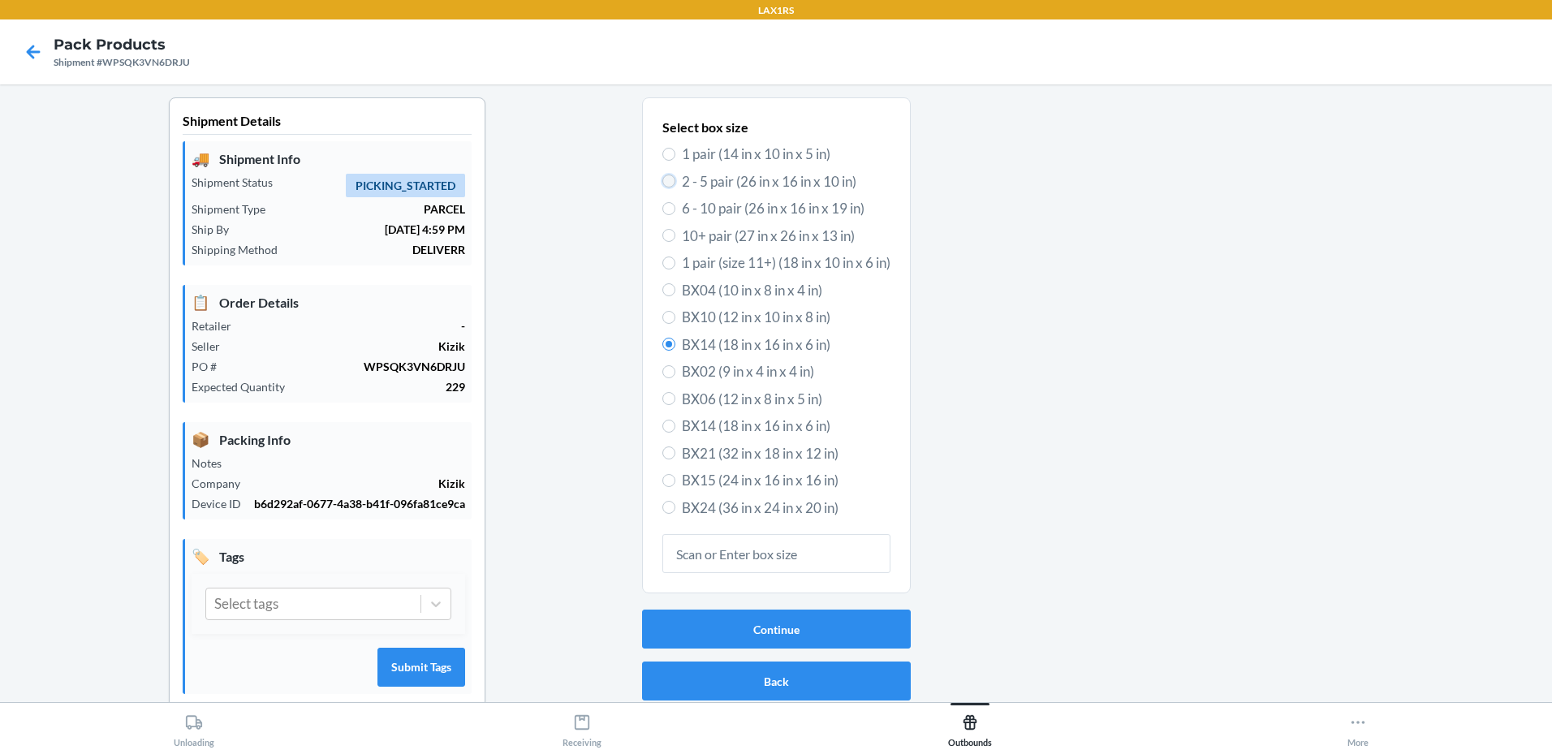
click at [663, 181] on input "2 - 5 pair (26 in x 16 in x 10 in)" at bounding box center [668, 181] width 13 height 13
radio input "true"
radio input "false"
click at [787, 623] on button "Continue" at bounding box center [776, 629] width 269 height 39
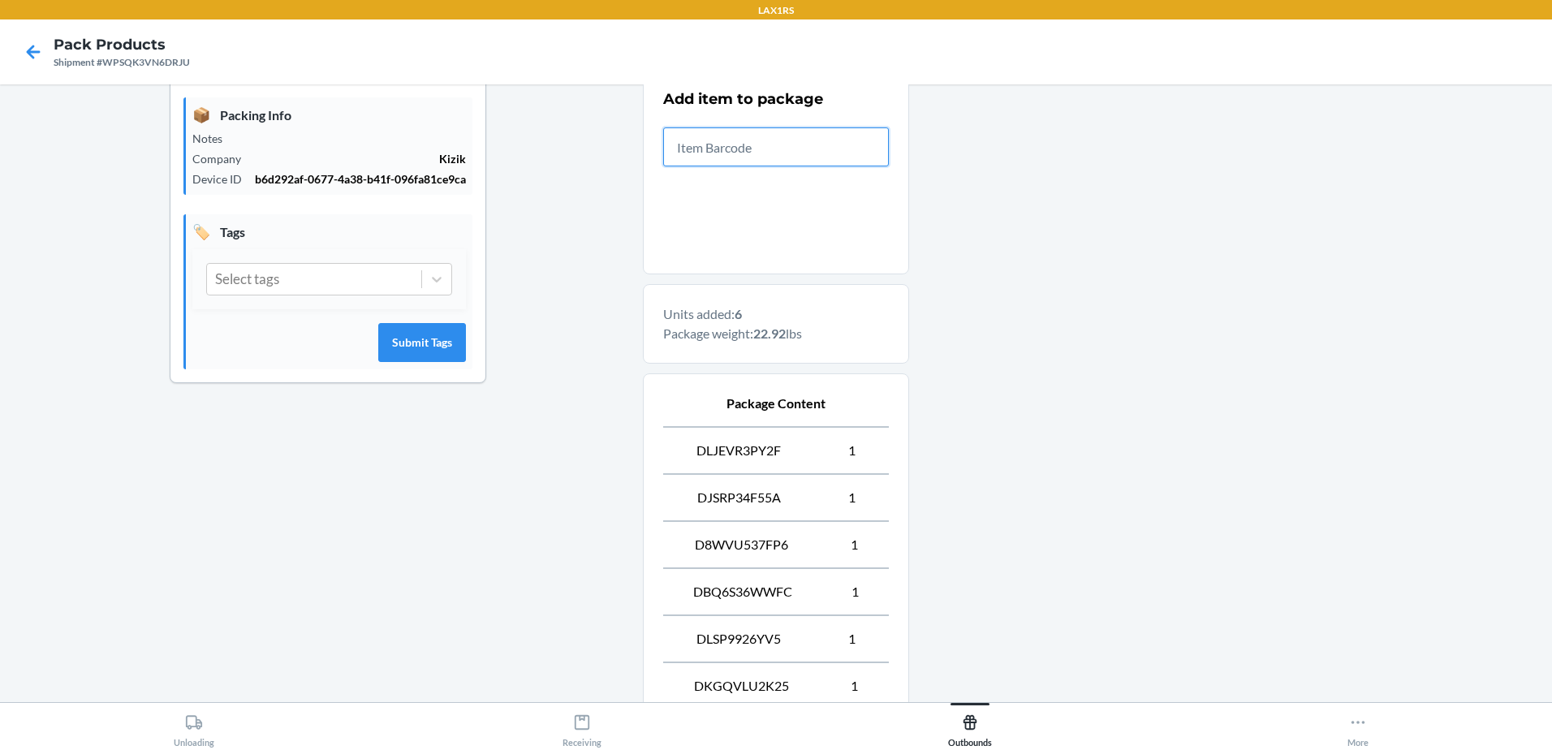
scroll to position [504, 0]
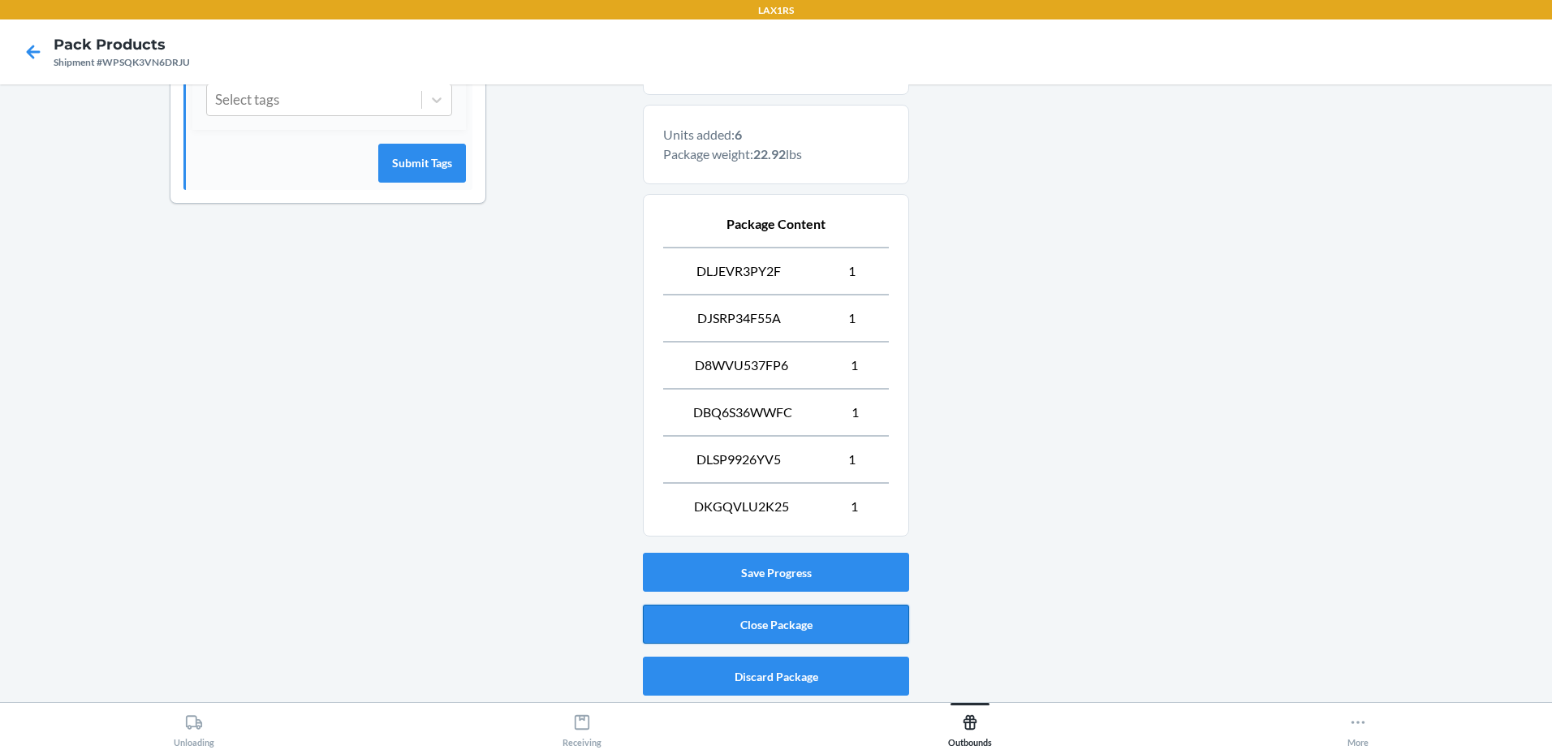
click at [804, 618] on button "Close Package" at bounding box center [776, 624] width 266 height 39
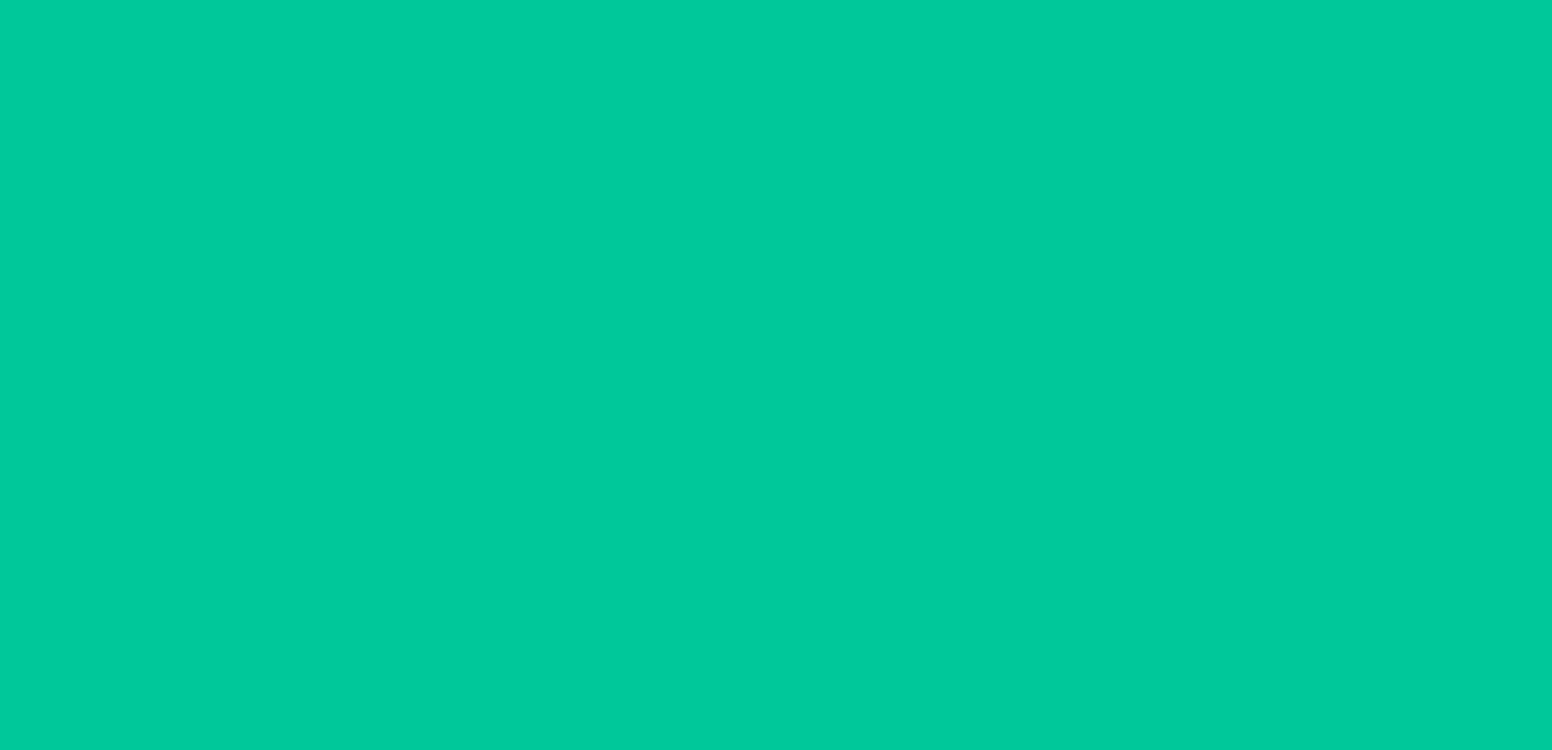
scroll to position [32, 0]
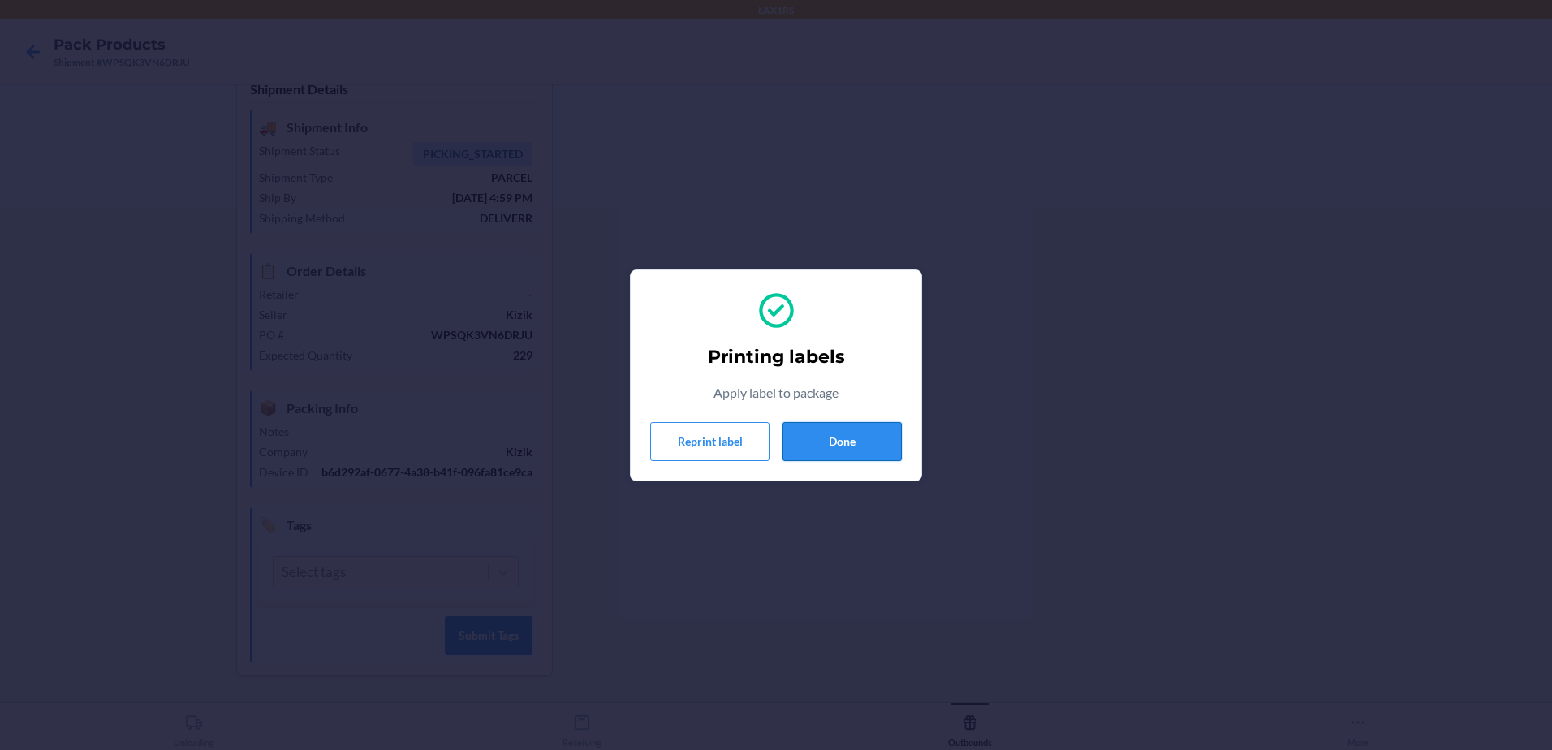
click at [867, 442] on button "Done" at bounding box center [841, 441] width 119 height 39
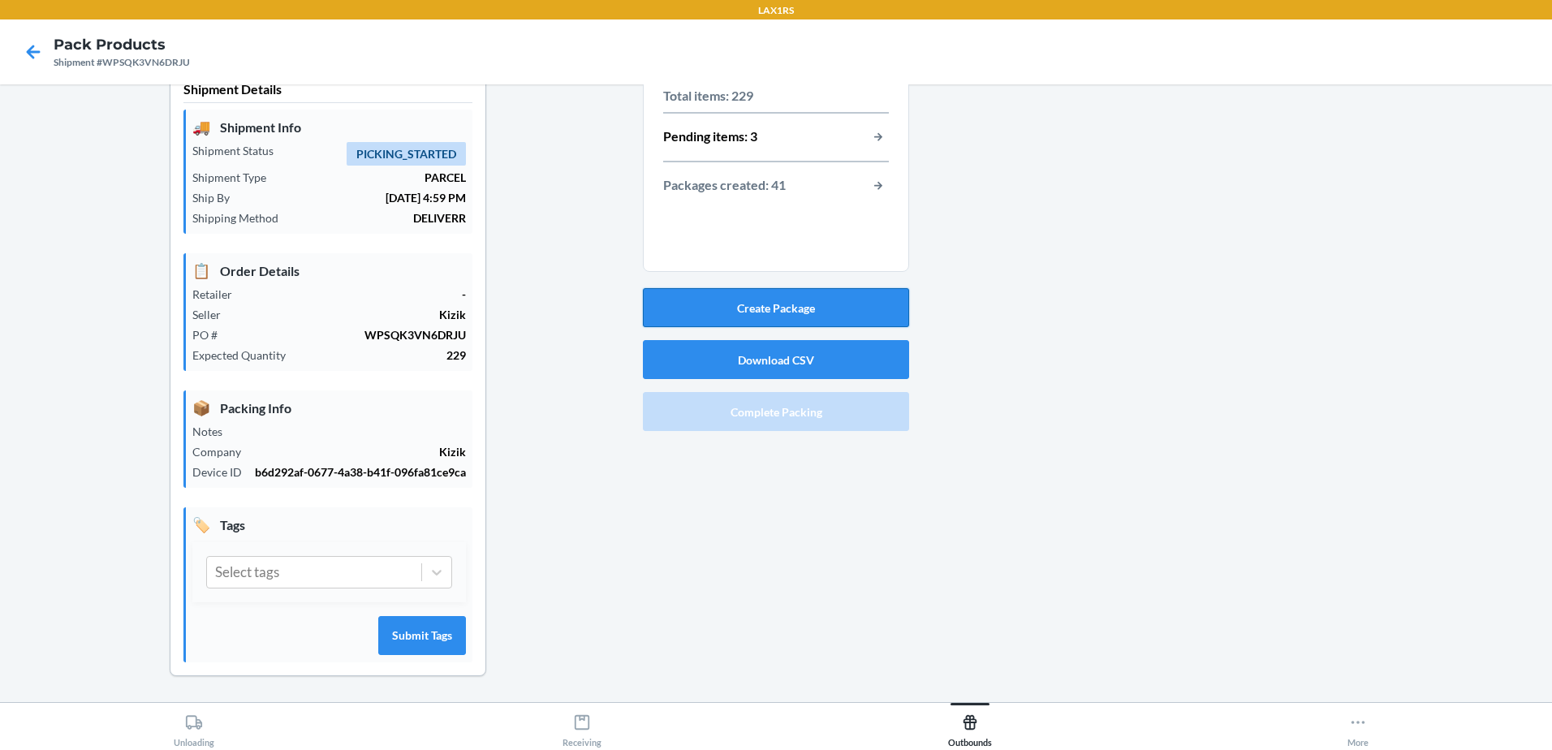
click at [787, 306] on button "Create Package" at bounding box center [776, 307] width 266 height 39
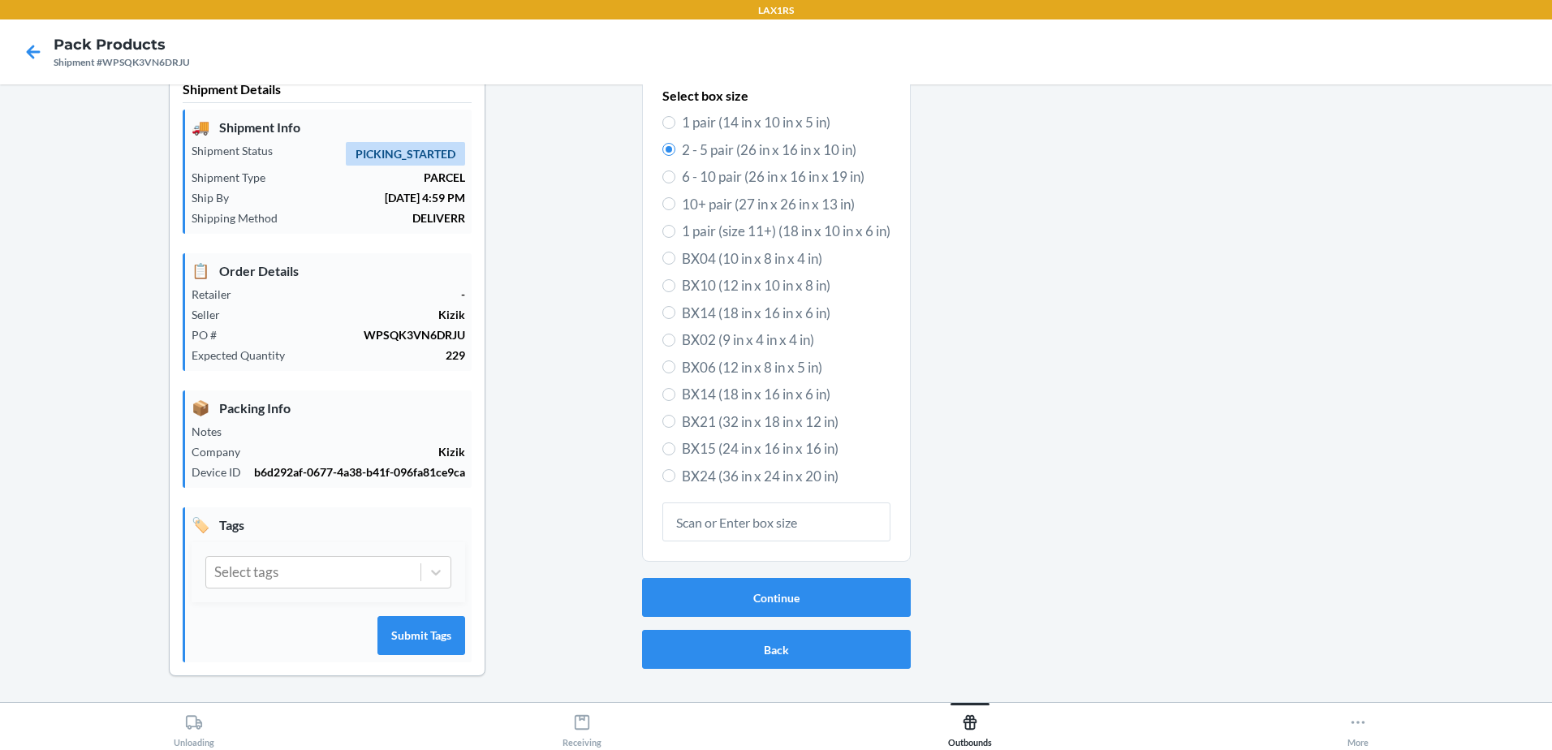
scroll to position [0, 0]
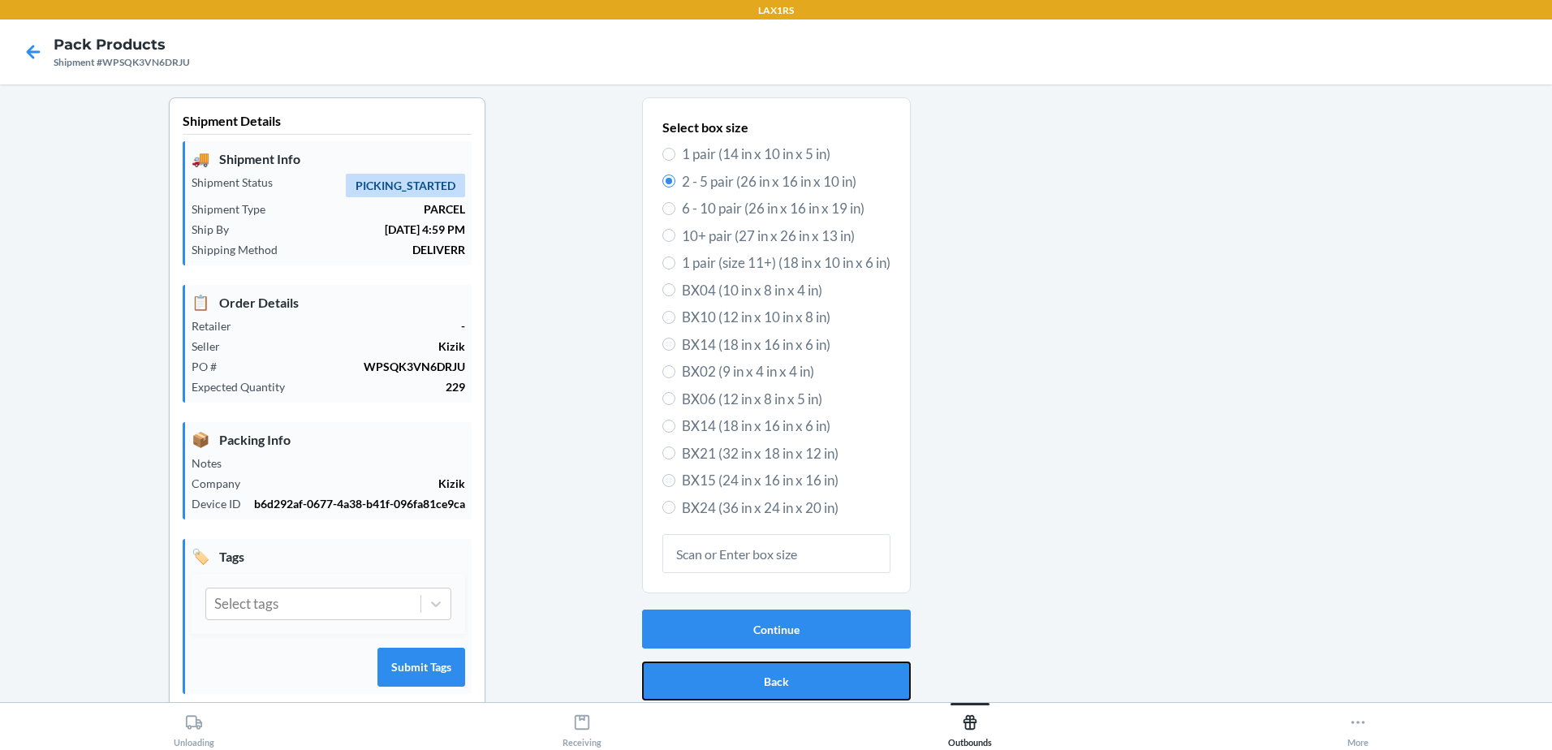
click at [809, 685] on button "Back" at bounding box center [776, 681] width 269 height 39
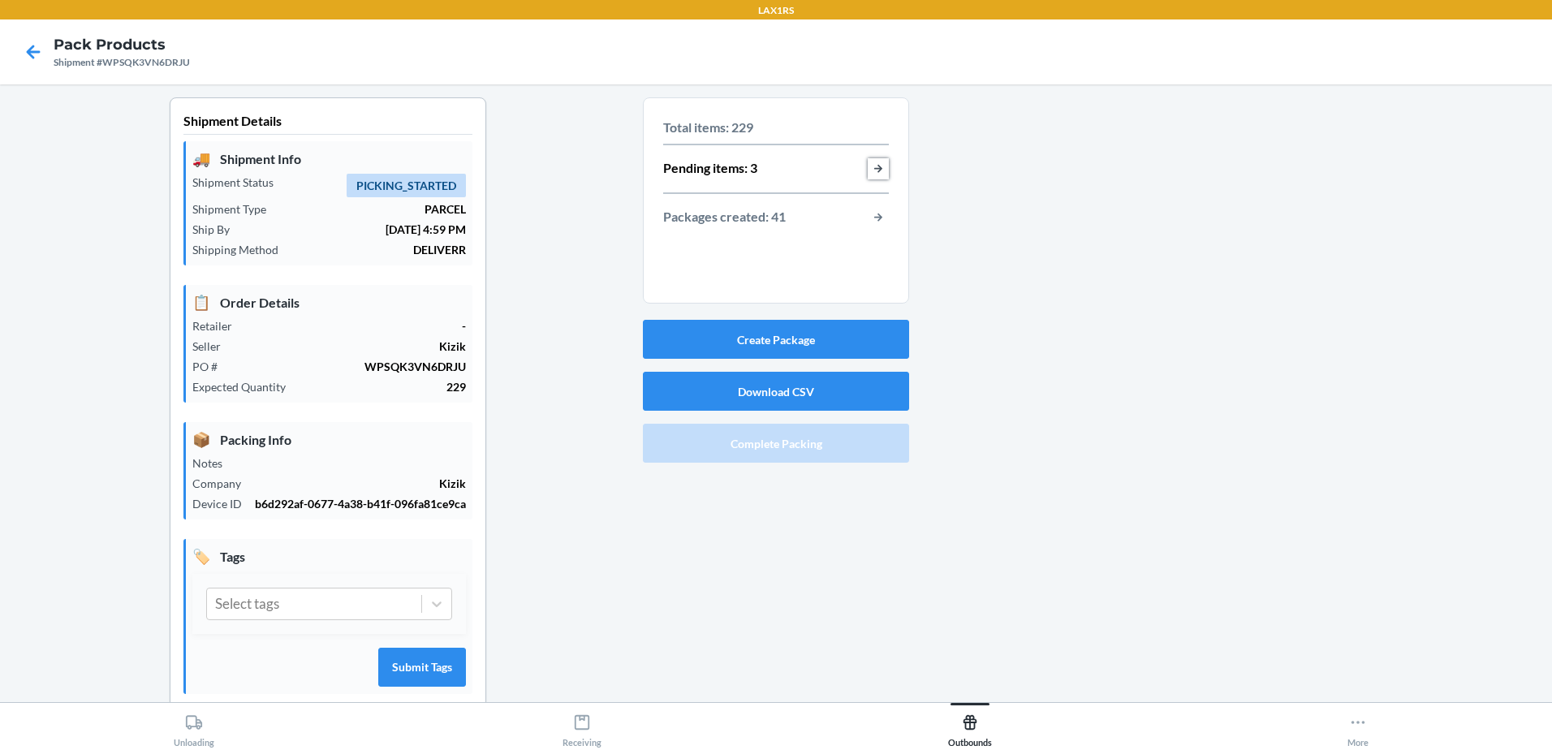
click at [877, 169] on button "button-view-pending-items" at bounding box center [878, 168] width 21 height 21
